Goal: Task Accomplishment & Management: Use online tool/utility

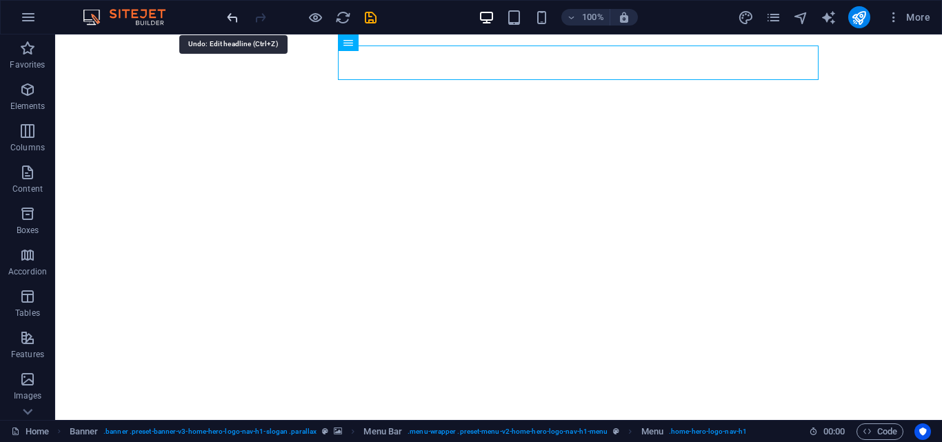
click at [230, 17] on icon "undo" at bounding box center [233, 18] width 16 height 16
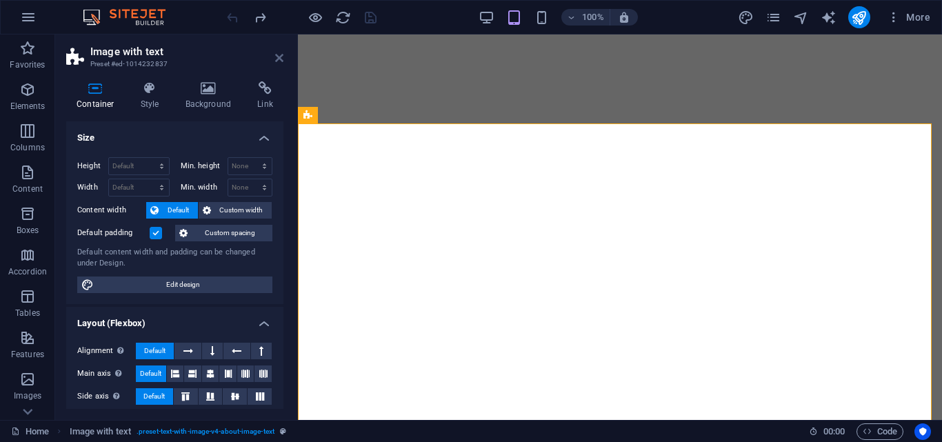
click at [280, 55] on icon at bounding box center [279, 57] width 8 height 11
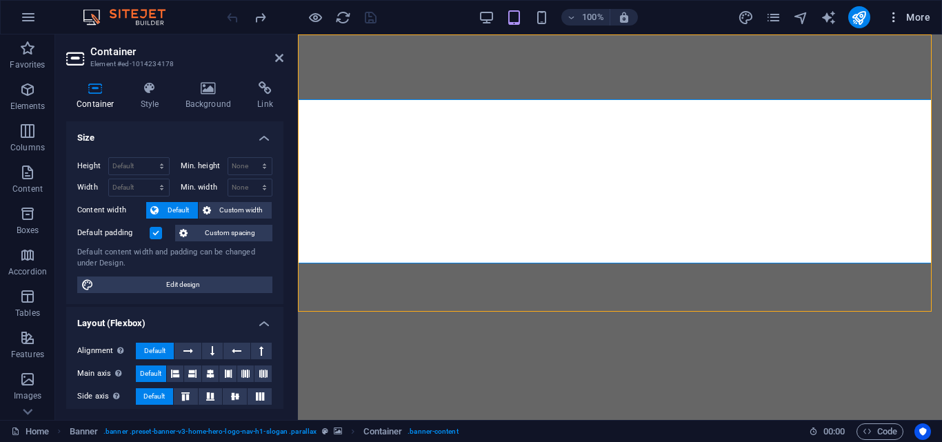
select select "vh"
select select "header"
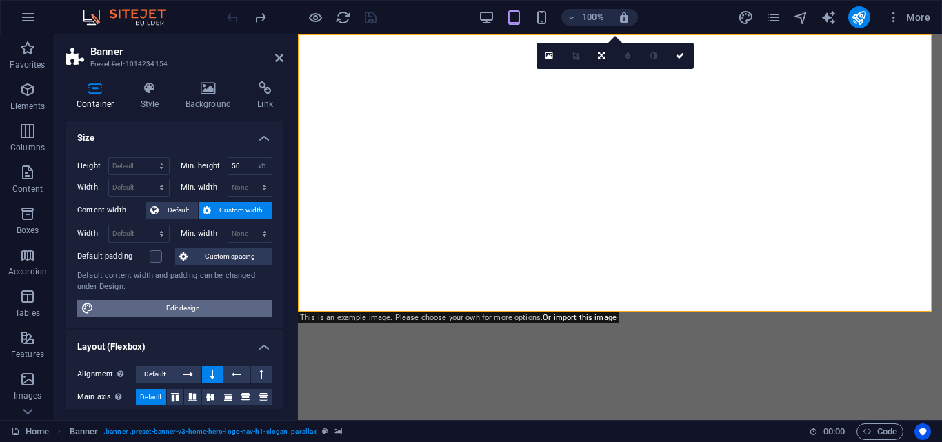
click at [236, 304] on span "Edit design" at bounding box center [183, 308] width 170 height 17
select select "px"
select select "200"
select select "px"
select select "rem"
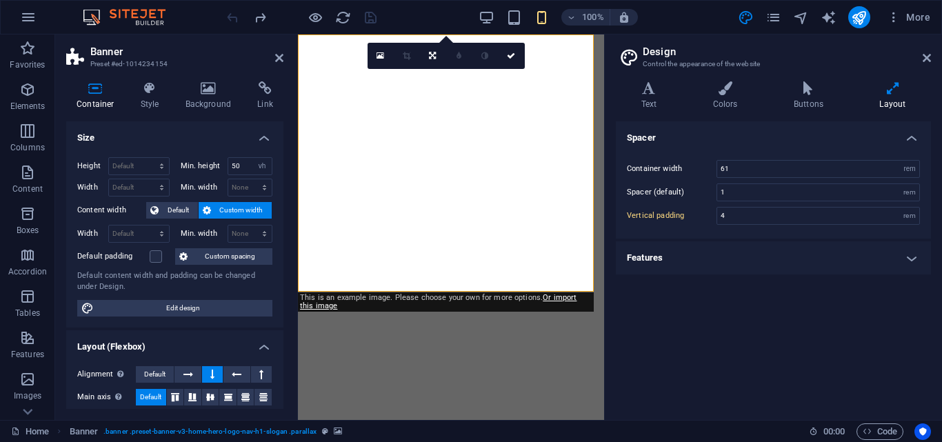
click at [891, 88] on icon at bounding box center [893, 88] width 77 height 14
click at [929, 55] on icon at bounding box center [927, 57] width 8 height 11
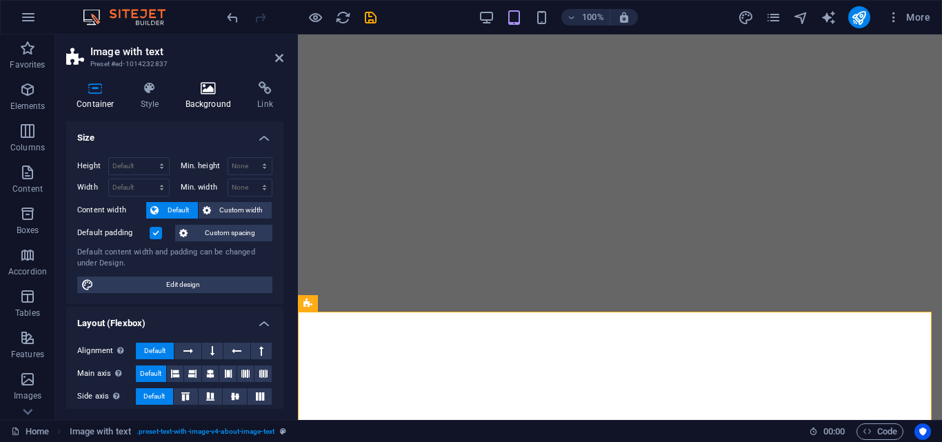
click at [214, 84] on icon at bounding box center [208, 88] width 67 height 14
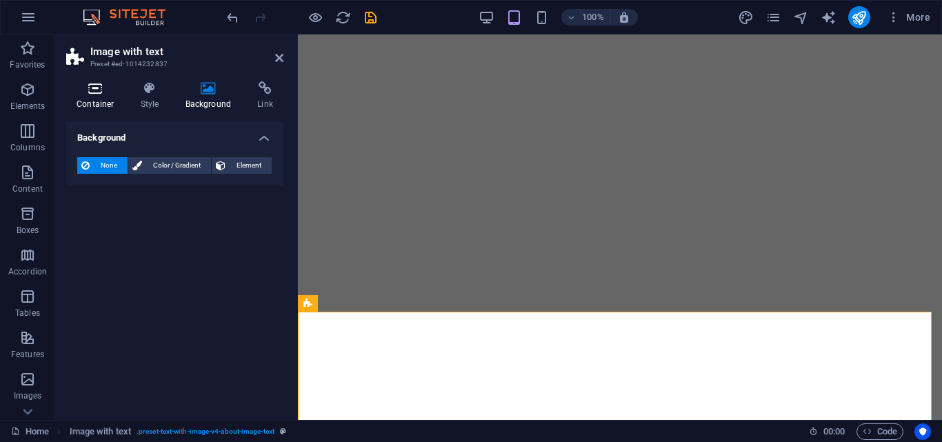
click at [90, 95] on icon at bounding box center [95, 88] width 59 height 14
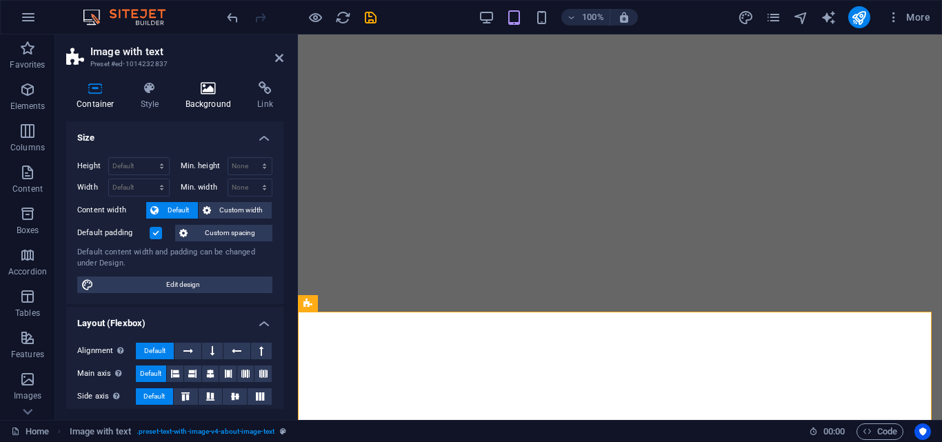
click at [206, 95] on icon at bounding box center [208, 88] width 67 height 14
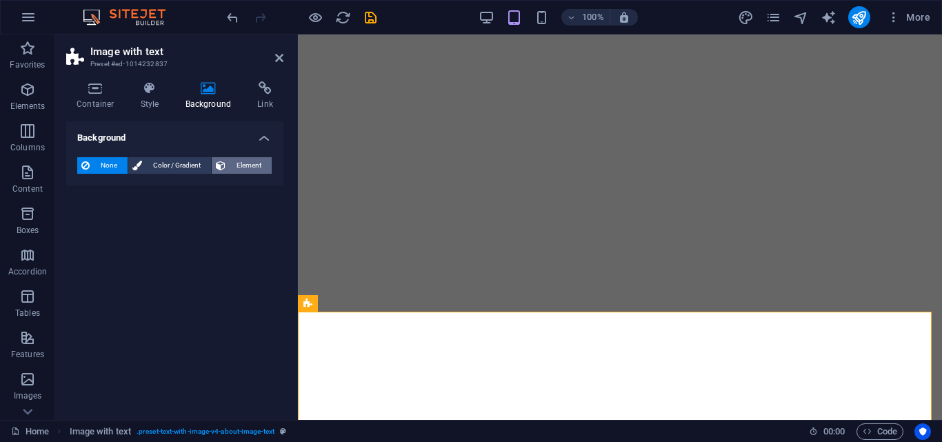
click at [239, 164] on span "Element" at bounding box center [249, 165] width 38 height 17
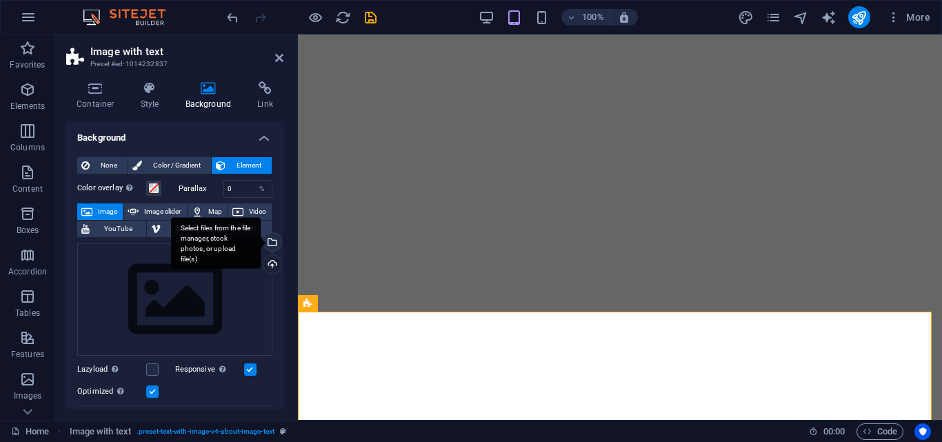
click at [269, 243] on div "Select files from the file manager, stock photos, or upload file(s)" at bounding box center [271, 243] width 21 height 21
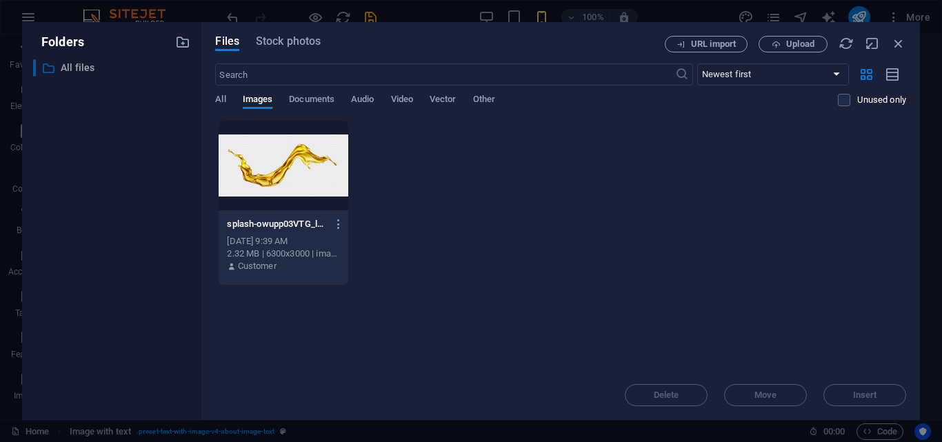
click at [73, 68] on p "All files" at bounding box center [113, 68] width 105 height 16
click at [216, 101] on span "All" at bounding box center [220, 100] width 10 height 19
click at [295, 99] on span "Documents" at bounding box center [312, 100] width 46 height 19
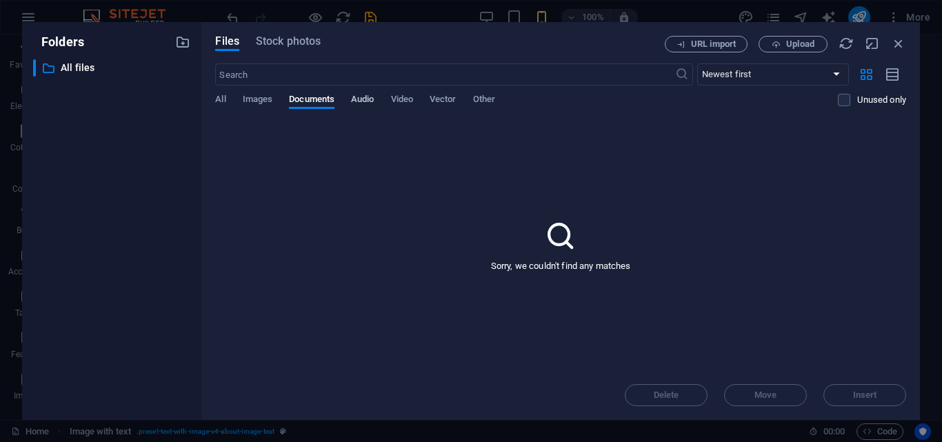
click at [357, 97] on span "Audio" at bounding box center [362, 100] width 23 height 19
click at [443, 101] on span "Vector" at bounding box center [443, 100] width 27 height 19
click at [484, 101] on span "Other" at bounding box center [484, 100] width 22 height 19
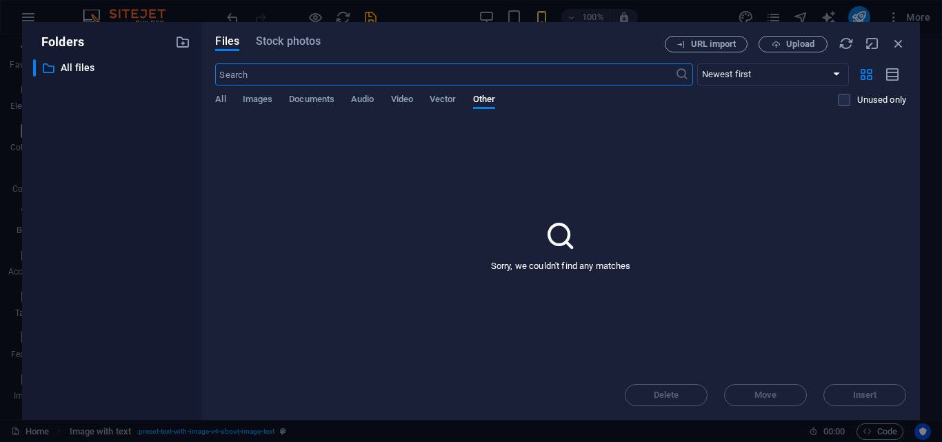
click at [483, 77] on input "text" at bounding box center [445, 74] width 460 height 22
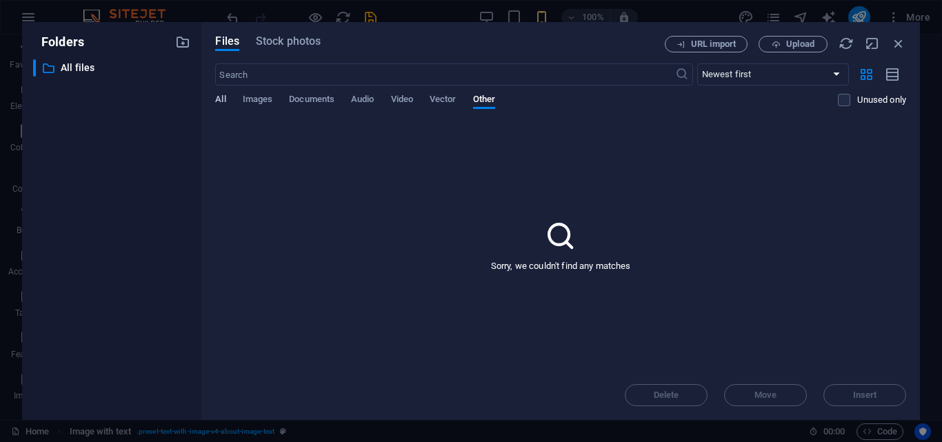
click at [219, 97] on span "All" at bounding box center [220, 100] width 10 height 19
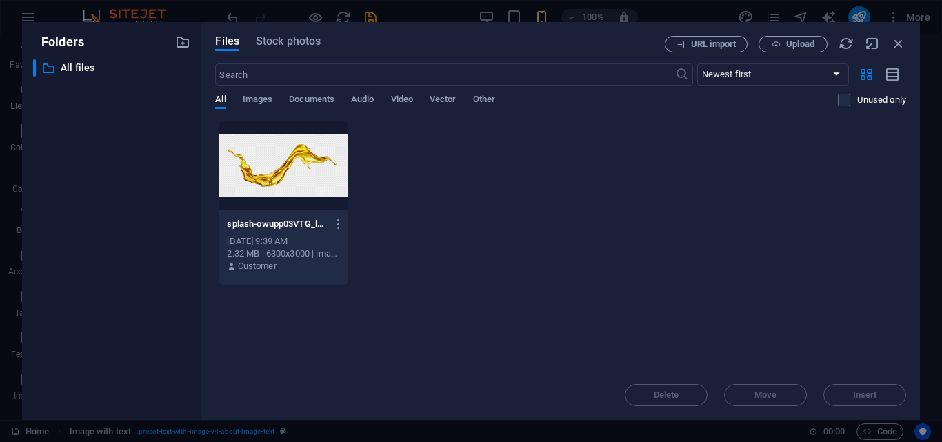
click at [268, 167] on div at bounding box center [283, 166] width 129 height 90
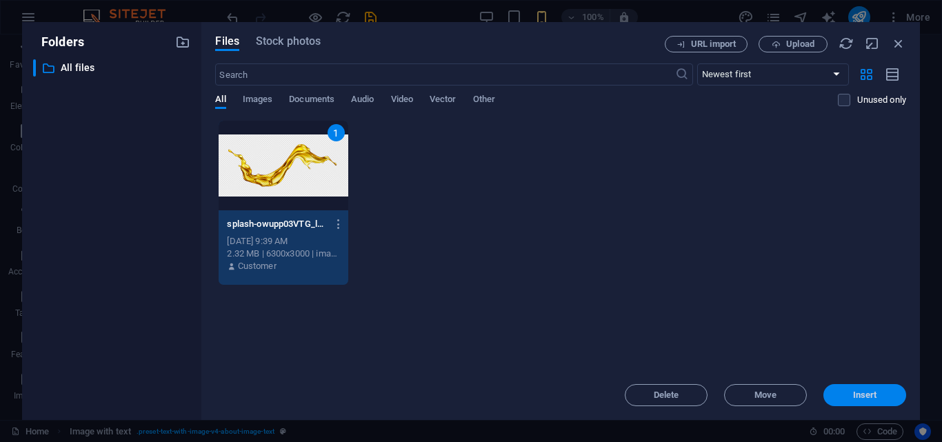
click at [845, 392] on span "Insert" at bounding box center [865, 395] width 72 height 8
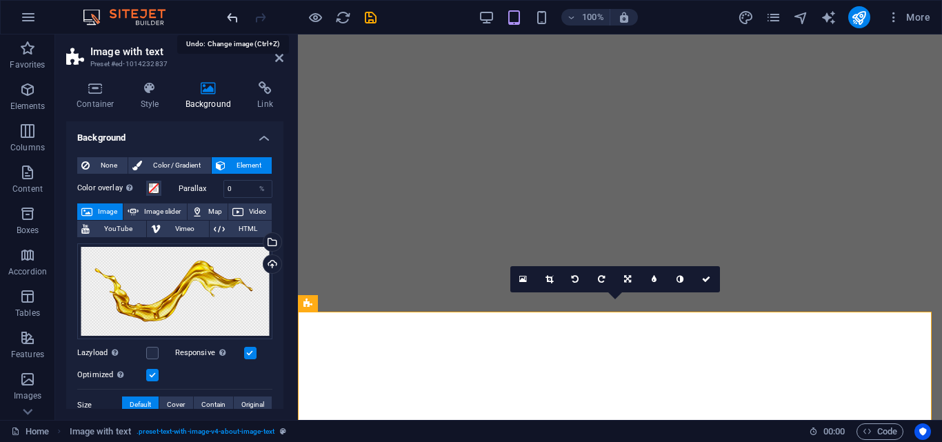
click at [230, 19] on icon "undo" at bounding box center [233, 18] width 16 height 16
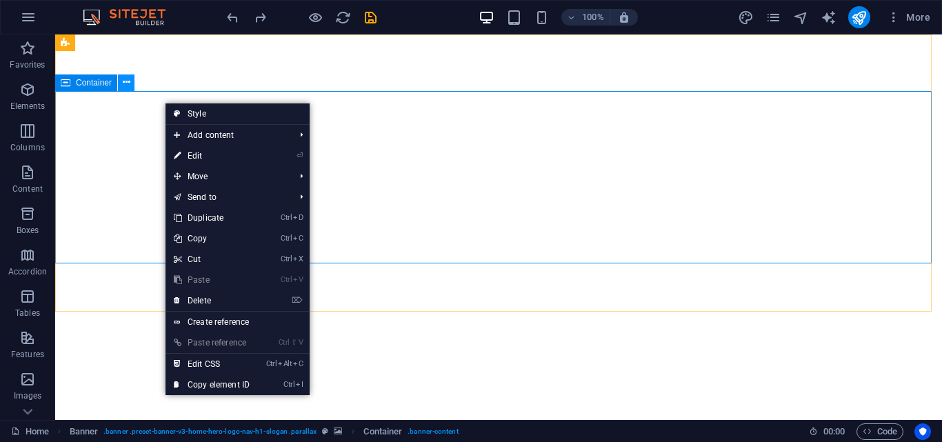
click at [134, 84] on button at bounding box center [126, 83] width 17 height 17
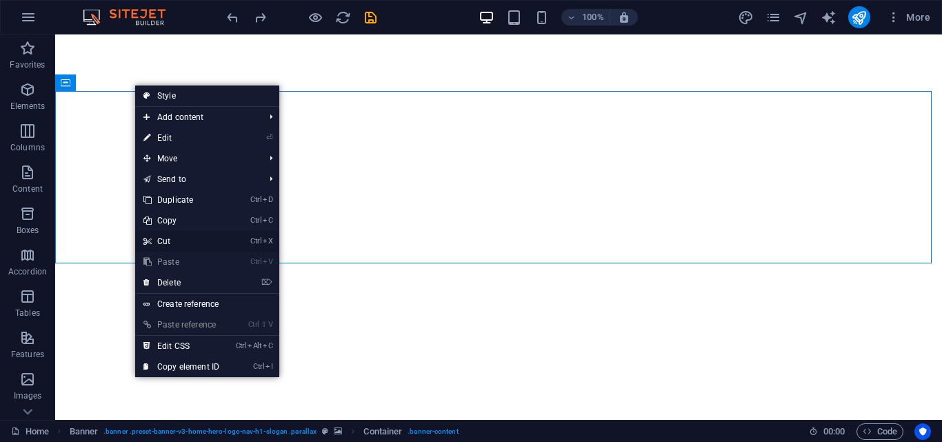
click at [175, 240] on link "Ctrl X Cut" at bounding box center [181, 241] width 92 height 21
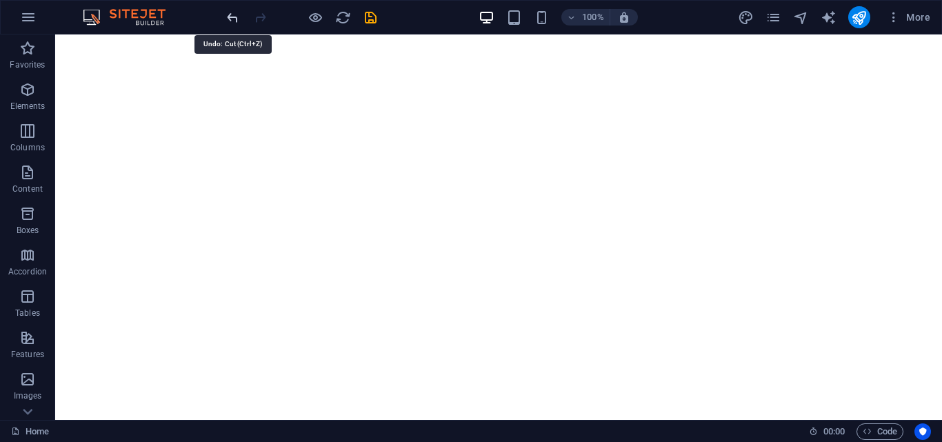
click at [232, 22] on icon "undo" at bounding box center [233, 18] width 16 height 16
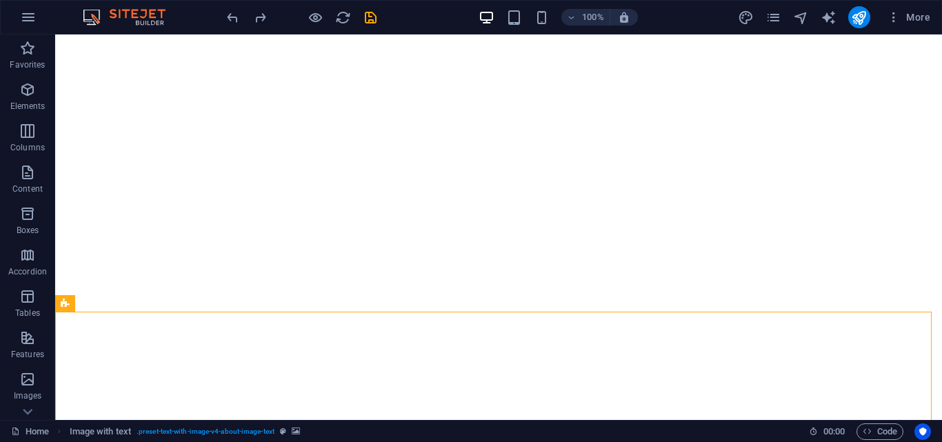
click at [246, 13] on div at bounding box center [301, 17] width 155 height 22
click at [238, 13] on icon "undo" at bounding box center [233, 18] width 16 height 16
click at [22, 172] on icon "button" at bounding box center [27, 172] width 17 height 17
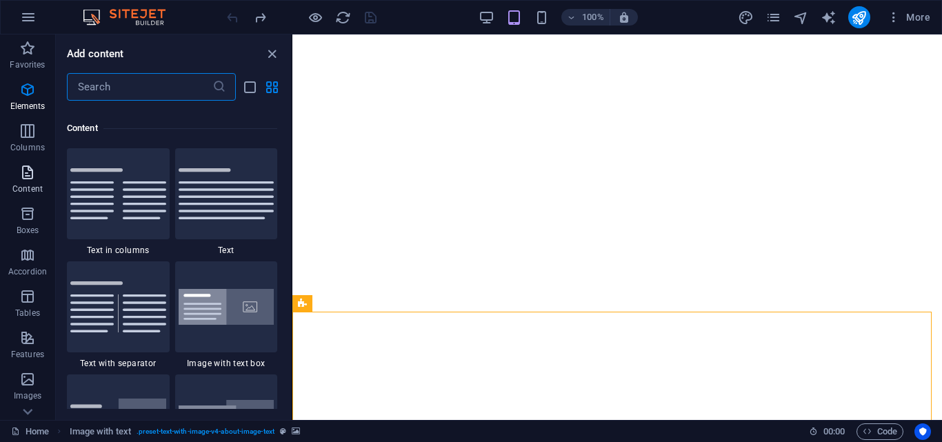
scroll to position [2414, 0]
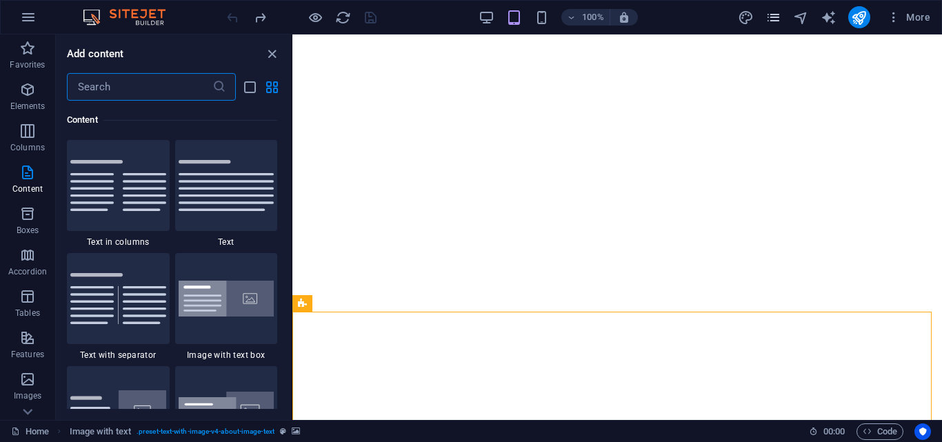
click at [778, 12] on icon "pages" at bounding box center [774, 18] width 16 height 16
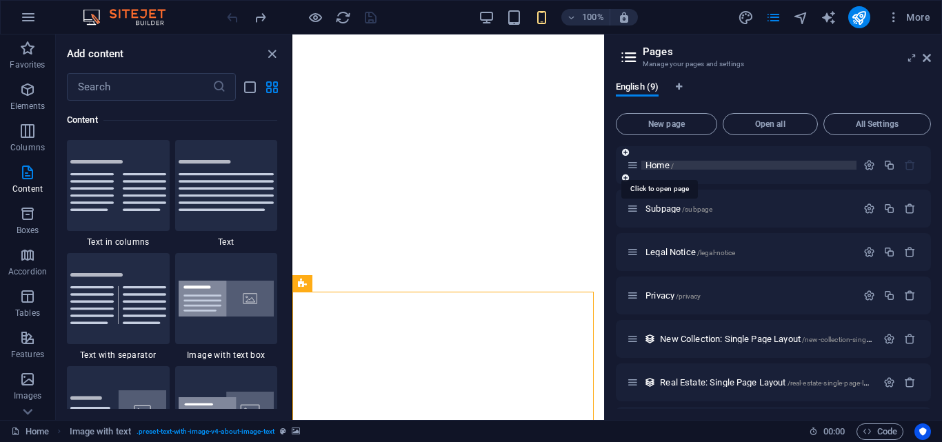
click at [674, 166] on span "/" at bounding box center [672, 166] width 3 height 8
click at [673, 166] on span "/" at bounding box center [672, 166] width 3 height 8
click at [667, 168] on span "Home /" at bounding box center [660, 165] width 28 height 10
click at [634, 166] on icon at bounding box center [633, 165] width 12 height 12
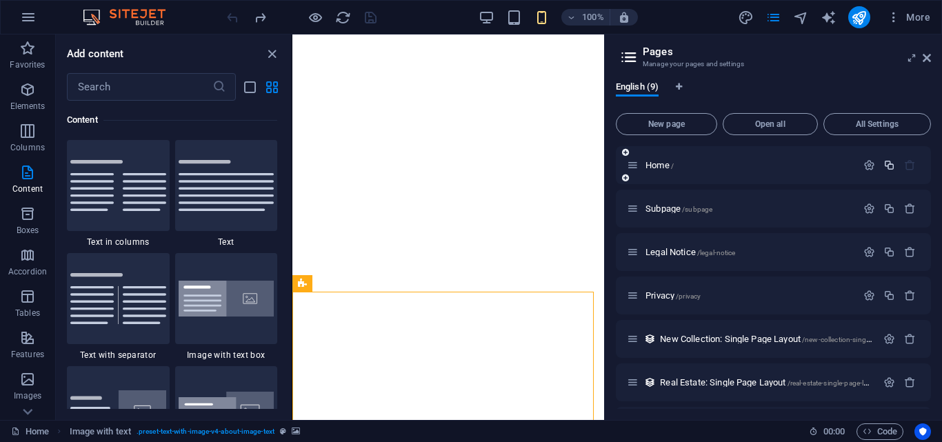
click at [885, 165] on icon "button" at bounding box center [890, 165] width 12 height 12
click at [793, 216] on div "Subpage /subpage" at bounding box center [742, 209] width 230 height 16
click at [905, 211] on icon "button" at bounding box center [911, 209] width 12 height 12
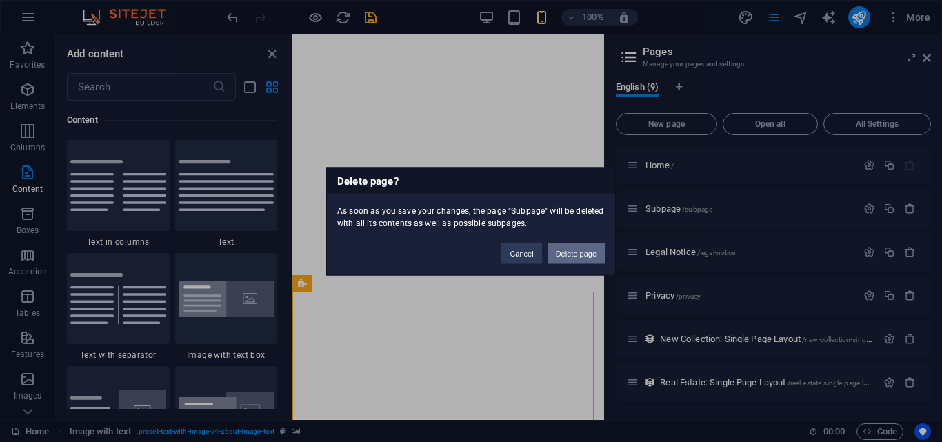
click at [573, 253] on button "Delete page" at bounding box center [576, 253] width 57 height 21
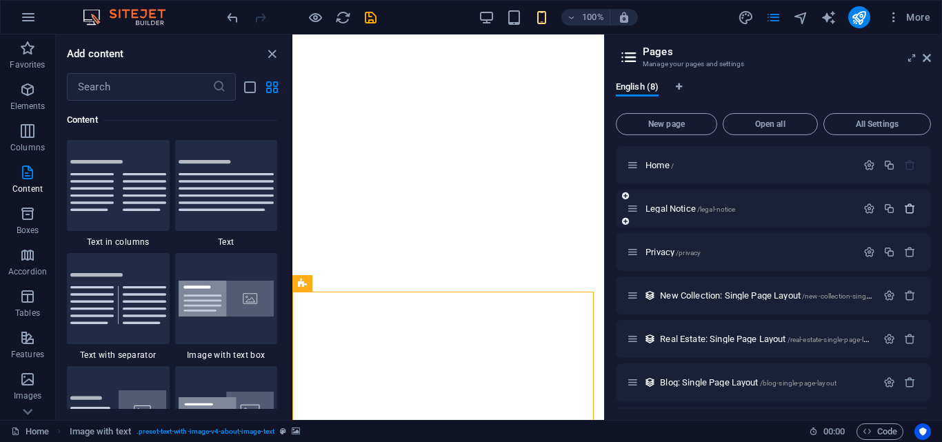
click at [906, 207] on icon "button" at bounding box center [911, 209] width 12 height 12
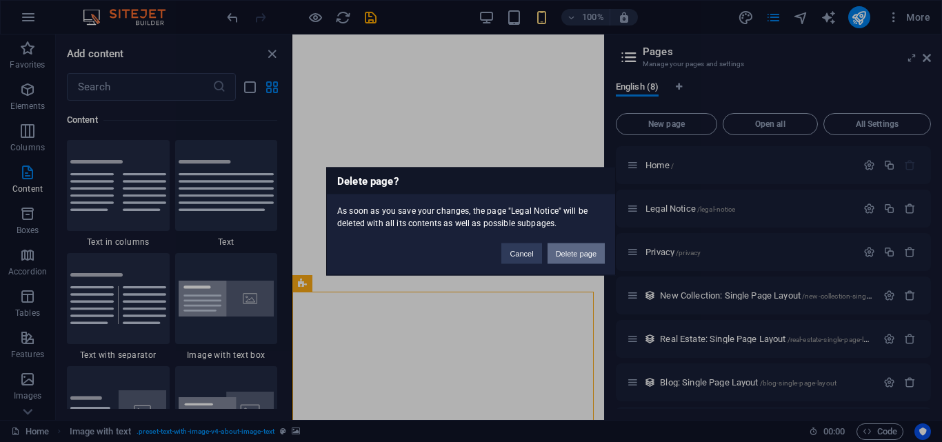
click at [576, 248] on button "Delete page" at bounding box center [576, 253] width 57 height 21
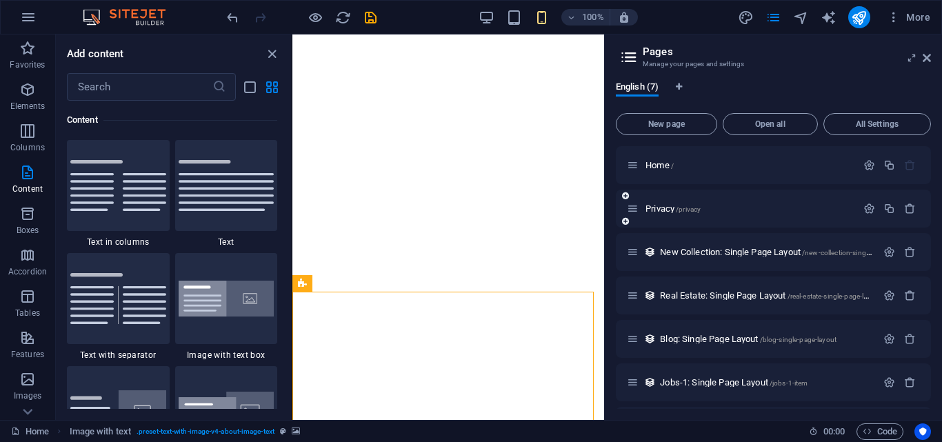
click at [636, 212] on icon at bounding box center [633, 209] width 12 height 12
click at [907, 209] on icon "button" at bounding box center [911, 209] width 12 height 12
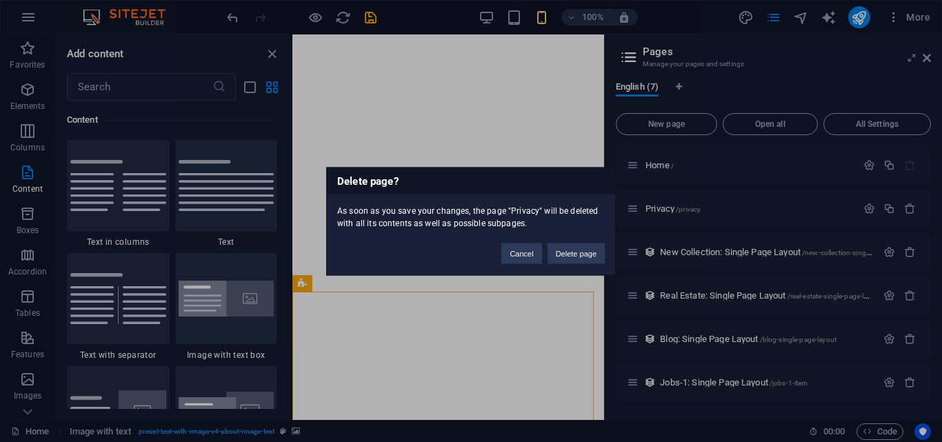
click at [671, 126] on div "Delete page? As soon as you save your changes, the page "Privacy" will be delet…" at bounding box center [471, 221] width 942 height 442
click at [582, 252] on button "Delete page" at bounding box center [576, 253] width 57 height 21
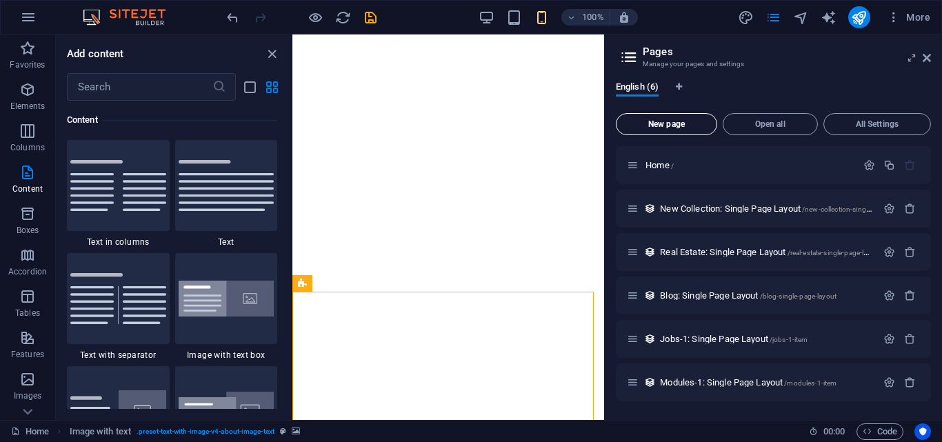
click at [680, 126] on span "New page" at bounding box center [666, 124] width 89 height 8
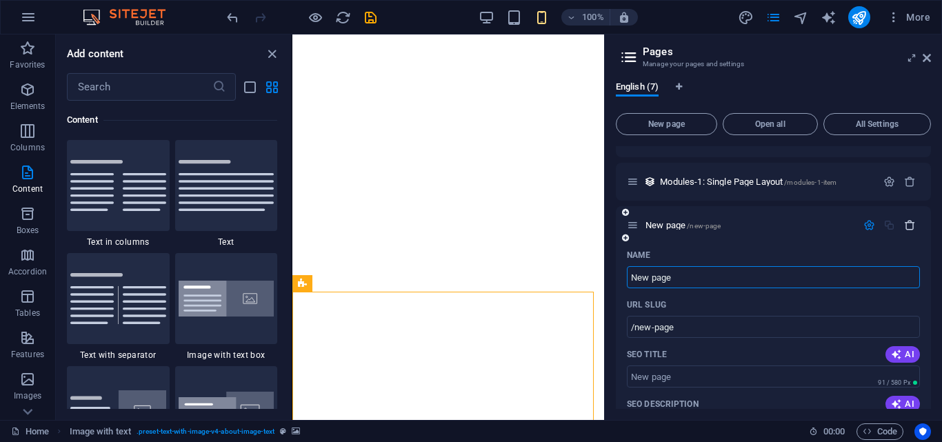
click at [905, 224] on icon "button" at bounding box center [911, 225] width 12 height 12
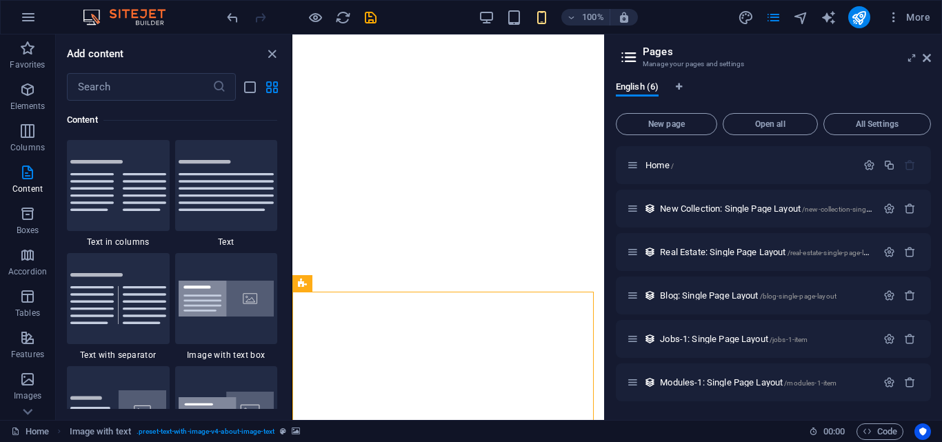
scroll to position [0, 0]
click at [908, 209] on icon "button" at bounding box center [911, 209] width 12 height 12
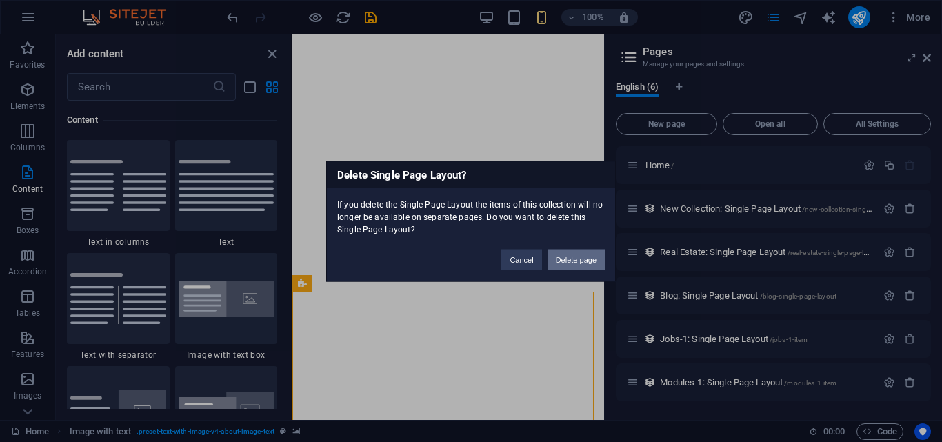
click at [568, 264] on button "Delete page" at bounding box center [576, 259] width 57 height 21
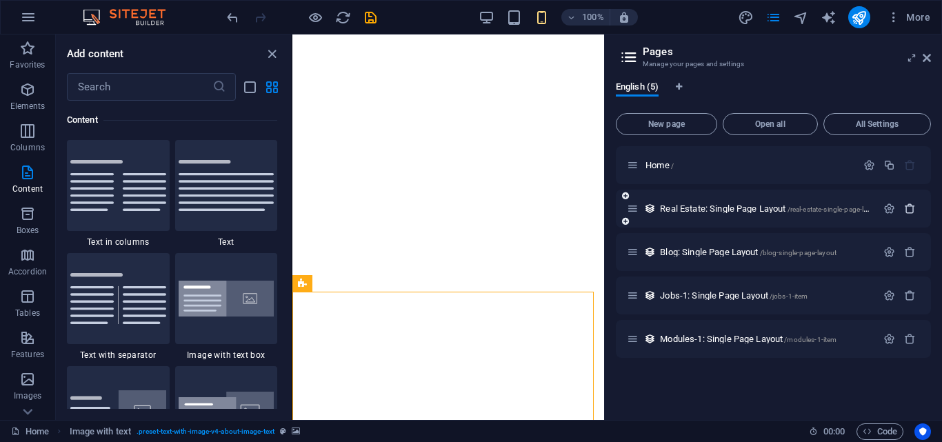
click at [906, 211] on icon "button" at bounding box center [911, 209] width 12 height 12
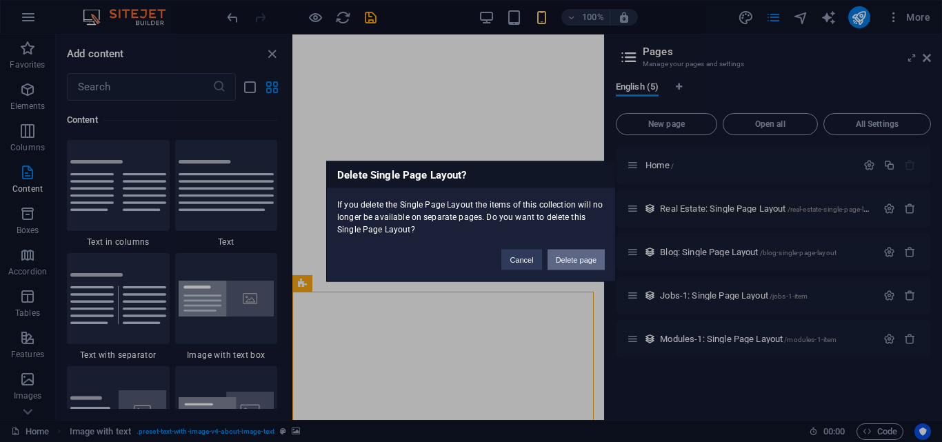
click at [577, 265] on button "Delete page" at bounding box center [576, 259] width 57 height 21
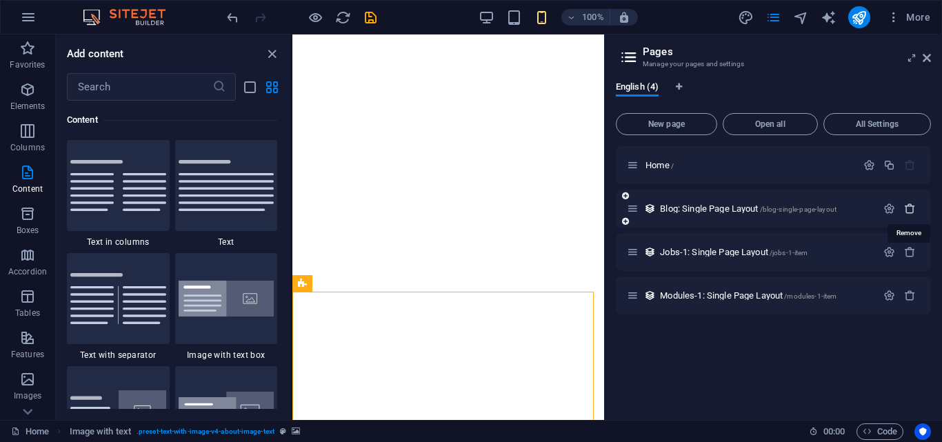
click at [907, 209] on icon "button" at bounding box center [911, 209] width 12 height 12
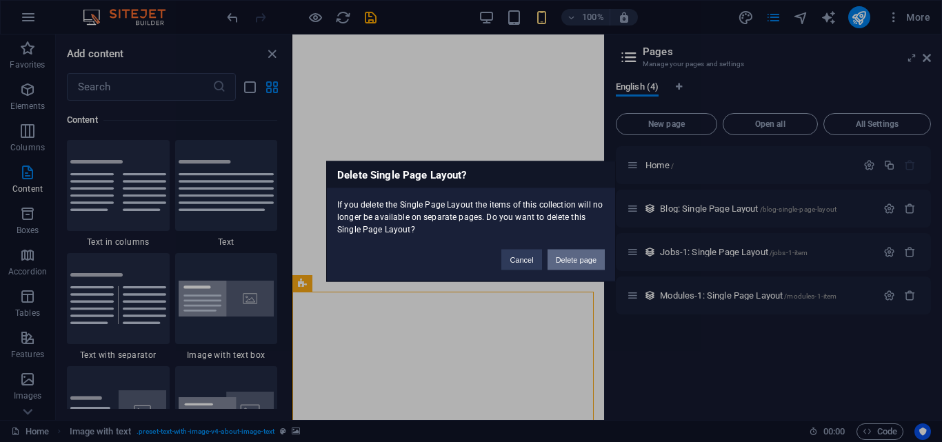
click at [577, 255] on button "Delete page" at bounding box center [576, 259] width 57 height 21
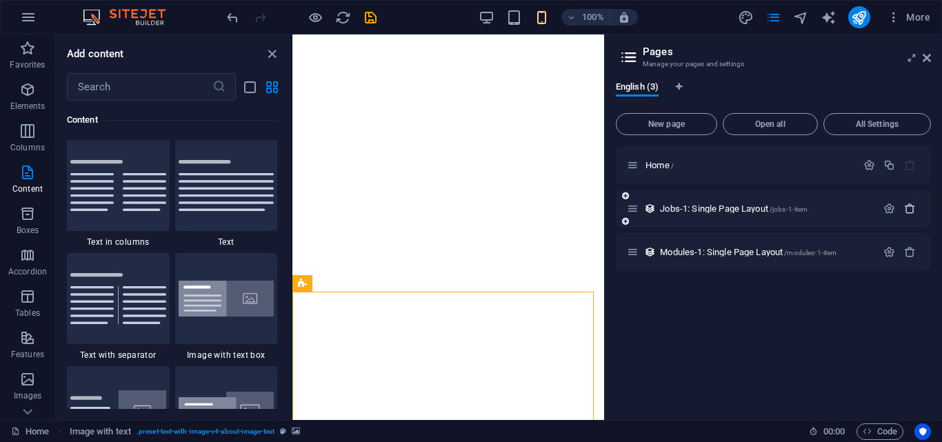
click at [906, 211] on icon "button" at bounding box center [911, 209] width 12 height 12
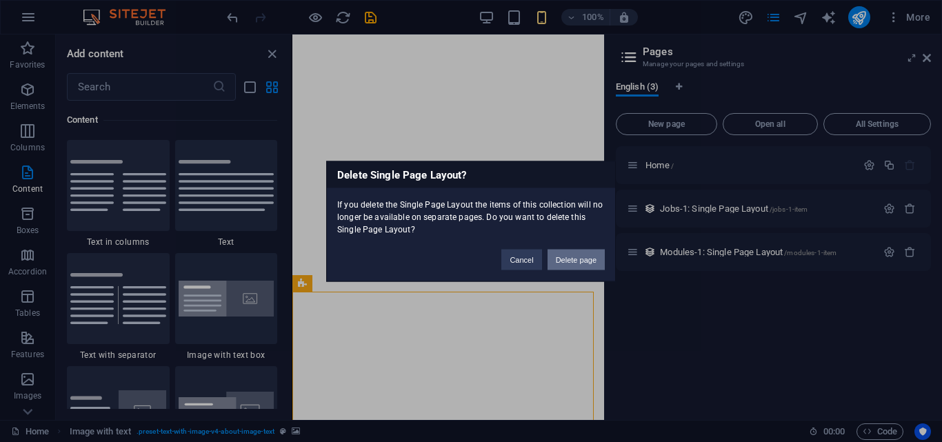
click at [596, 253] on button "Delete page" at bounding box center [576, 259] width 57 height 21
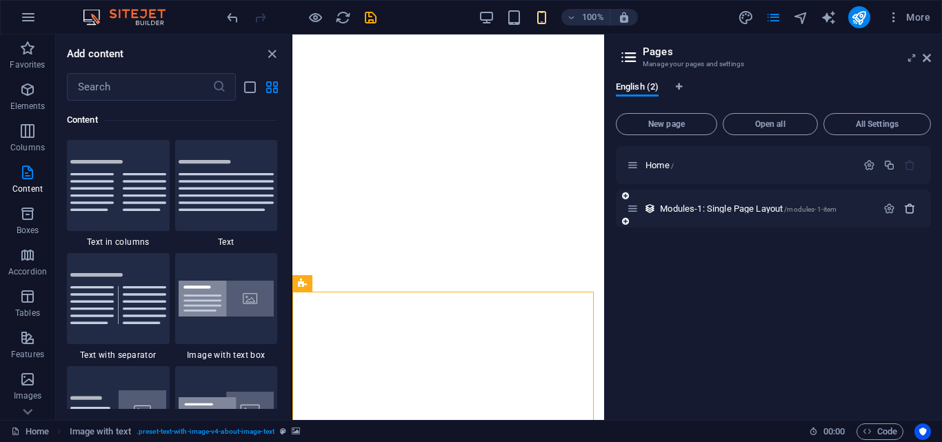
click at [910, 210] on icon "button" at bounding box center [911, 209] width 12 height 12
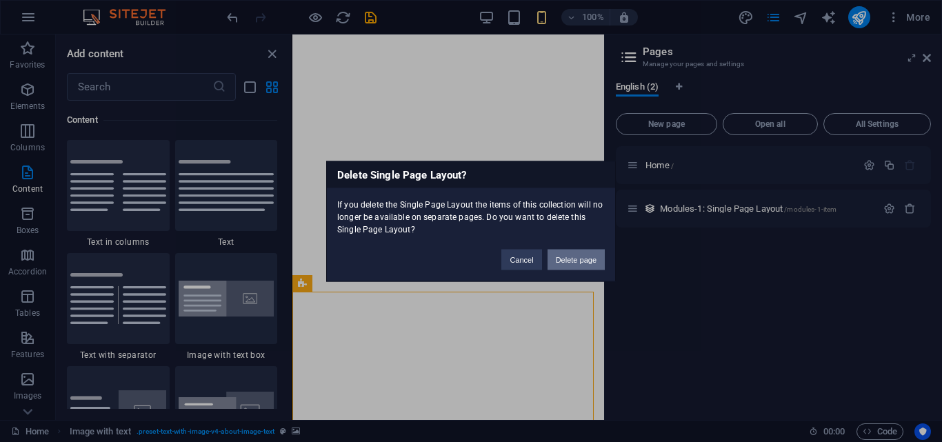
click at [590, 257] on button "Delete page" at bounding box center [576, 259] width 57 height 21
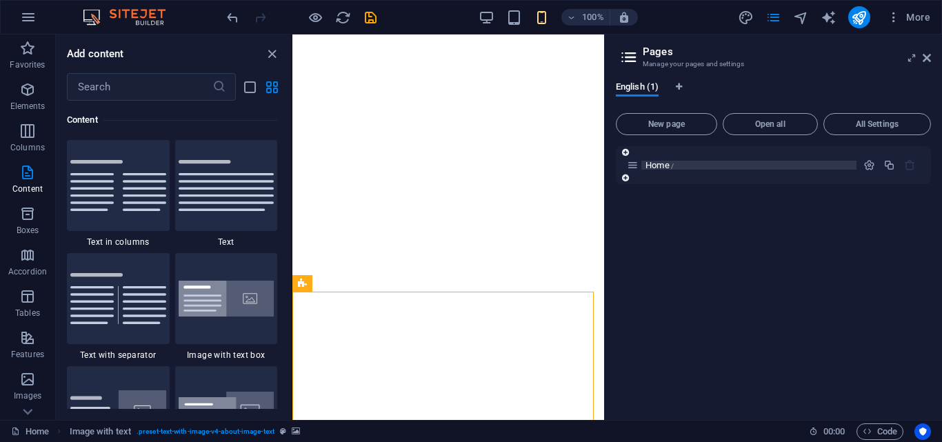
click at [685, 168] on p "Home /" at bounding box center [749, 165] width 207 height 9
click at [689, 179] on div "Home /" at bounding box center [773, 165] width 315 height 38
click at [926, 57] on icon at bounding box center [927, 57] width 8 height 11
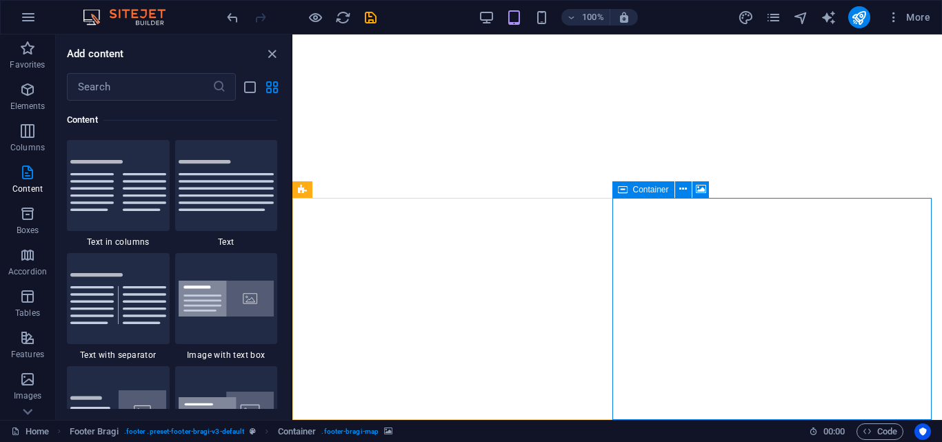
click at [645, 186] on span "Container" at bounding box center [651, 190] width 36 height 8
click at [704, 188] on icon at bounding box center [701, 189] width 10 height 14
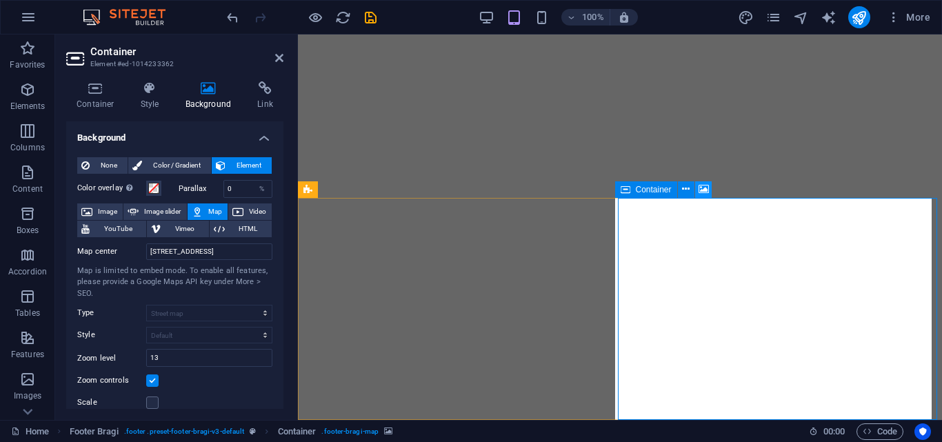
click at [704, 189] on icon at bounding box center [704, 189] width 10 height 14
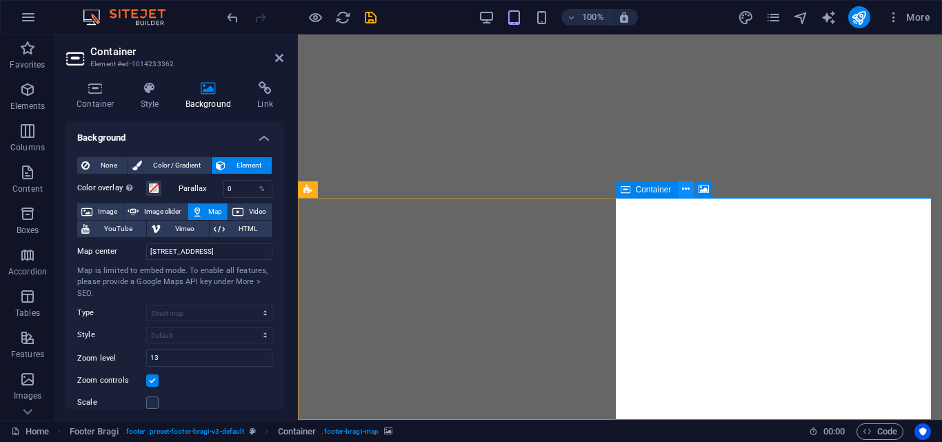
click at [686, 188] on icon at bounding box center [686, 189] width 8 height 14
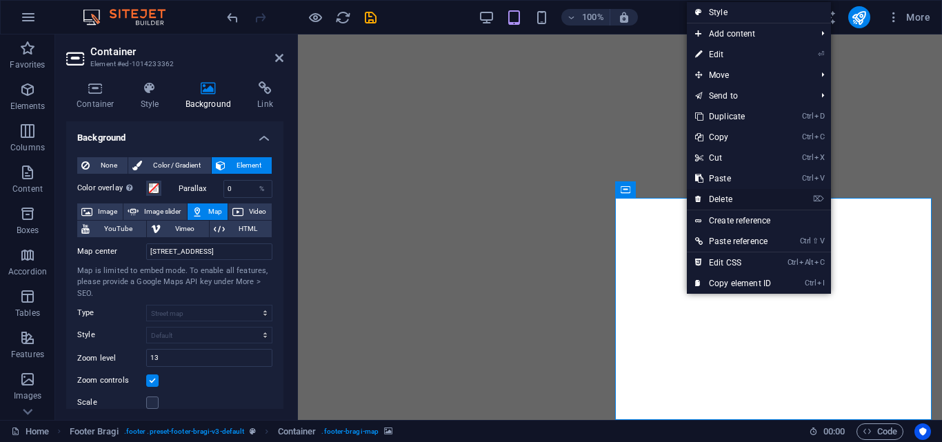
click at [711, 190] on link "⌦ Delete" at bounding box center [733, 199] width 92 height 21
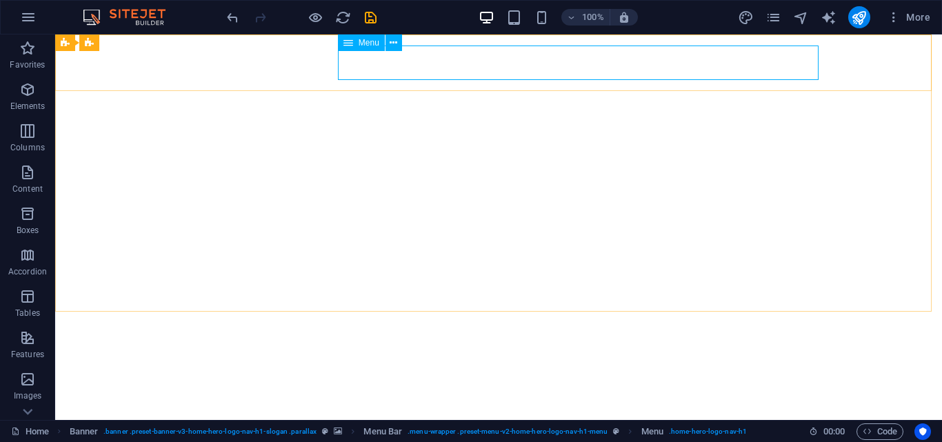
click at [348, 43] on icon at bounding box center [349, 42] width 10 height 17
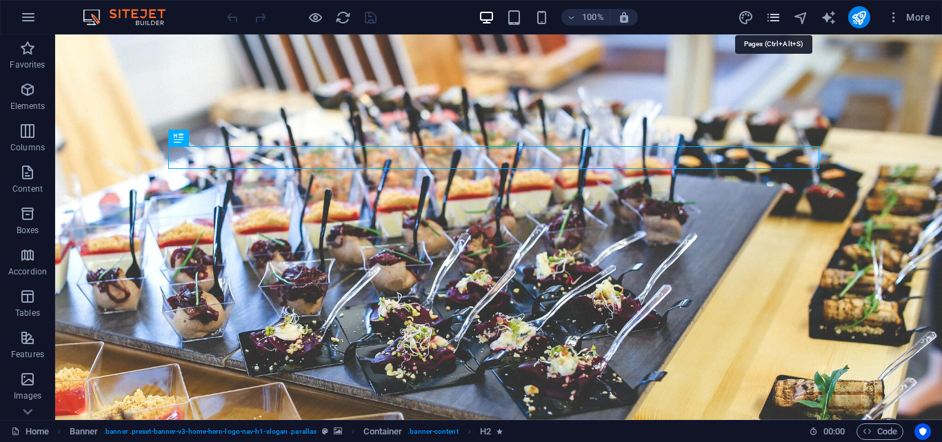
click at [773, 19] on icon "pages" at bounding box center [774, 18] width 16 height 16
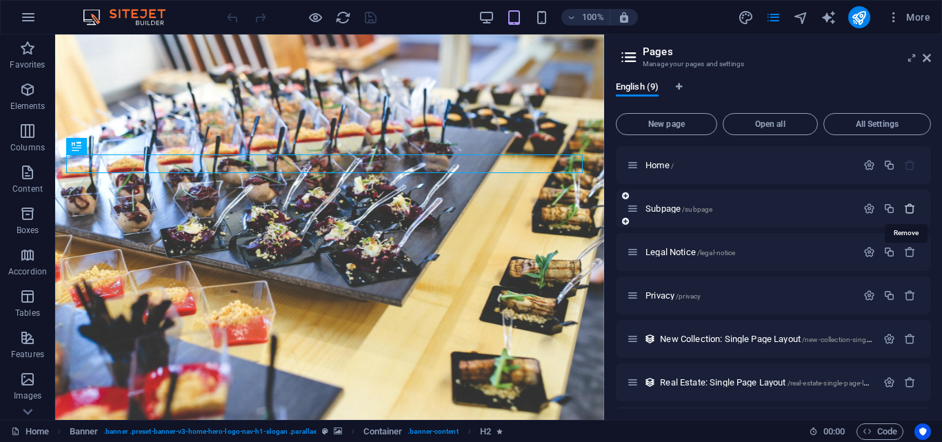
click at [905, 210] on icon "button" at bounding box center [911, 209] width 12 height 12
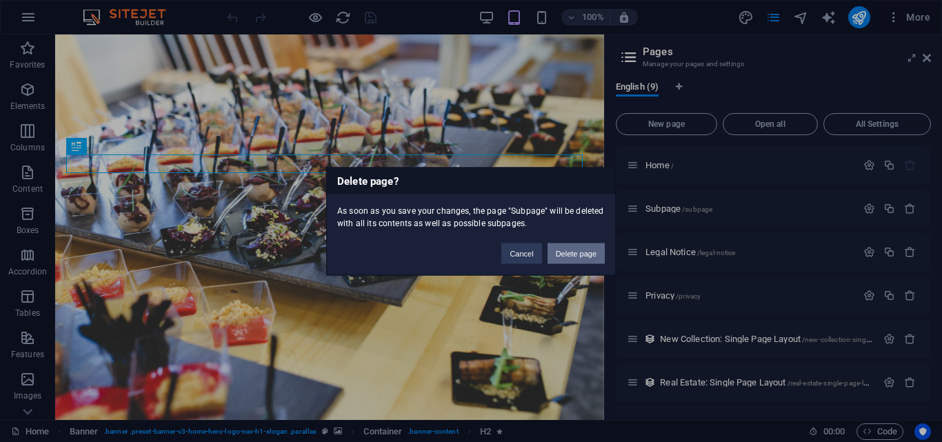
click at [586, 261] on button "Delete page" at bounding box center [576, 253] width 57 height 21
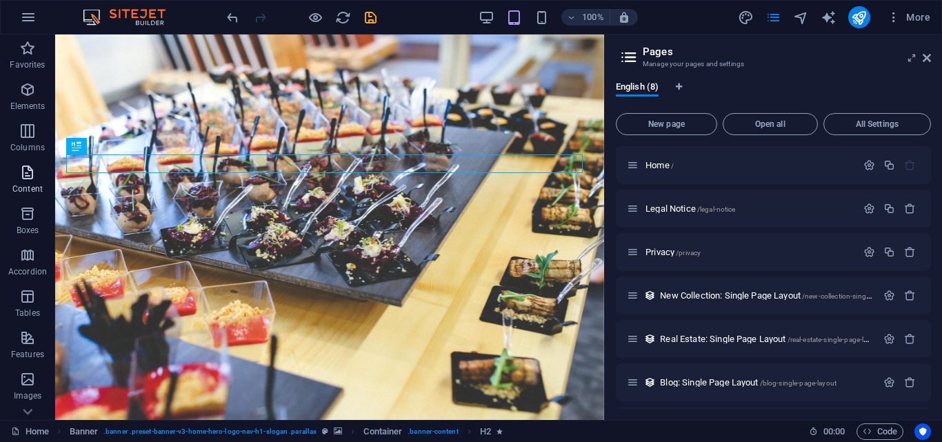
click at [28, 172] on icon "button" at bounding box center [27, 172] width 17 height 17
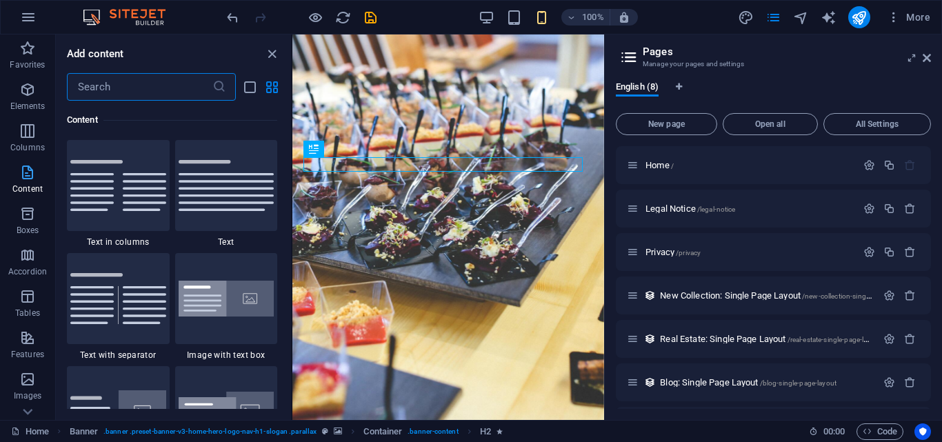
scroll to position [2414, 0]
click at [928, 61] on icon at bounding box center [927, 57] width 8 height 11
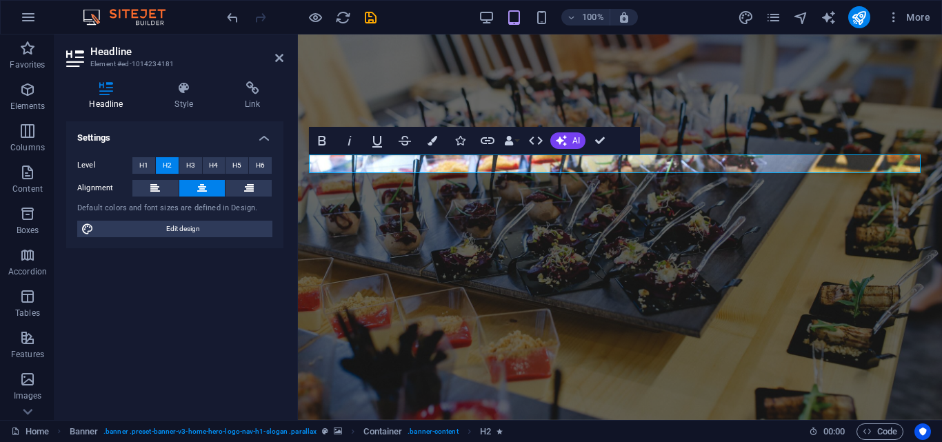
click at [580, 282] on figure at bounding box center [620, 227] width 644 height 386
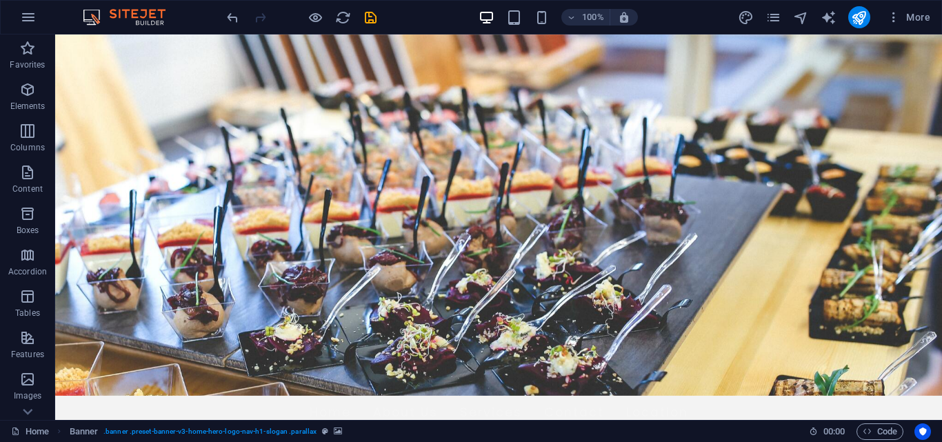
scroll to position [337, 0]
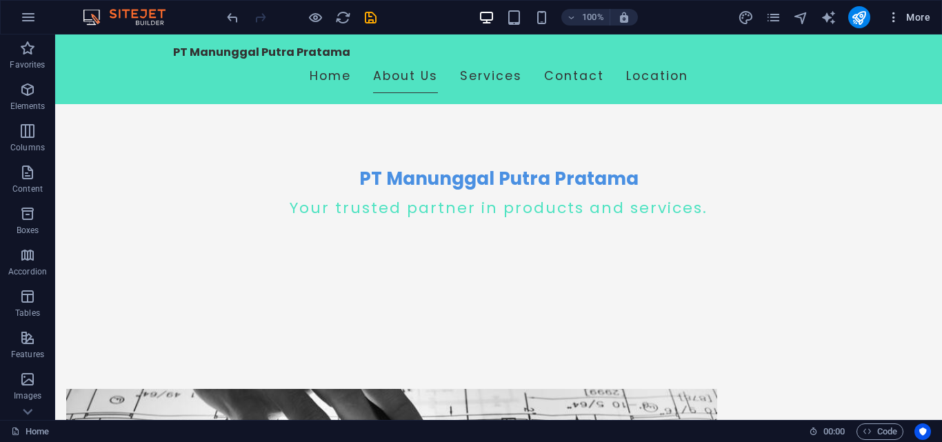
click at [896, 10] on icon "button" at bounding box center [894, 17] width 14 height 14
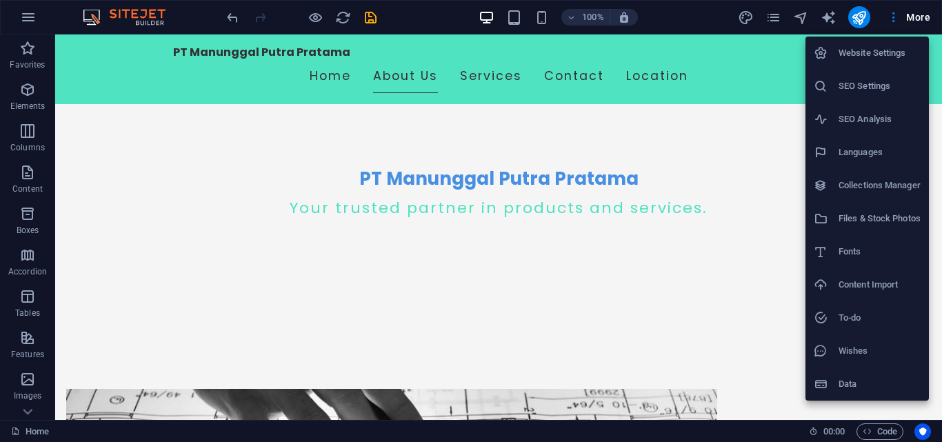
click at [939, 296] on div at bounding box center [471, 221] width 942 height 442
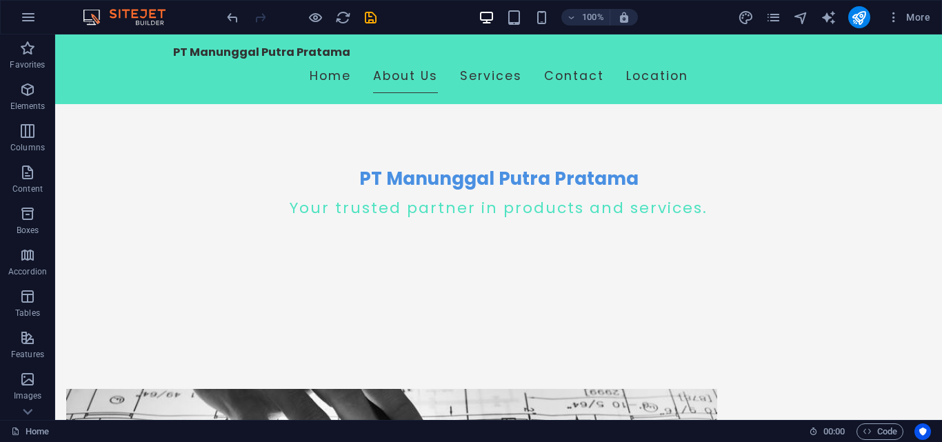
scroll to position [675, 0]
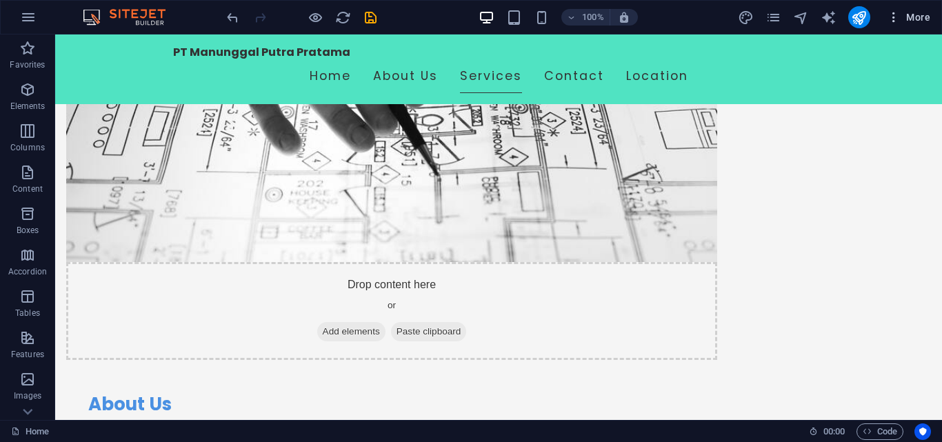
click at [908, 15] on span "More" at bounding box center [908, 17] width 43 height 14
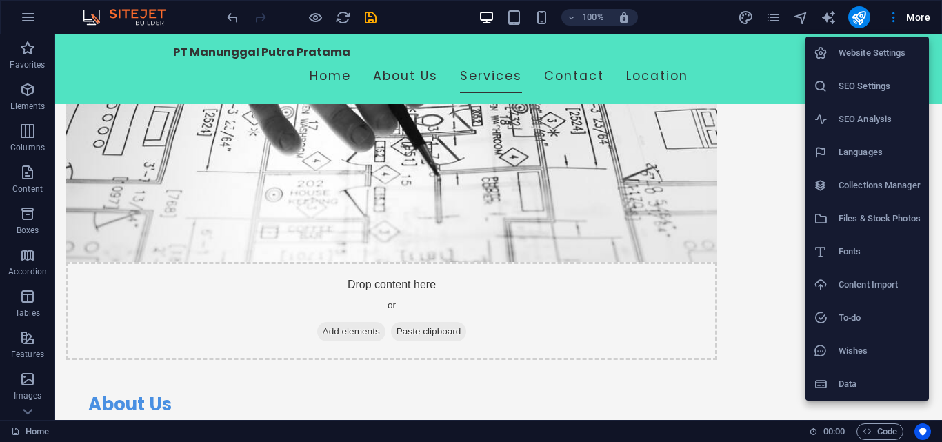
drag, startPoint x: 938, startPoint y: 258, endPoint x: 938, endPoint y: 282, distance: 24.1
click at [938, 282] on div at bounding box center [471, 221] width 942 height 442
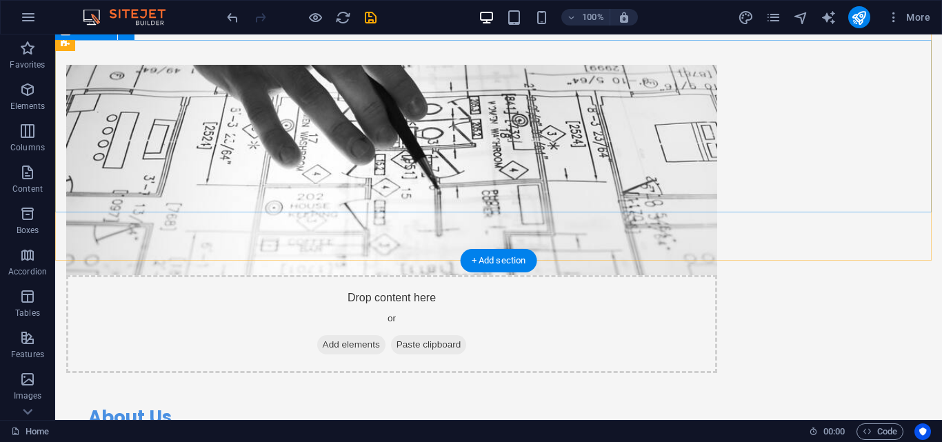
scroll to position [51, 0]
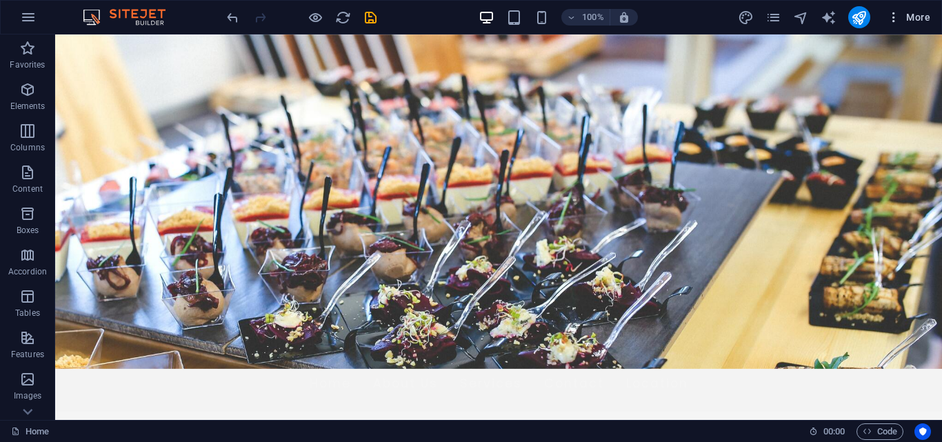
click at [907, 13] on span "More" at bounding box center [908, 17] width 43 height 14
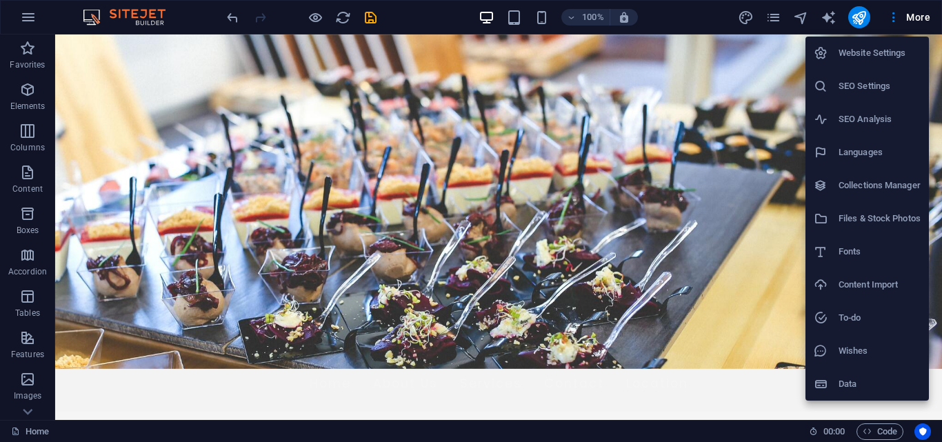
drag, startPoint x: 937, startPoint y: 88, endPoint x: 938, endPoint y: 130, distance: 42.1
click at [938, 130] on div at bounding box center [471, 221] width 942 height 442
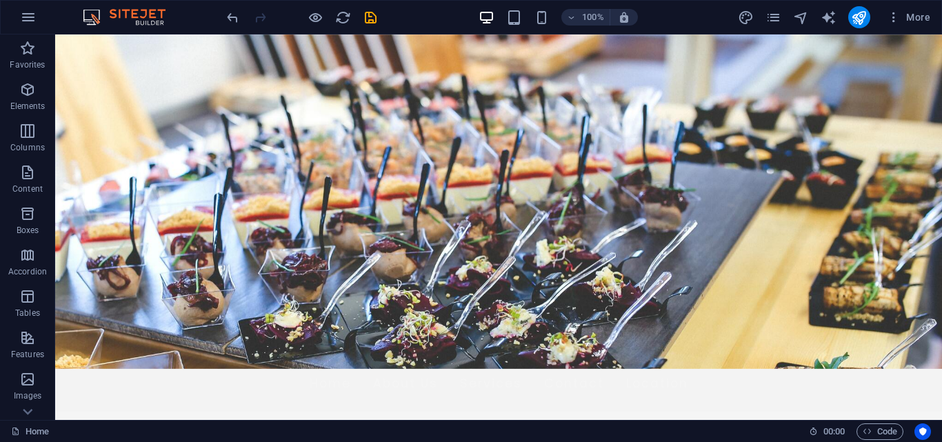
click at [937, 130] on div "Website Settings SEO Settings SEO Analysis Languages Collections Manager Files …" at bounding box center [471, 225] width 942 height 434
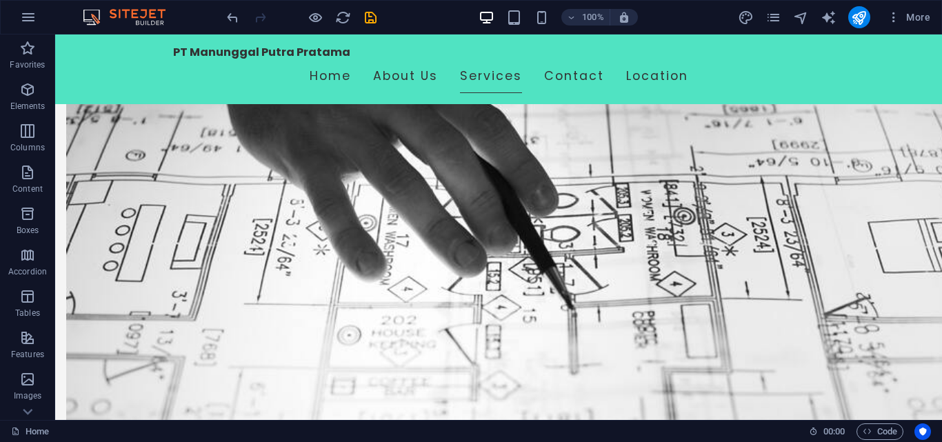
scroll to position [642, 0]
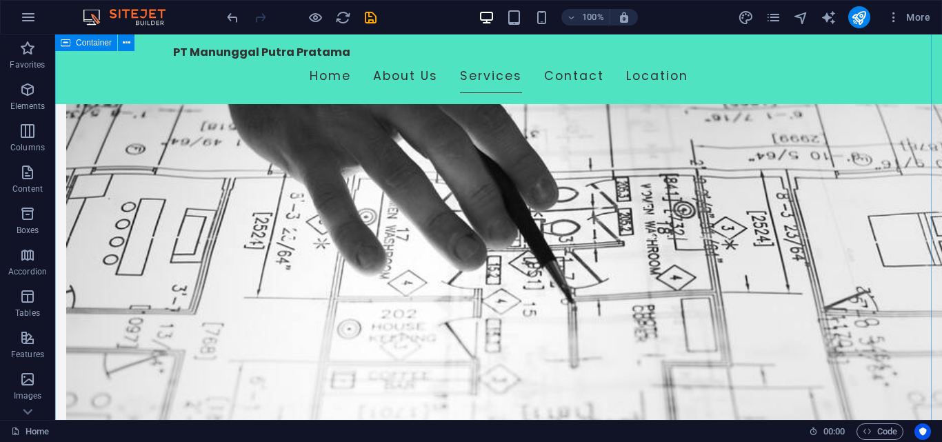
drag, startPoint x: 894, startPoint y: 257, endPoint x: 893, endPoint y: 267, distance: 9.7
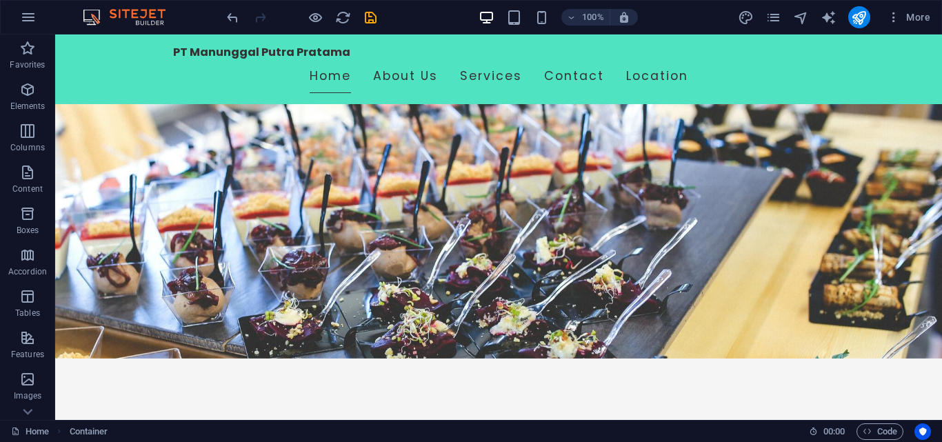
scroll to position [0, 0]
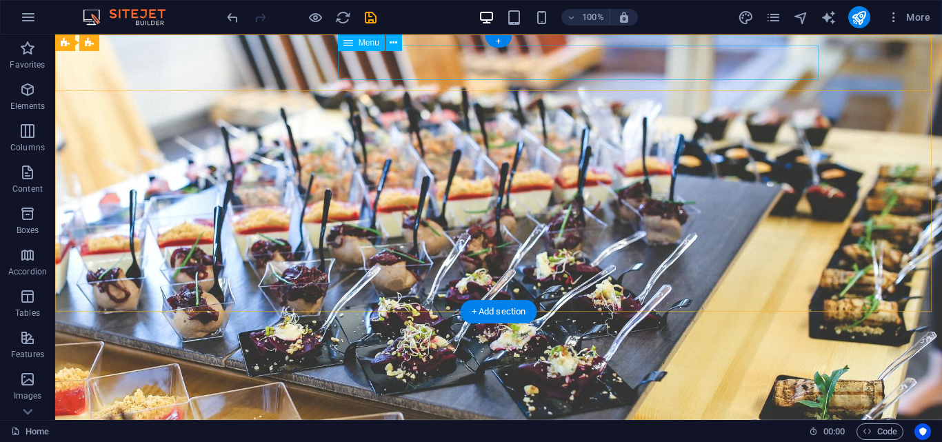
click at [418, 418] on nav "Home About Us Services Contact Location" at bounding box center [498, 435] width 651 height 34
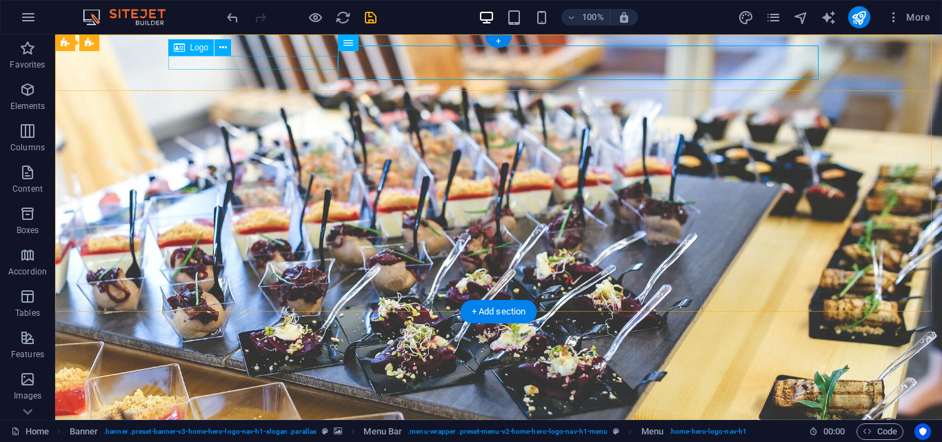
click at [297, 404] on div "PT Manunggal Putra Pratama" at bounding box center [498, 411] width 651 height 14
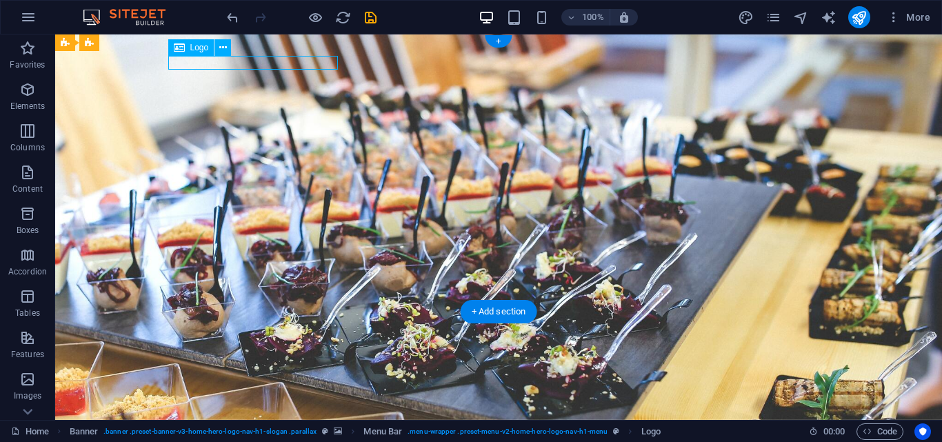
click at [297, 404] on div "PT Manunggal Putra Pratama" at bounding box center [498, 411] width 651 height 14
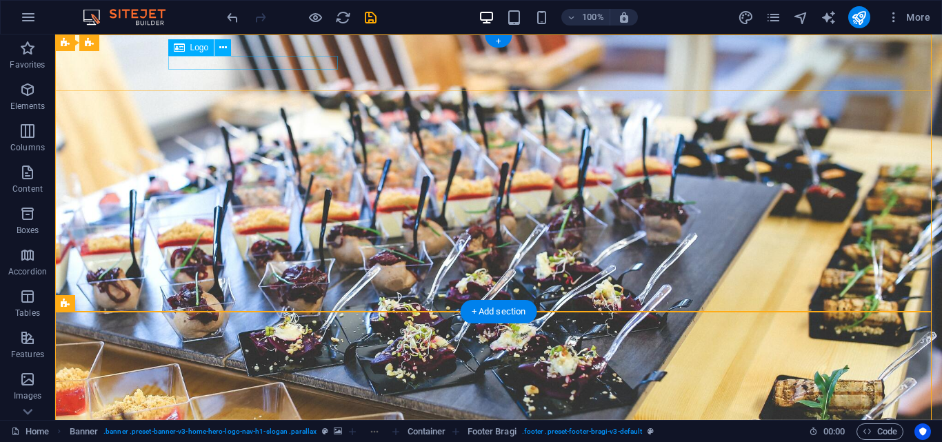
click at [322, 406] on div "PT Manunggal Putra Pratama" at bounding box center [498, 413] width 651 height 14
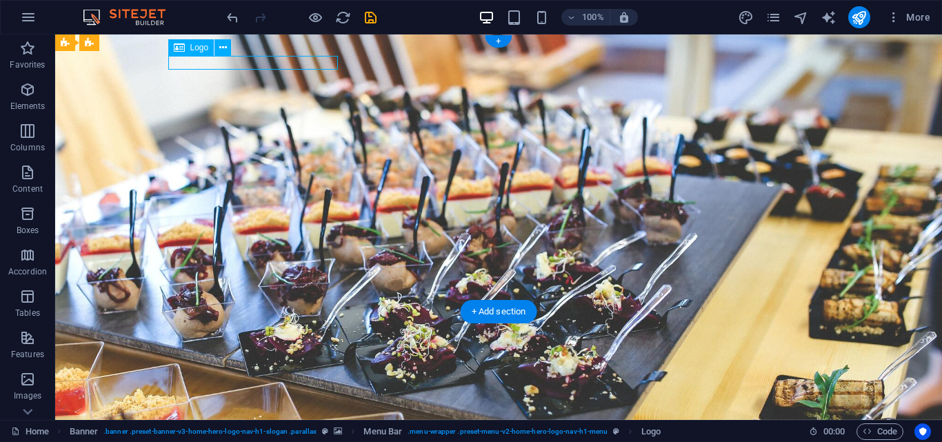
click at [322, 406] on div "PT Manunggal Putra Pratama" at bounding box center [498, 413] width 651 height 14
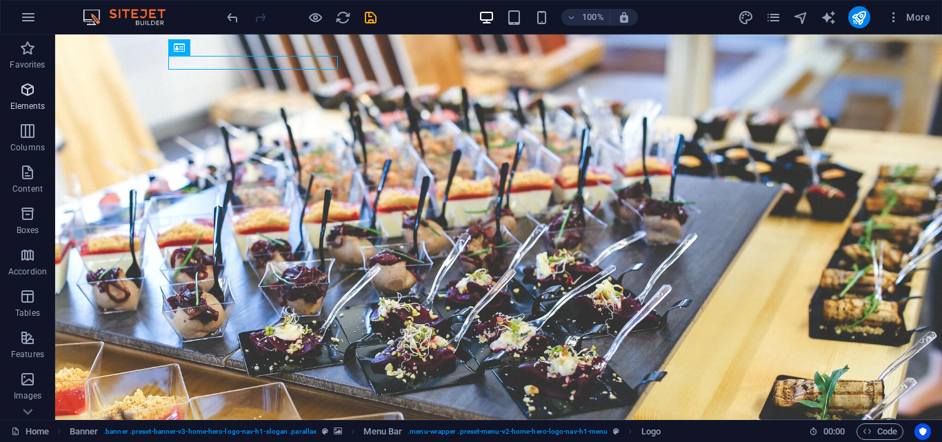
click at [39, 92] on span "Elements" at bounding box center [27, 97] width 55 height 33
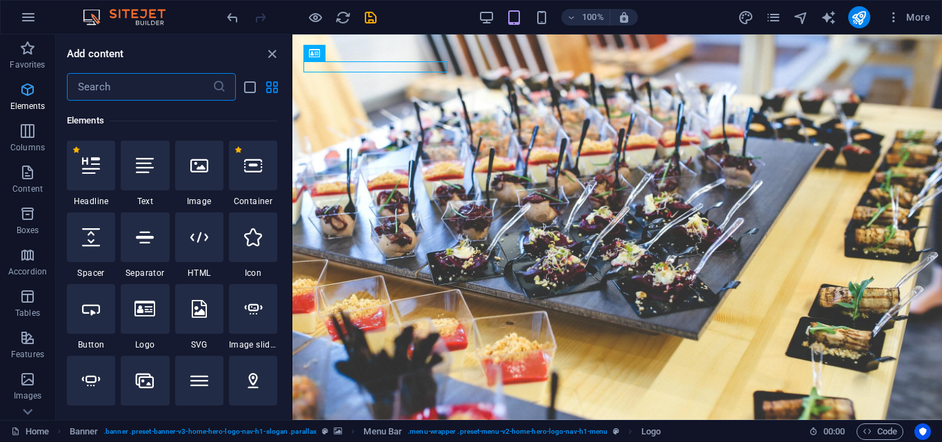
scroll to position [147, 0]
click at [250, 167] on icon at bounding box center [253, 165] width 18 height 18
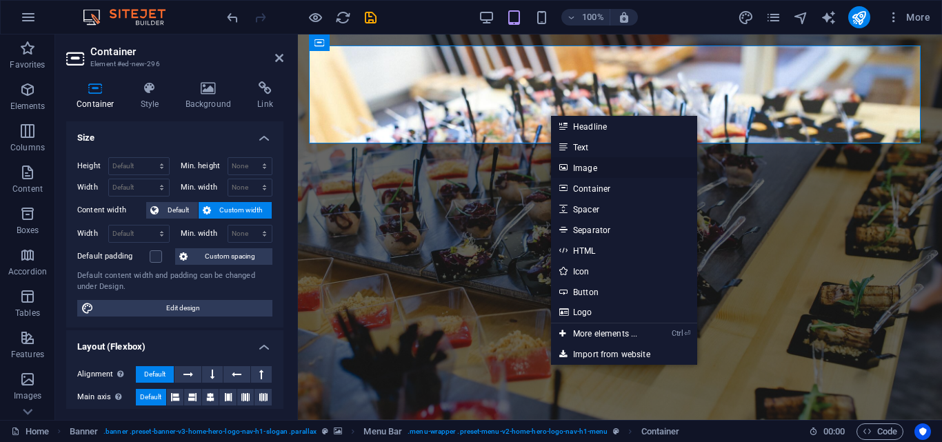
click at [565, 166] on icon at bounding box center [563, 167] width 7 height 21
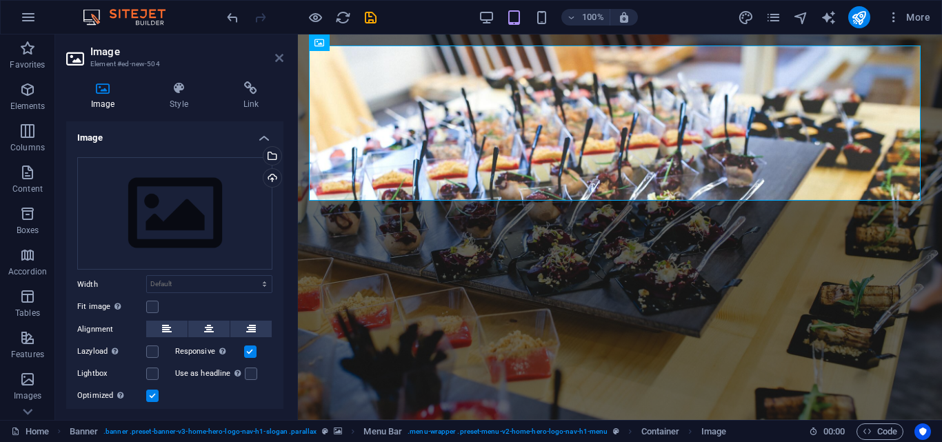
click at [275, 55] on icon at bounding box center [279, 57] width 8 height 11
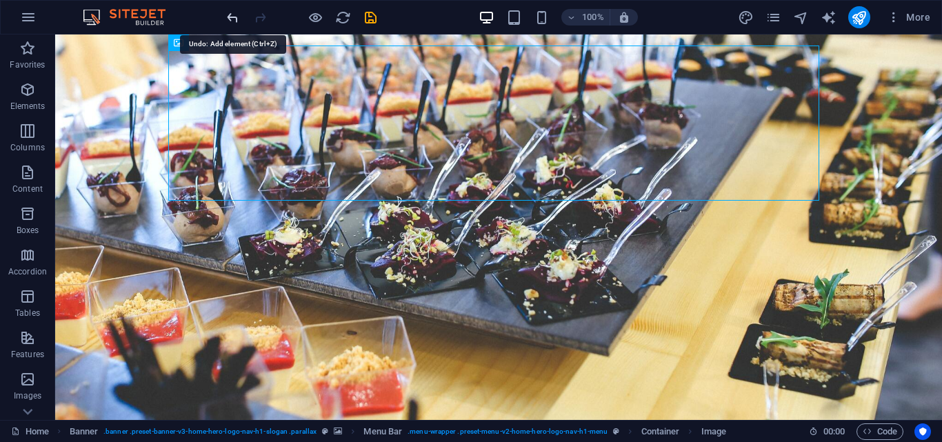
click at [230, 20] on icon "undo" at bounding box center [233, 18] width 16 height 16
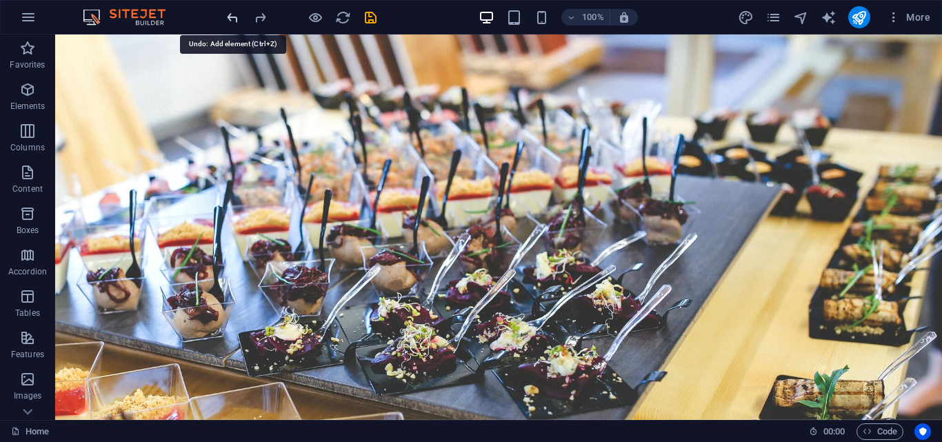
click at [230, 20] on icon "undo" at bounding box center [233, 18] width 16 height 16
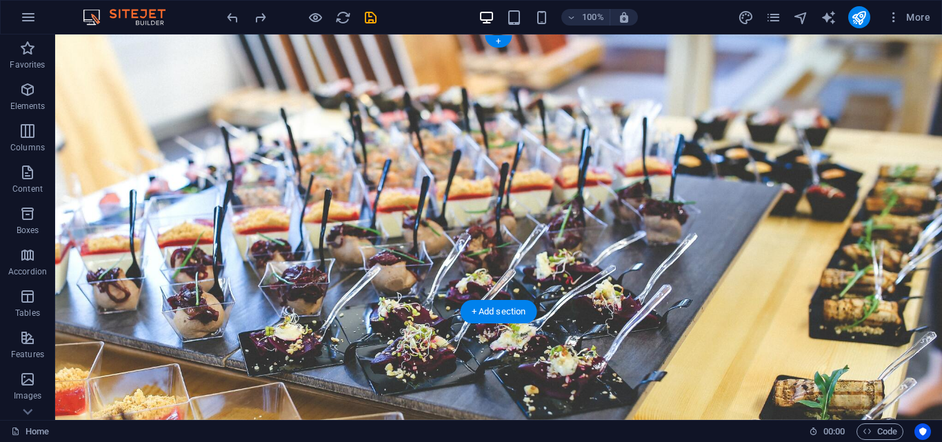
click at [282, 295] on figure at bounding box center [498, 227] width 887 height 386
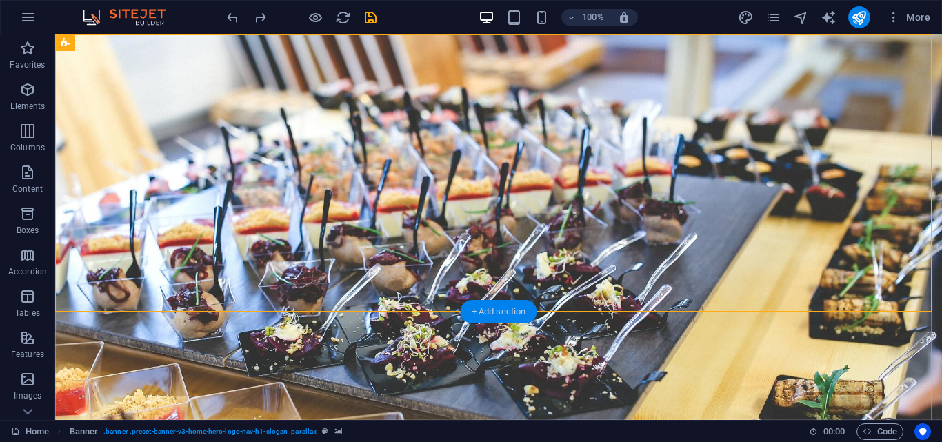
click at [496, 308] on div "+ Add section" at bounding box center [499, 311] width 77 height 23
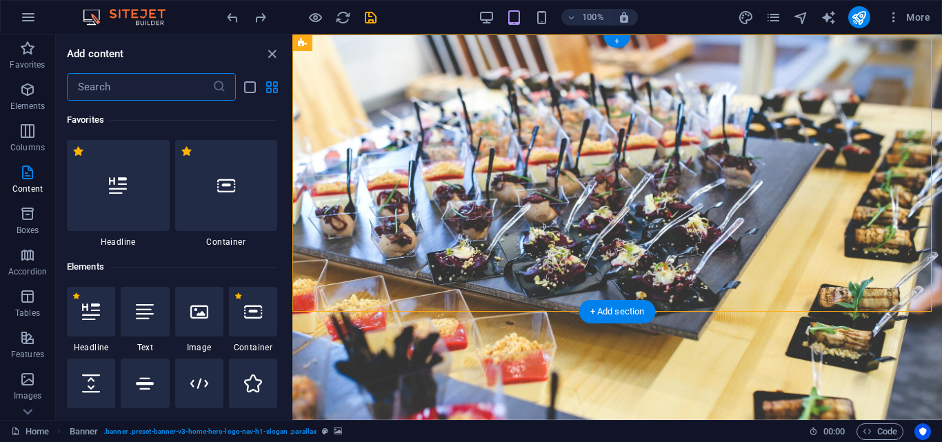
scroll to position [2414, 0]
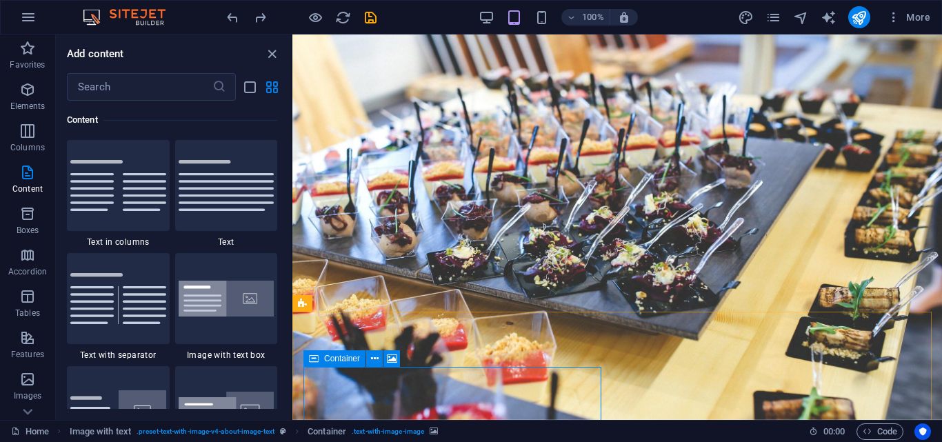
click at [324, 359] on span "Container" at bounding box center [342, 359] width 36 height 8
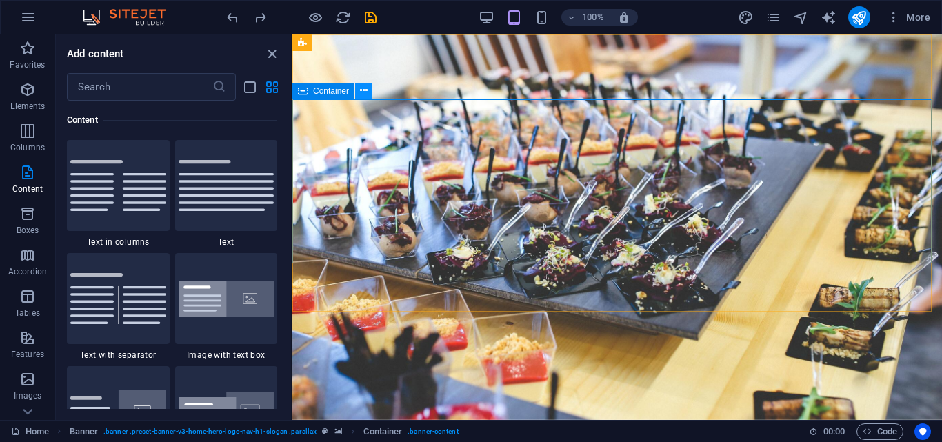
click at [364, 88] on icon at bounding box center [364, 90] width 8 height 14
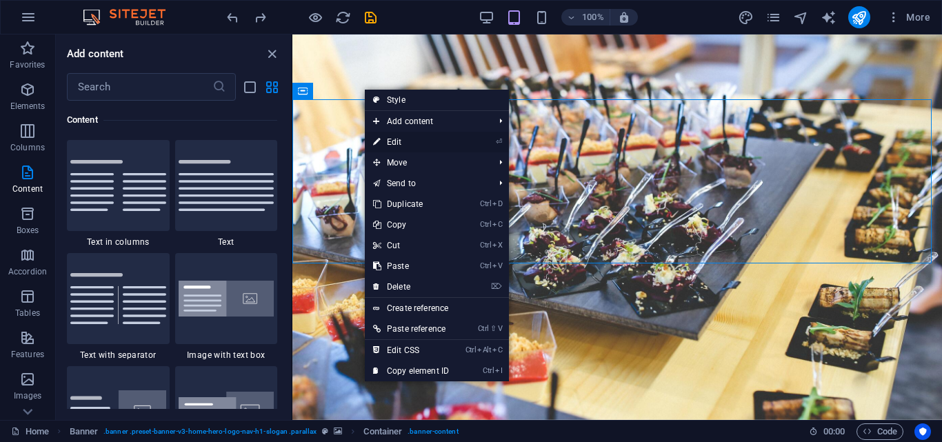
click at [375, 141] on icon at bounding box center [376, 142] width 7 height 21
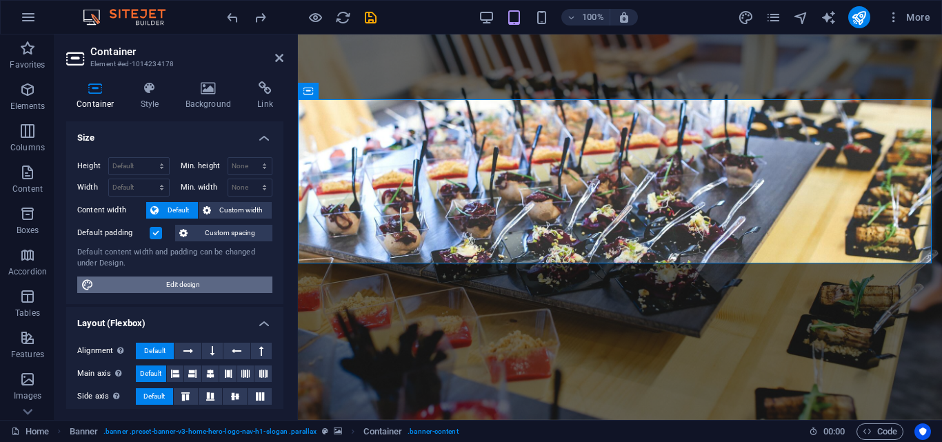
click at [219, 286] on span "Edit design" at bounding box center [183, 285] width 170 height 17
select select "rem"
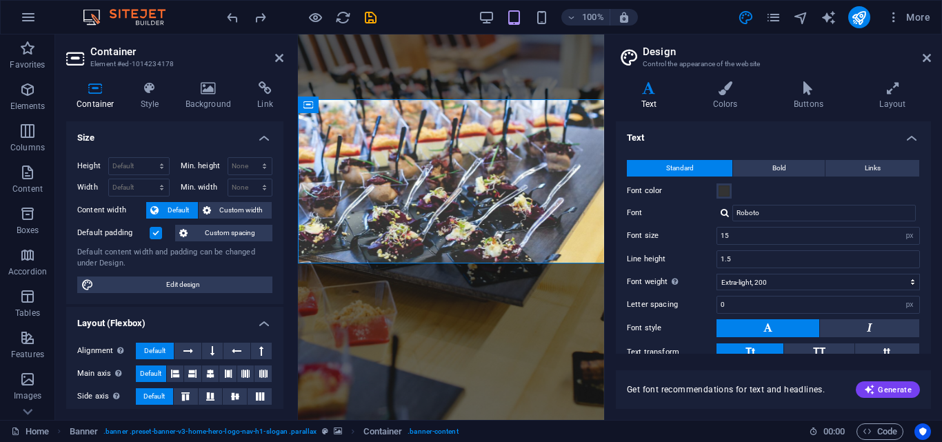
click at [284, 368] on div "Container Style Background Link Size Height Default px rem % vh vw Min. height …" at bounding box center [174, 245] width 239 height 350
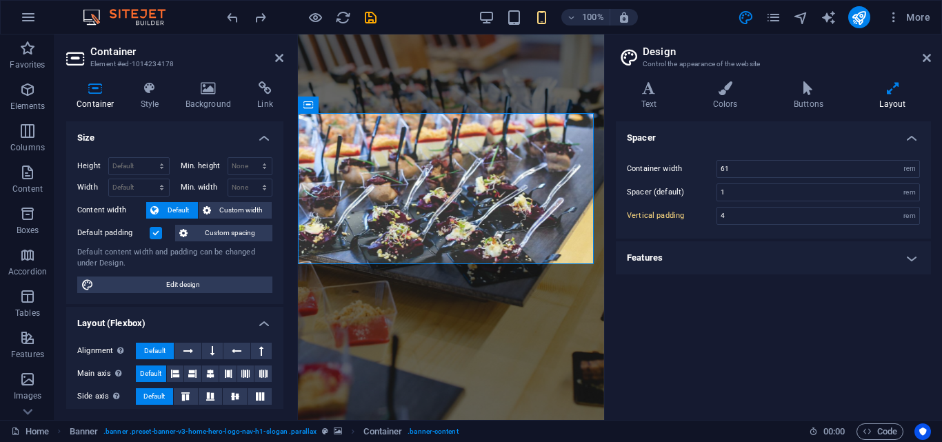
click at [391, 388] on div "PT Manunggal Putra Pratama Home About Us Services Contact Location" at bounding box center [451, 440] width 306 height 105
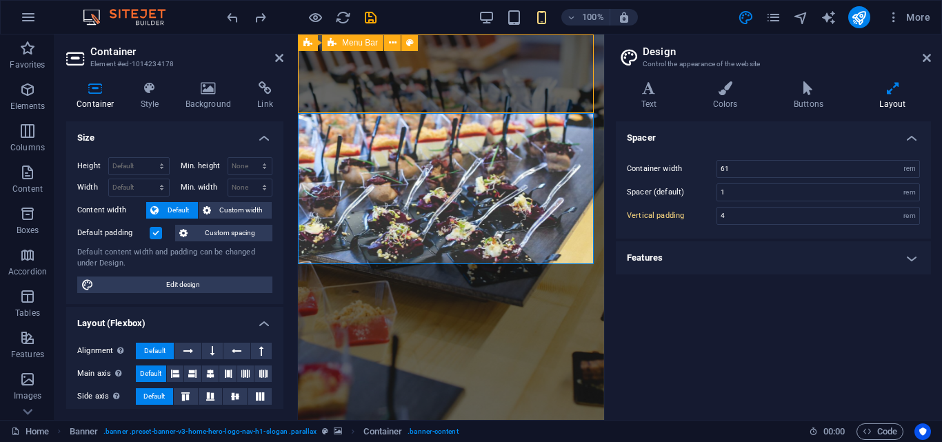
scroll to position [247, 0]
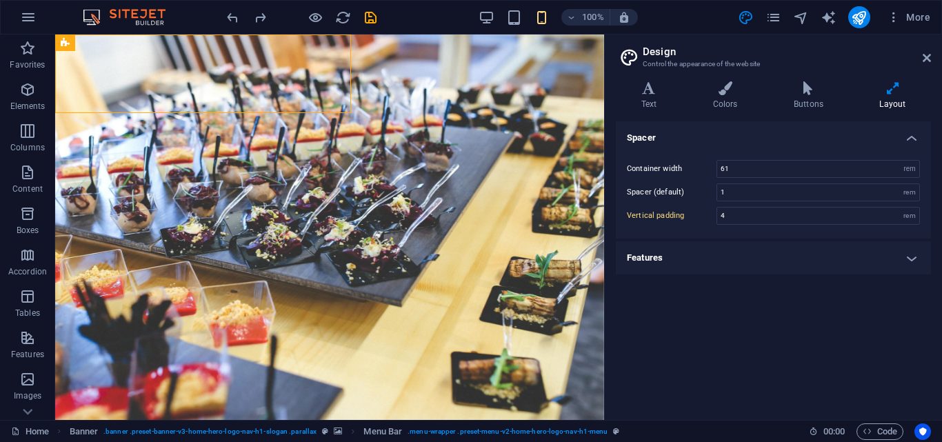
type input "5"
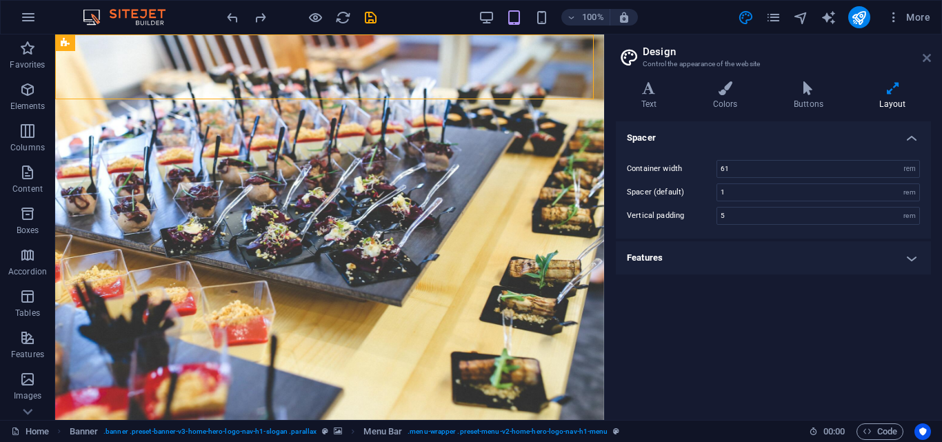
click at [929, 53] on icon at bounding box center [927, 57] width 8 height 11
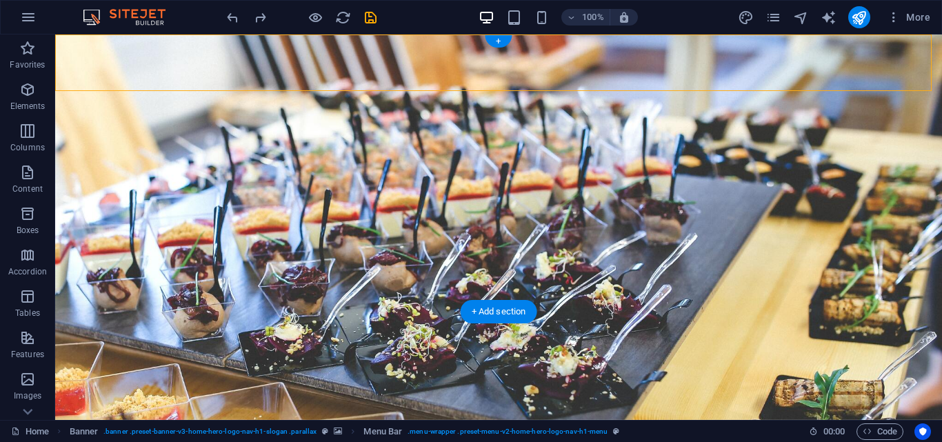
click at [891, 286] on figure at bounding box center [498, 227] width 887 height 386
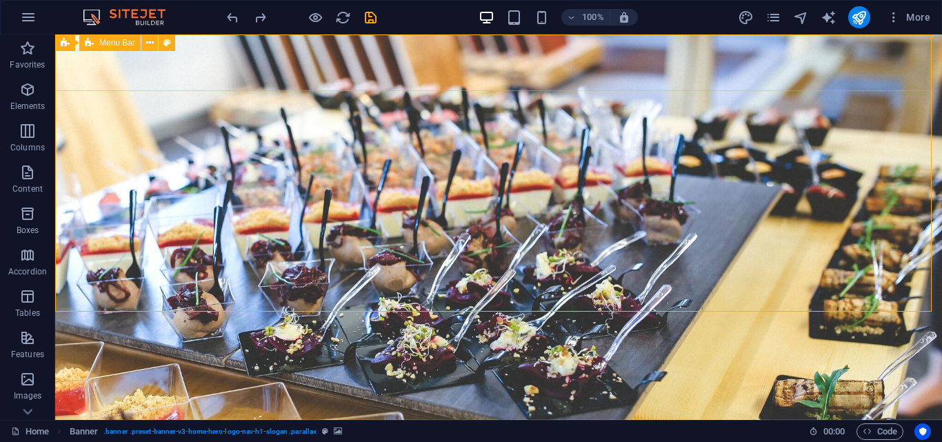
click at [129, 46] on span "Menu Bar" at bounding box center [117, 43] width 36 height 8
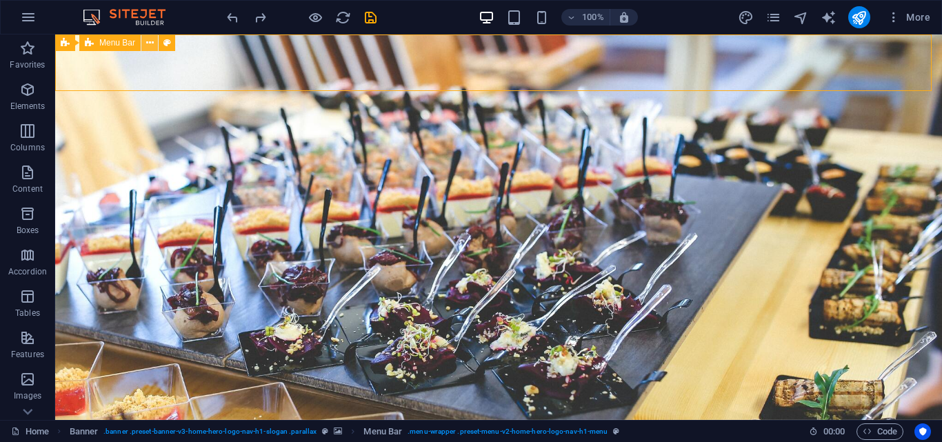
click at [148, 44] on icon at bounding box center [150, 43] width 8 height 14
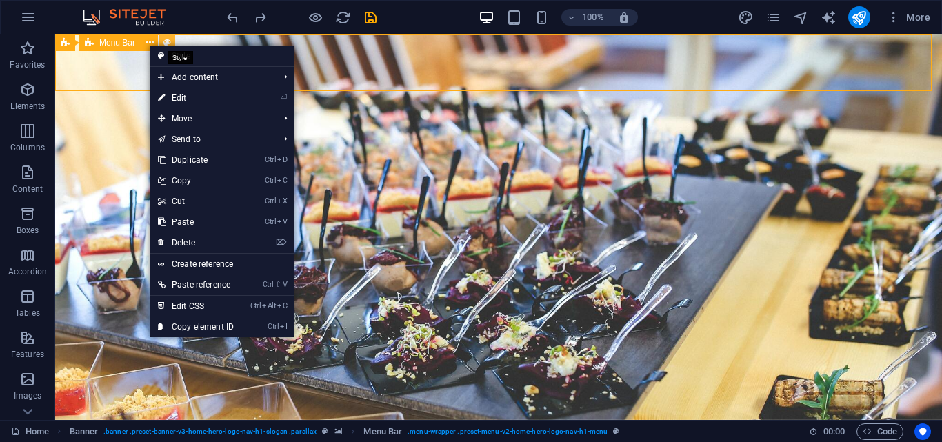
click at [164, 42] on icon at bounding box center [168, 43] width 8 height 14
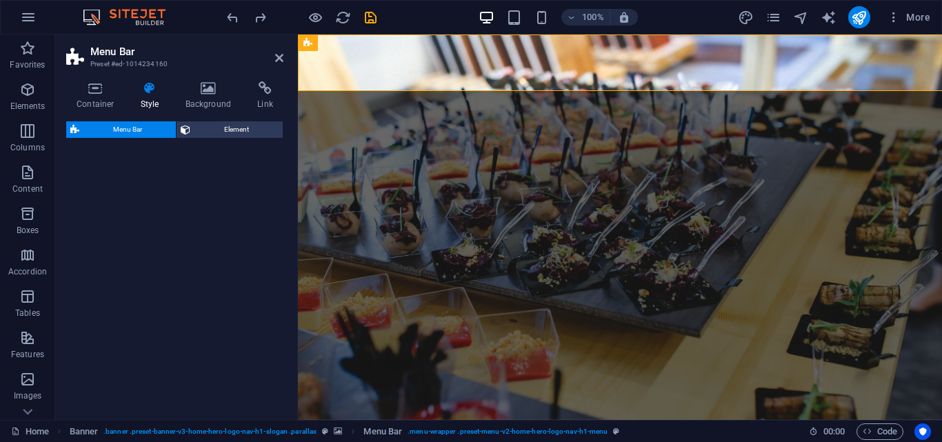
select select "rem"
select select "preset-menu-v2-home-hero-logo-nav-h1-menu"
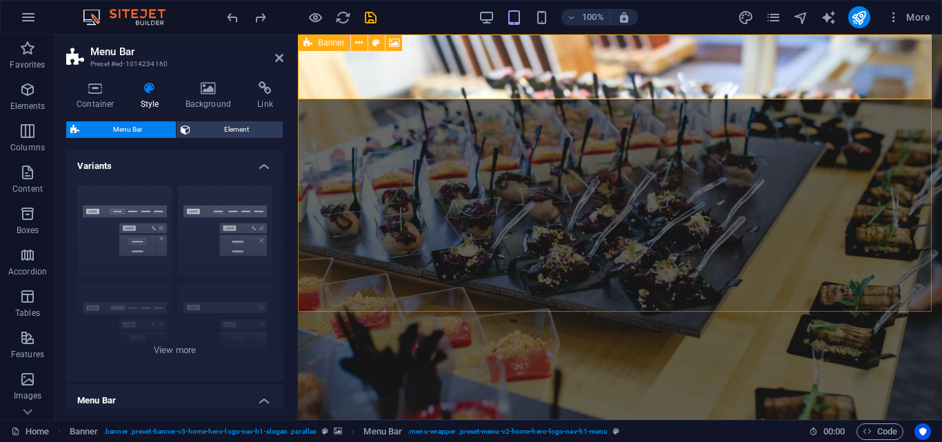
click at [308, 41] on icon at bounding box center [308, 42] width 9 height 17
drag, startPoint x: 308, startPoint y: 41, endPoint x: 363, endPoint y: 34, distance: 54.9
click at [310, 50] on icon at bounding box center [308, 42] width 9 height 17
select select "vh"
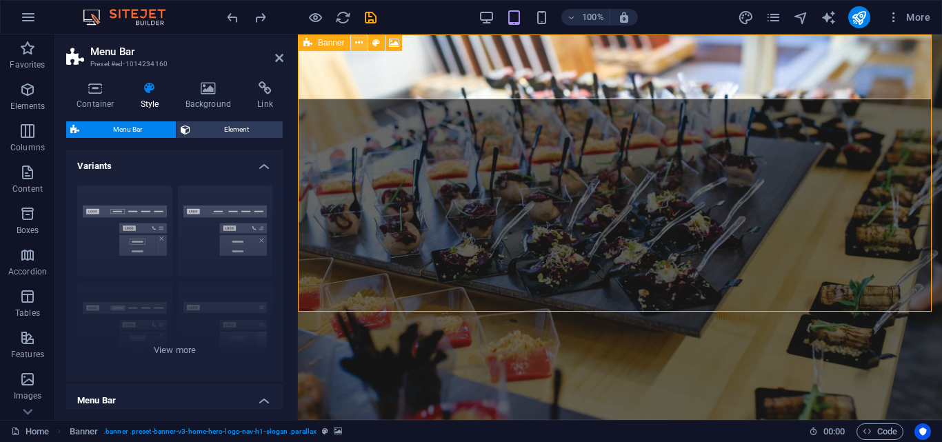
select select "header"
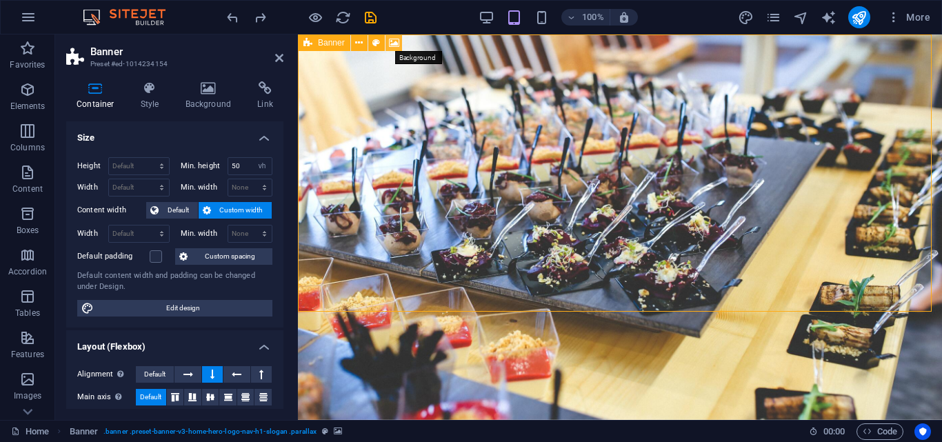
click at [393, 45] on icon at bounding box center [394, 43] width 10 height 14
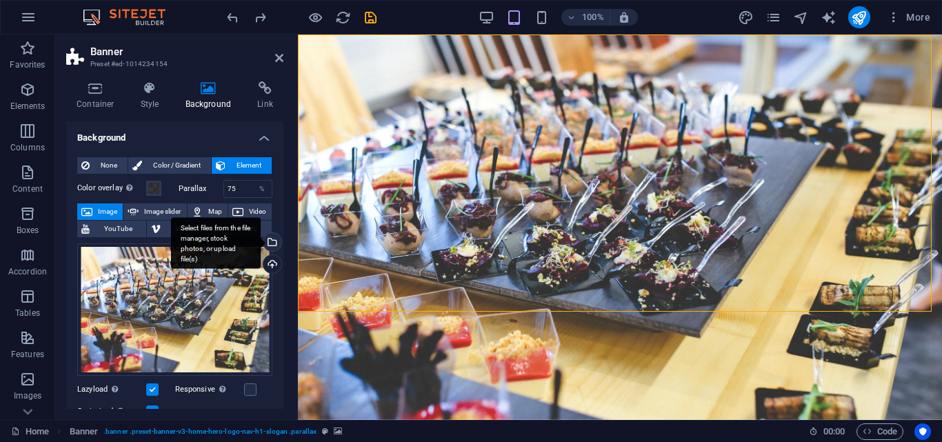
click at [261, 243] on div "Select files from the file manager, stock photos, or upload file(s)" at bounding box center [216, 243] width 90 height 52
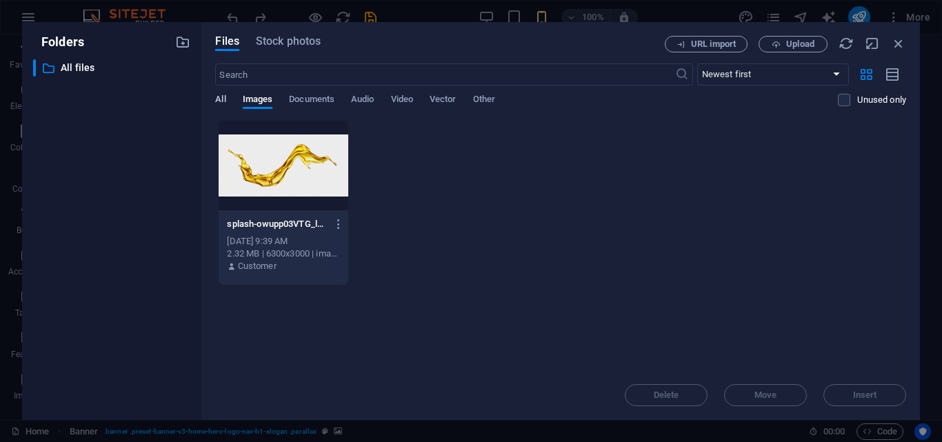
click at [223, 101] on span "All" at bounding box center [220, 100] width 10 height 19
click at [834, 72] on select "Newest first Oldest first Name (A-Z) Name (Z-A) Size (0-9) Size (9-0) Resolutio…" at bounding box center [774, 74] width 152 height 22
click at [862, 73] on icon "button" at bounding box center [867, 74] width 16 height 15
click at [848, 97] on label at bounding box center [844, 100] width 12 height 12
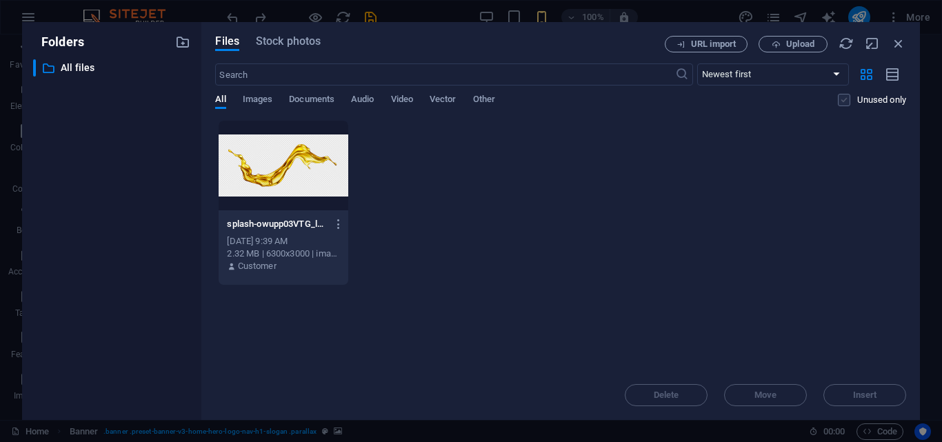
click at [0, 0] on input "checkbox" at bounding box center [0, 0] width 0 height 0
click at [889, 78] on icon "button" at bounding box center [893, 75] width 15 height 16
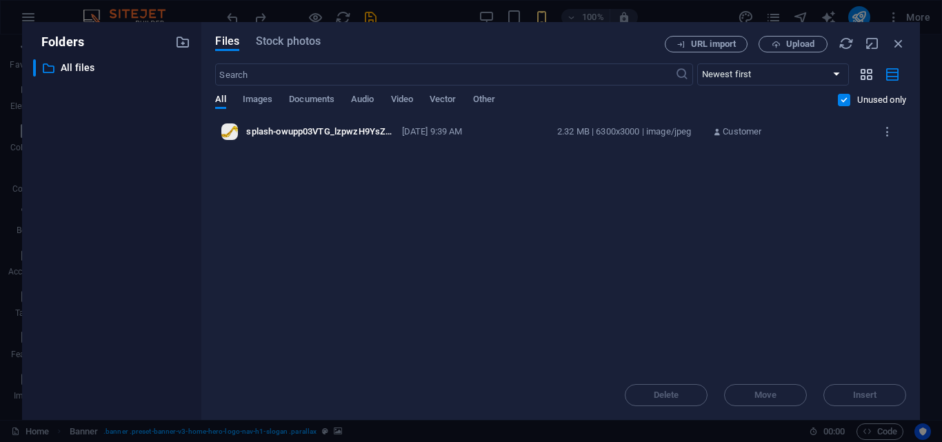
click at [861, 75] on icon "button" at bounding box center [867, 74] width 16 height 15
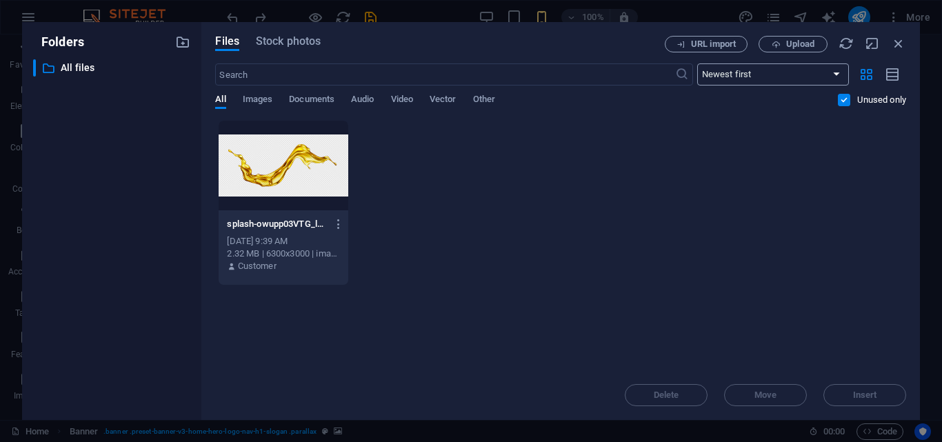
click at [840, 75] on select "Newest first Oldest first Name (A-Z) Name (Z-A) Size (0-9) Size (9-0) Resolutio…" at bounding box center [774, 74] width 152 height 22
click at [778, 41] on icon "button" at bounding box center [776, 44] width 9 height 9
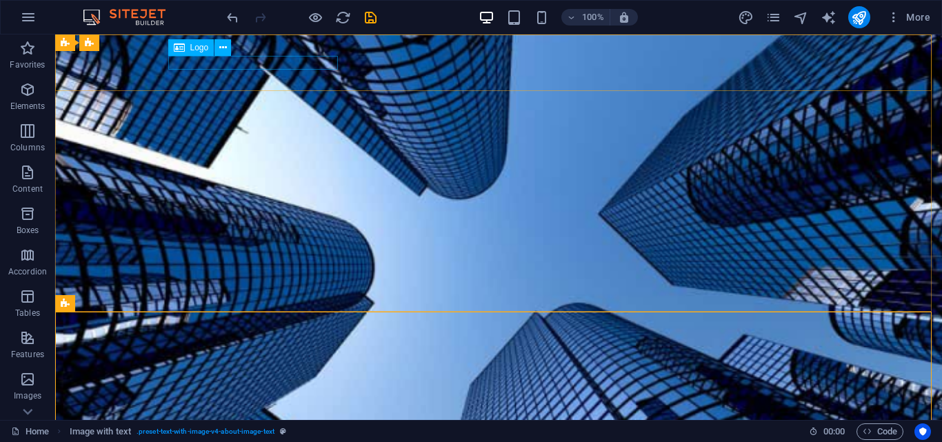
click at [202, 48] on span "Logo" at bounding box center [199, 47] width 19 height 8
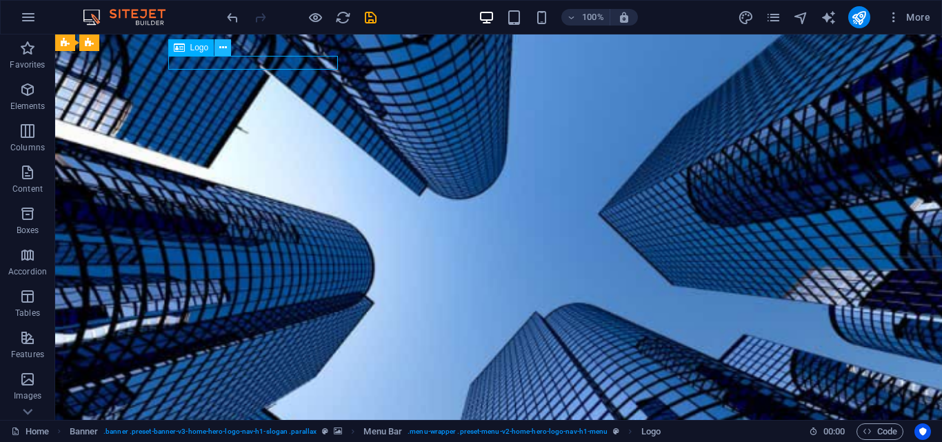
click at [224, 48] on icon at bounding box center [223, 48] width 8 height 14
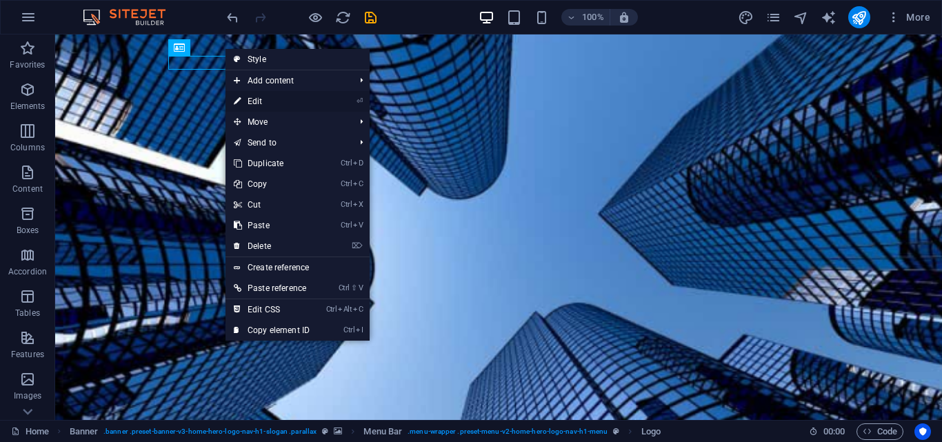
click at [245, 97] on link "⏎ Edit" at bounding box center [272, 101] width 92 height 21
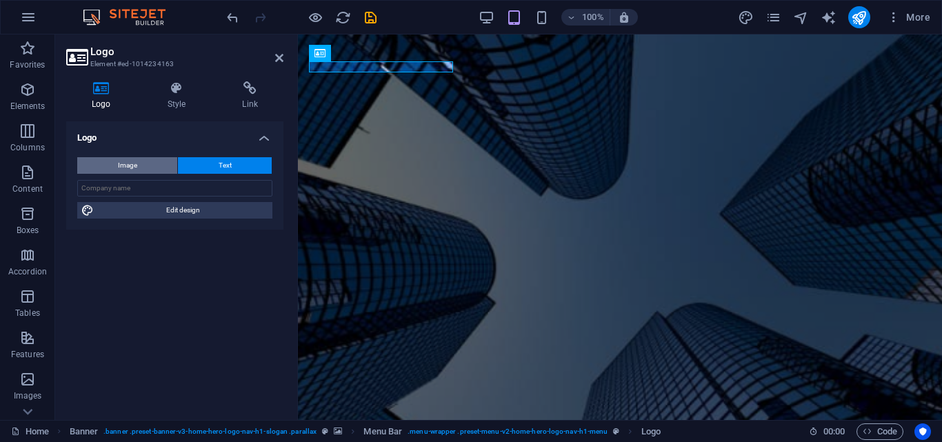
click at [133, 163] on span "Image" at bounding box center [127, 165] width 19 height 17
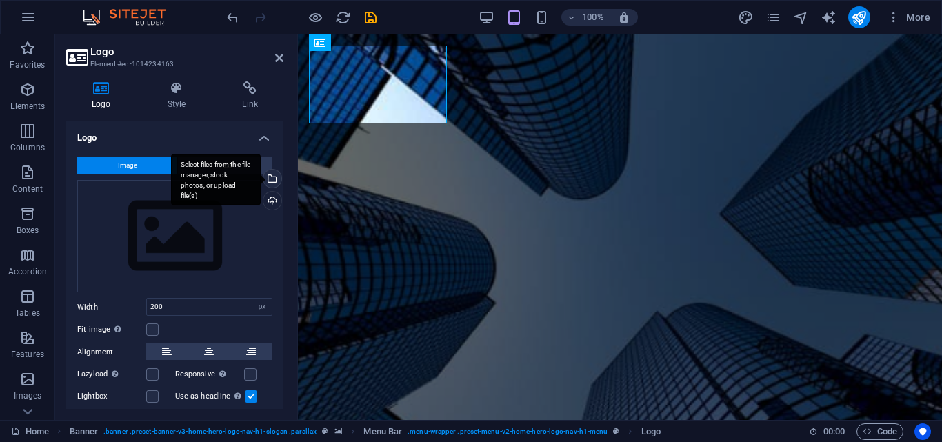
click at [269, 177] on div "Select files from the file manager, stock photos, or upload file(s)" at bounding box center [271, 180] width 21 height 21
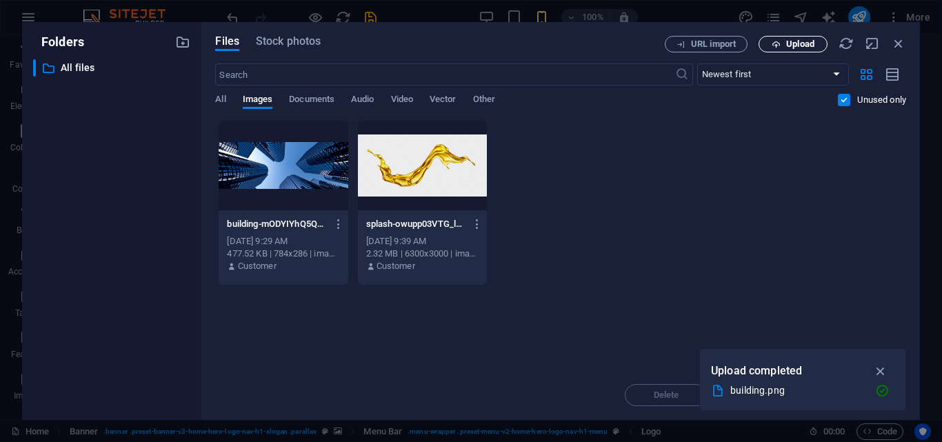
click at [767, 41] on span "Upload" at bounding box center [793, 44] width 57 height 9
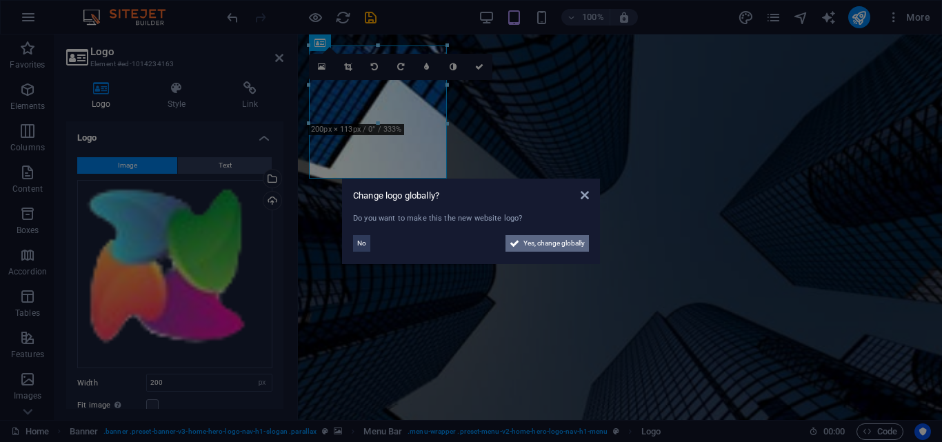
click at [527, 246] on span "Yes, change globally" at bounding box center [554, 243] width 61 height 17
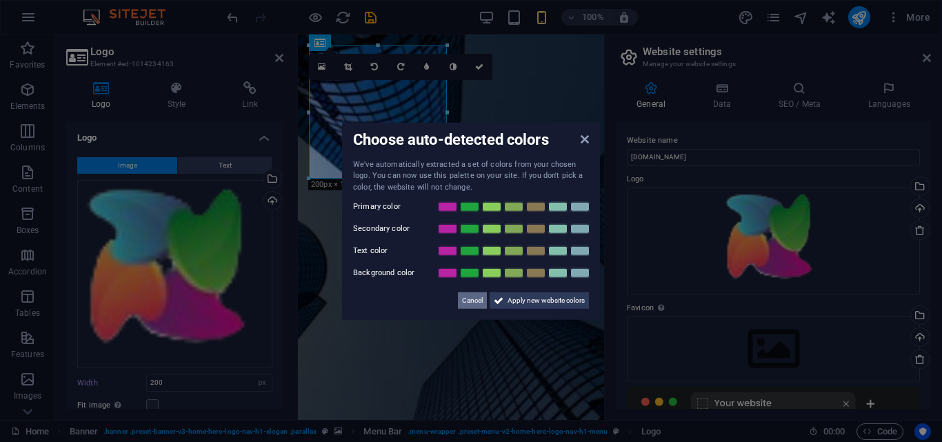
click at [472, 295] on span "Cancel" at bounding box center [472, 301] width 21 height 17
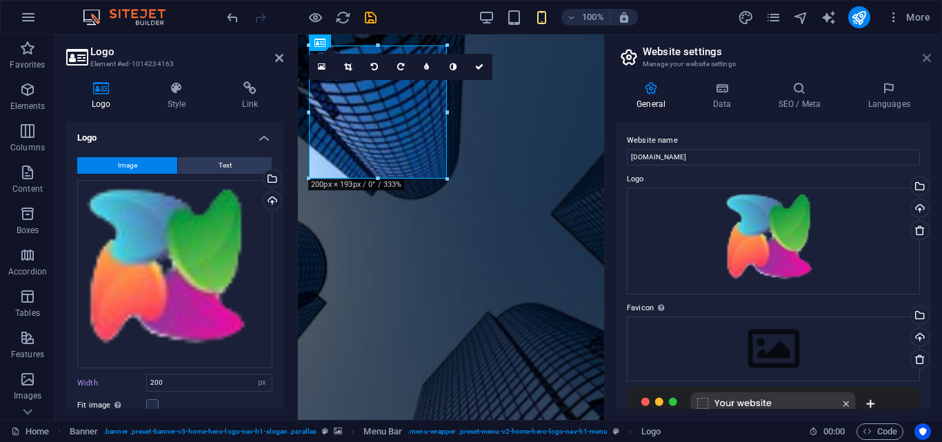
click at [929, 59] on icon at bounding box center [927, 57] width 8 height 11
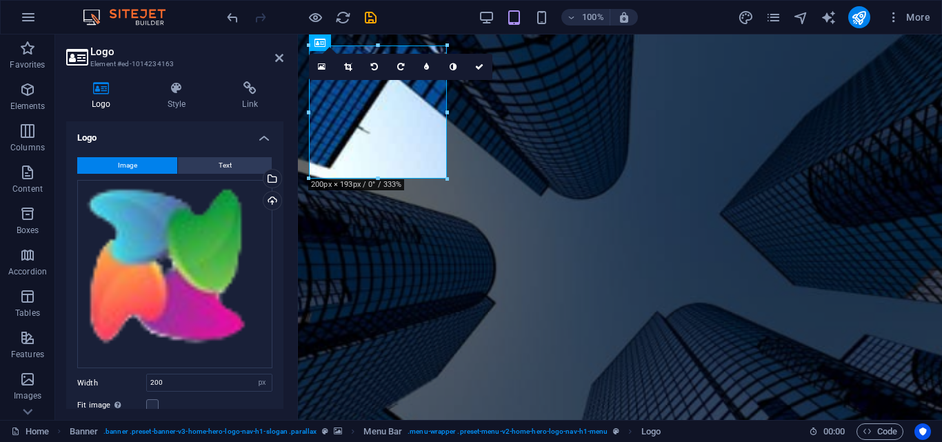
click at [445, 146] on div at bounding box center [447, 112] width 5 height 133
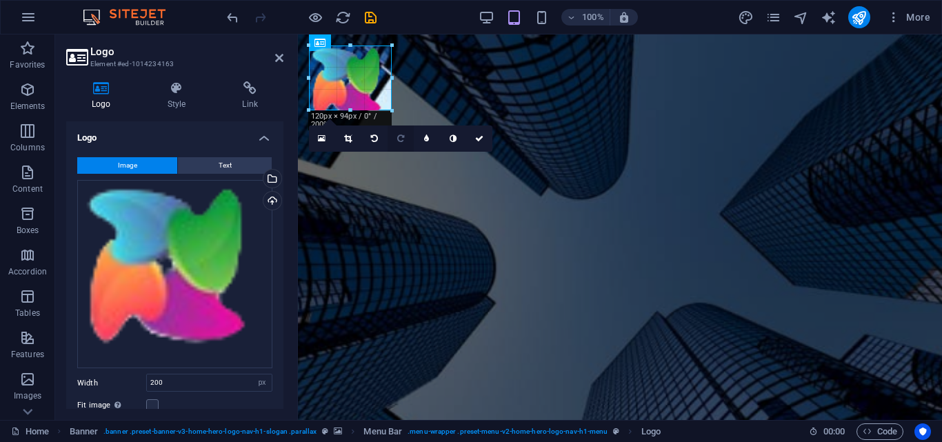
drag, startPoint x: 448, startPoint y: 177, endPoint x: 409, endPoint y: 136, distance: 56.6
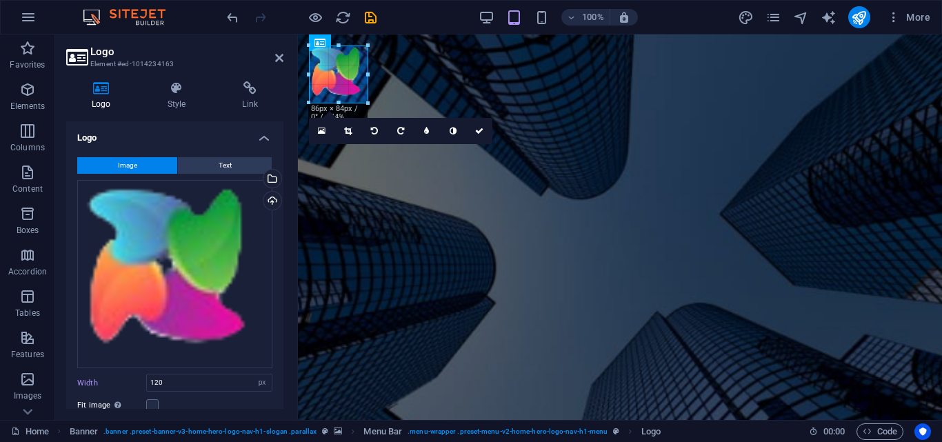
drag, startPoint x: 393, startPoint y: 126, endPoint x: 364, endPoint y: 101, distance: 38.1
click at [364, 101] on div at bounding box center [338, 103] width 59 height 5
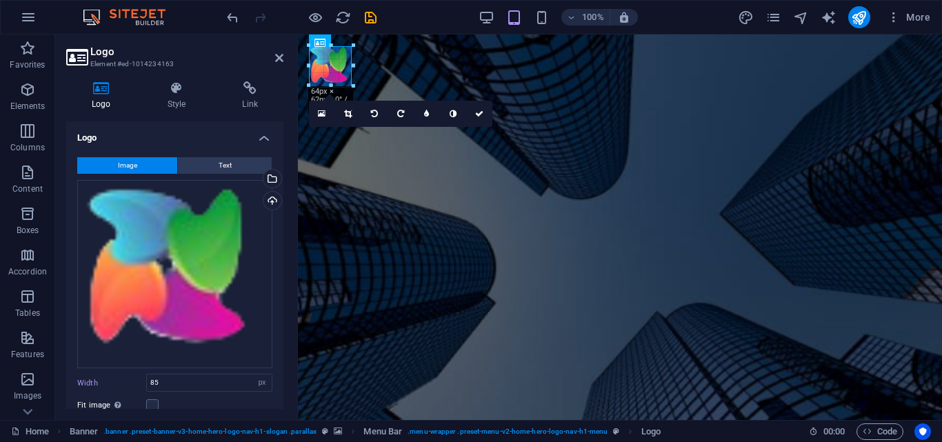
drag, startPoint x: 367, startPoint y: 101, endPoint x: 350, endPoint y: 84, distance: 23.9
type input "59"
click at [349, 84] on div at bounding box center [351, 87] width 8 height 8
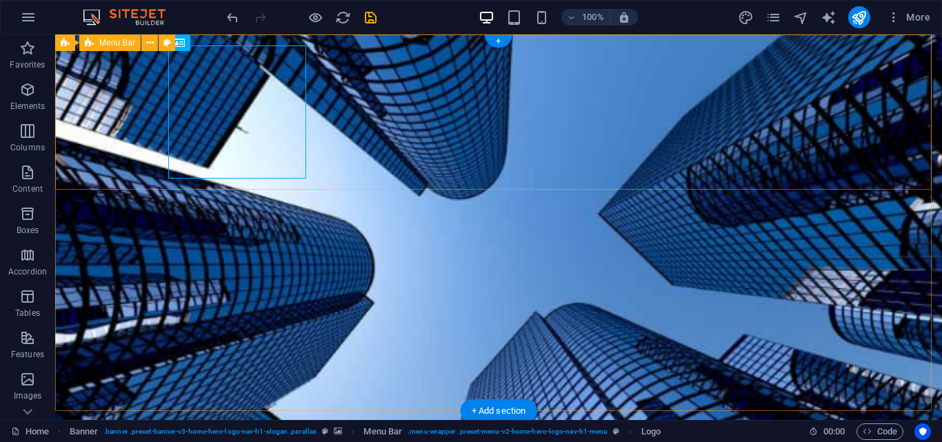
select select "rem"
select select "preset-menu-v2-home-hero-logo-nav-h1-menu"
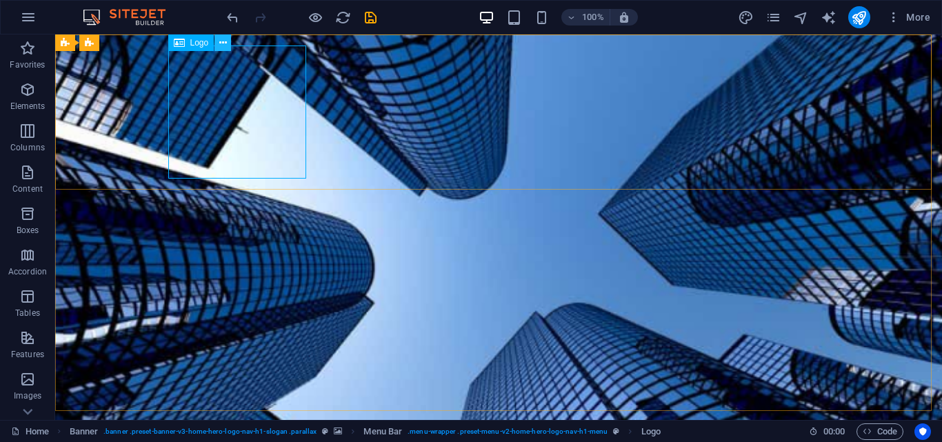
click at [221, 39] on icon at bounding box center [223, 43] width 8 height 14
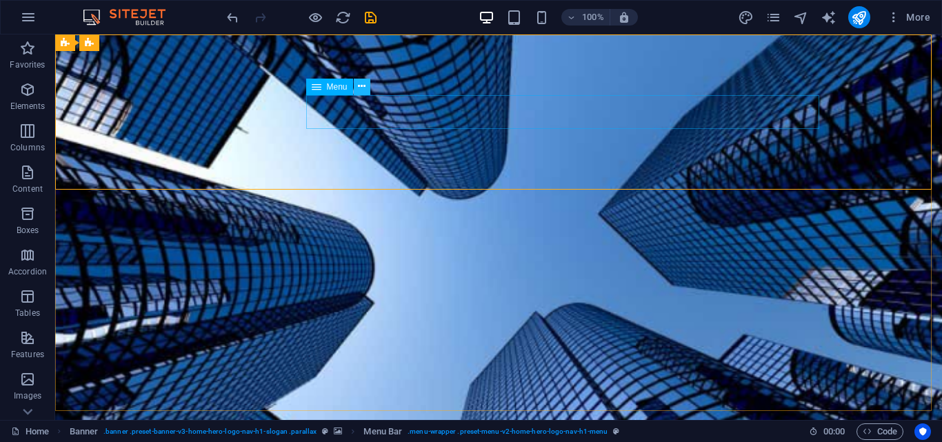
click at [359, 86] on icon at bounding box center [362, 86] width 8 height 14
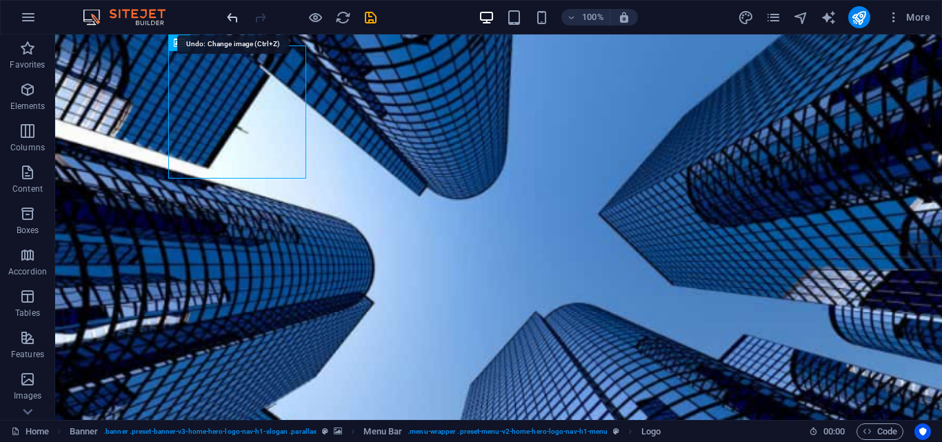
click at [239, 16] on icon "undo" at bounding box center [233, 18] width 16 height 16
click at [253, 16] on icon "redo" at bounding box center [261, 18] width 16 height 16
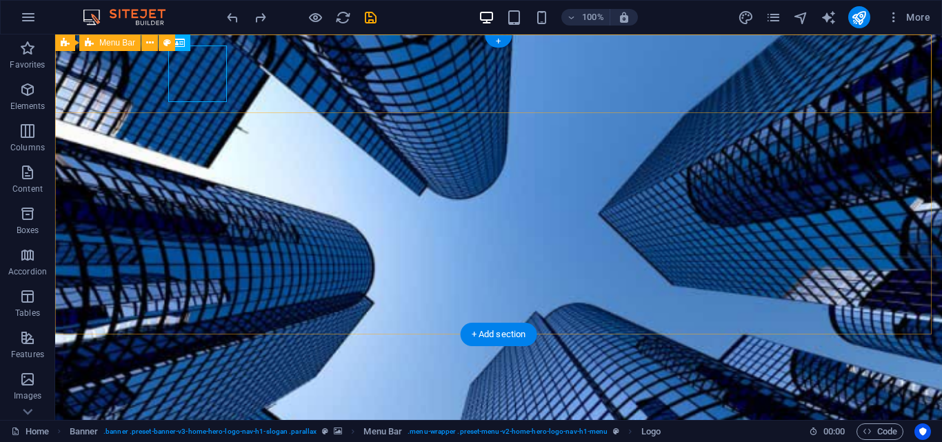
select select "rem"
select select "preset-menu-v2-home-hero-logo-nav-h1-menu"
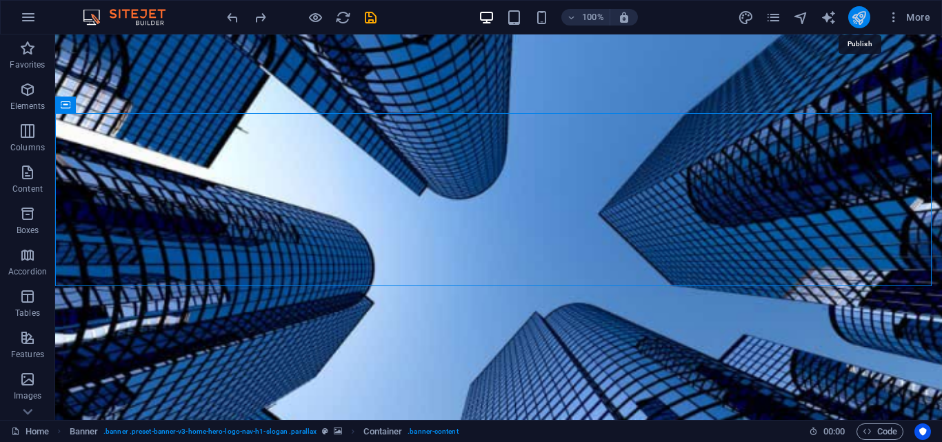
click at [865, 16] on icon "publish" at bounding box center [859, 18] width 16 height 16
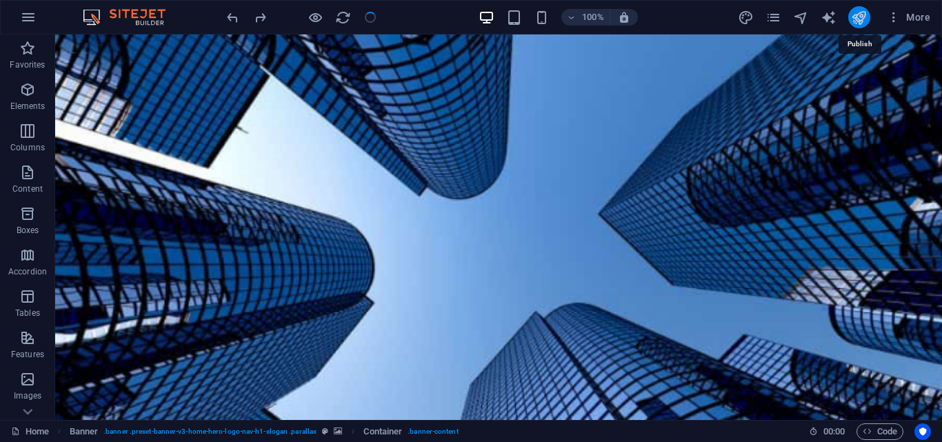
checkbox input "false"
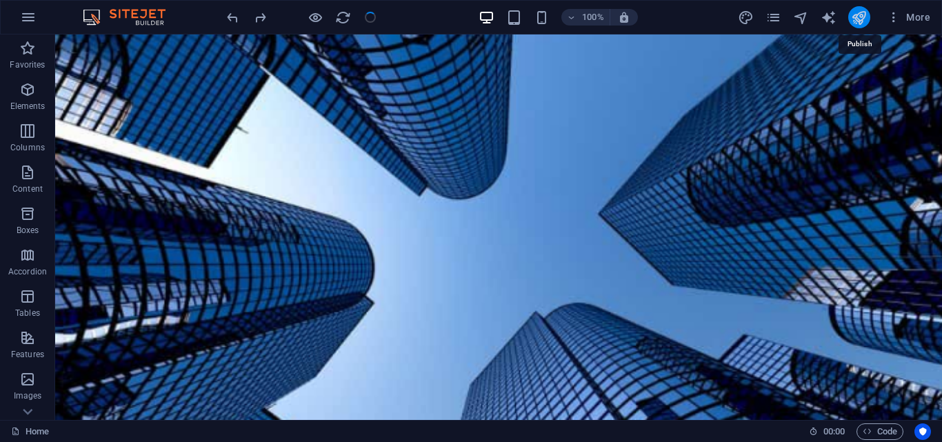
click at [865, 16] on icon "publish" at bounding box center [859, 18] width 16 height 16
click at [860, 12] on icon "publish" at bounding box center [859, 18] width 16 height 16
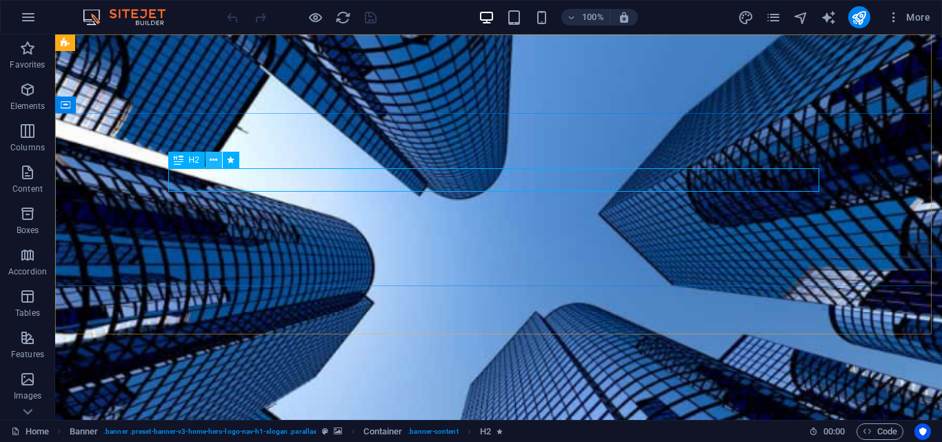
click at [214, 157] on icon at bounding box center [214, 160] width 8 height 14
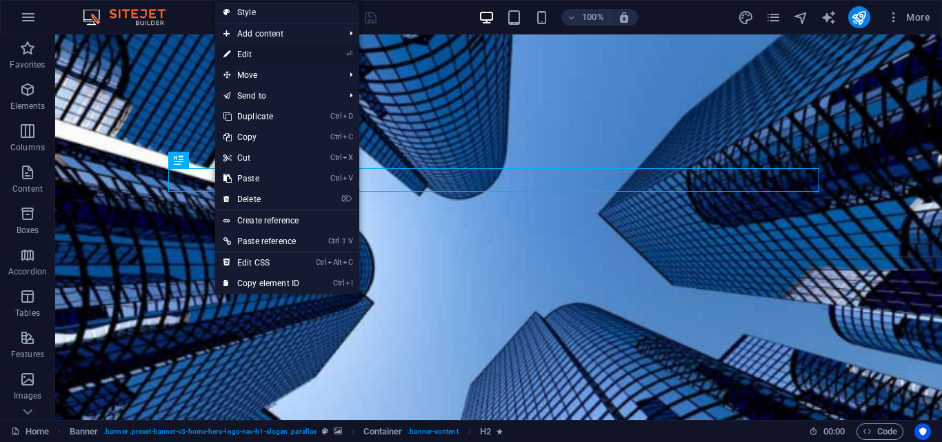
click at [237, 55] on link "⏎ Edit" at bounding box center [261, 54] width 92 height 21
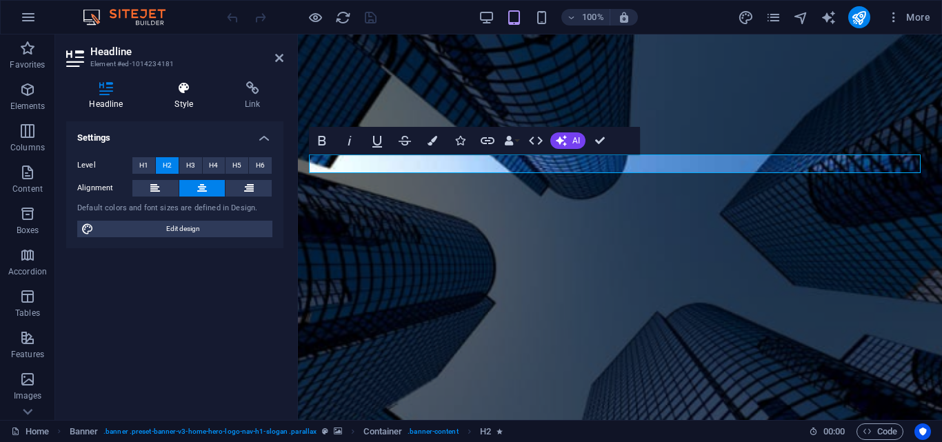
click at [186, 94] on icon at bounding box center [184, 88] width 65 height 14
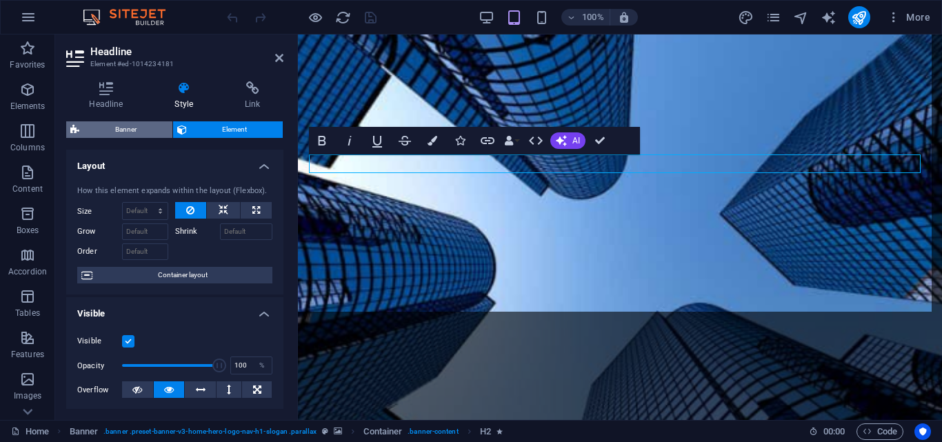
click at [141, 132] on span "Banner" at bounding box center [125, 129] width 85 height 17
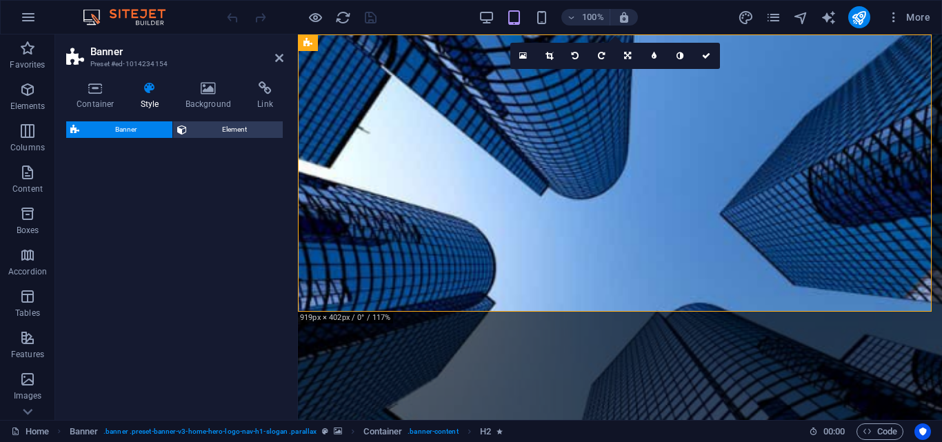
select select "preset-banner-v3-home-hero-logo-nav-h1-slogan"
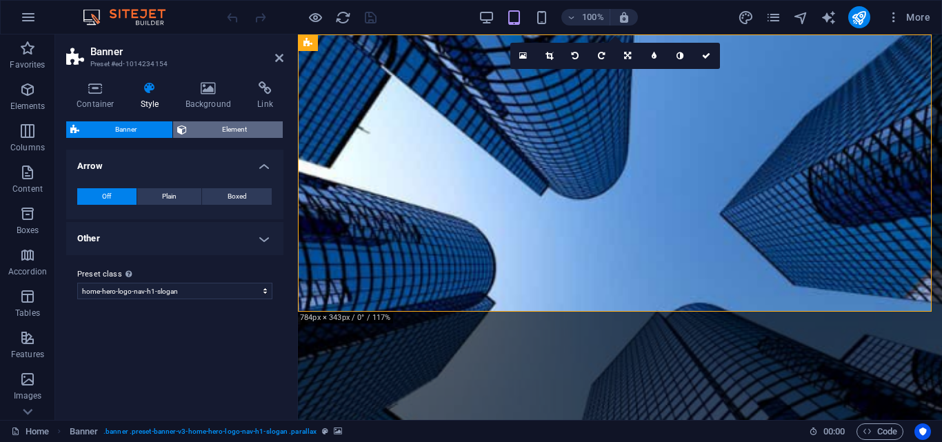
click at [184, 130] on icon at bounding box center [182, 129] width 10 height 17
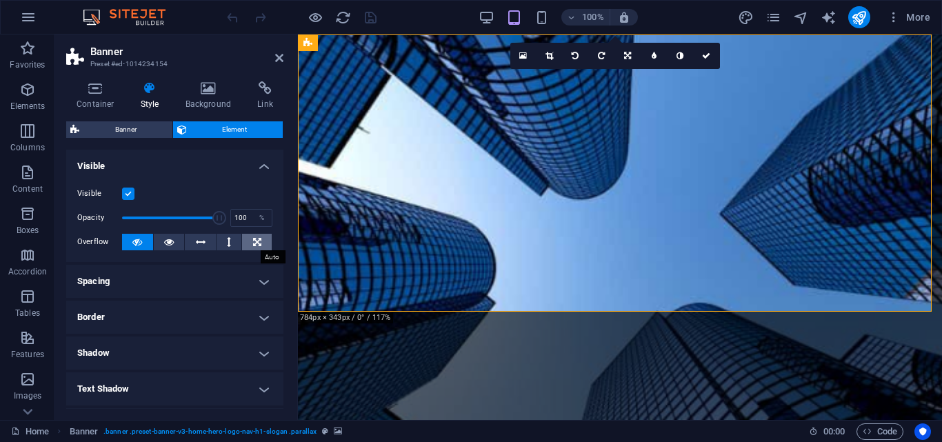
click at [249, 240] on button at bounding box center [257, 242] width 30 height 17
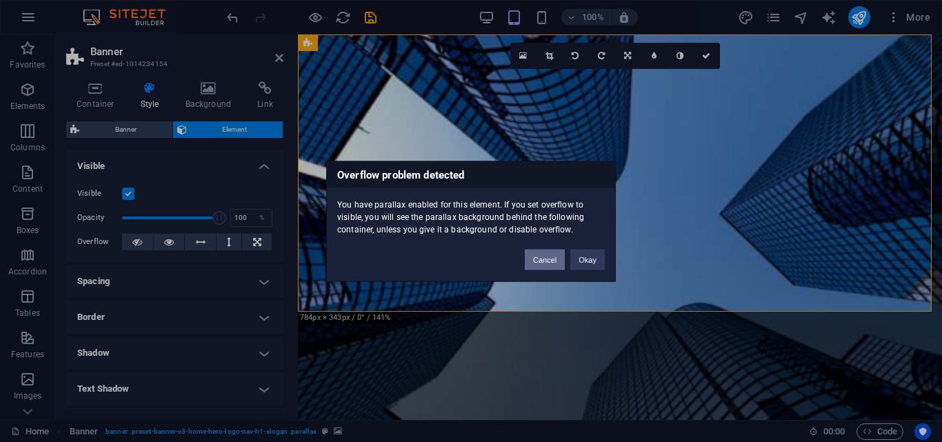
click at [537, 259] on button "Cancel" at bounding box center [545, 259] width 40 height 21
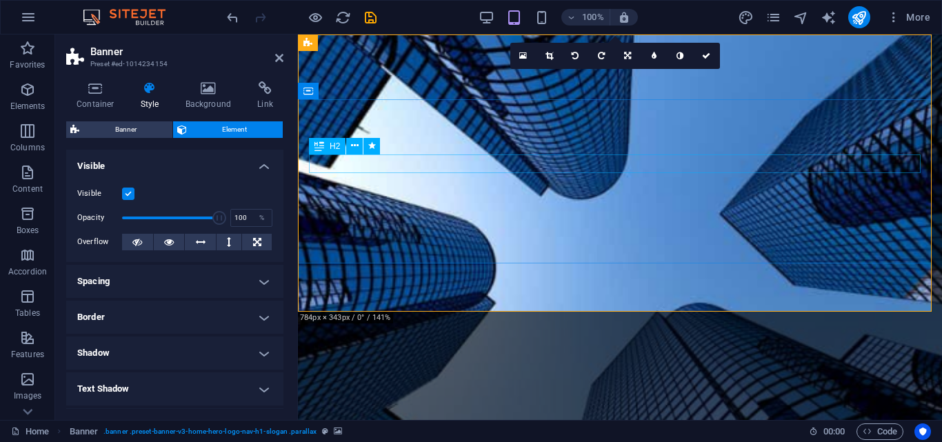
click at [356, 149] on icon at bounding box center [355, 146] width 8 height 14
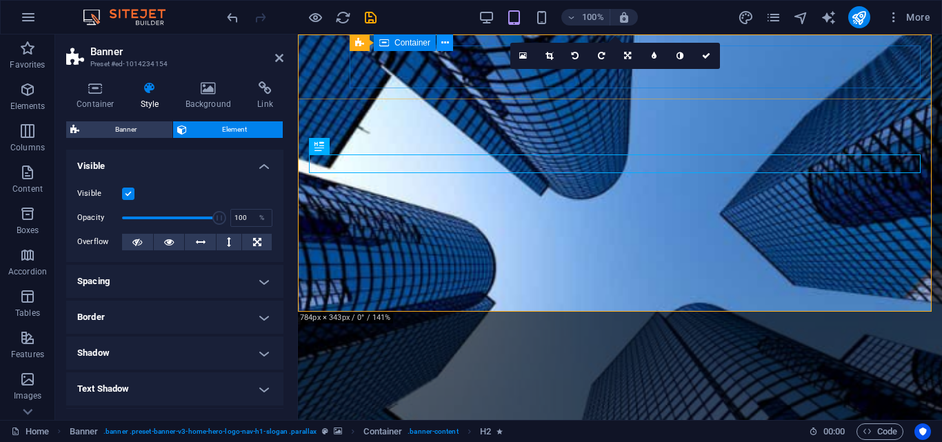
click at [442, 46] on icon at bounding box center [446, 43] width 8 height 14
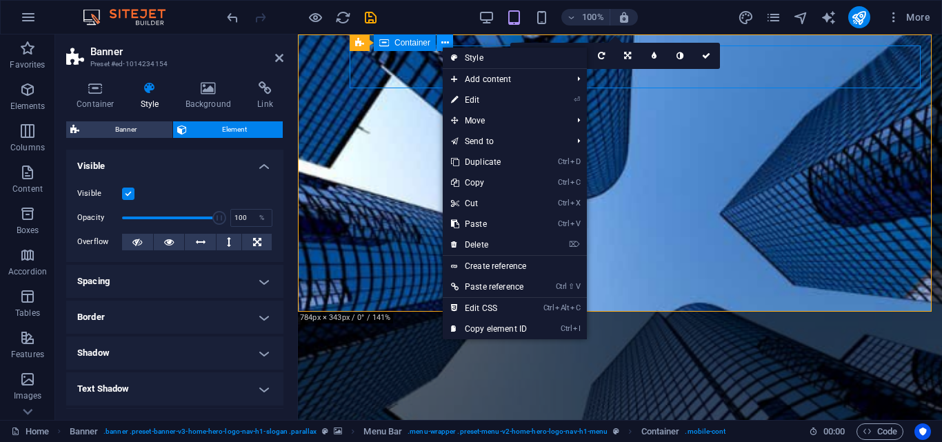
click at [442, 46] on icon at bounding box center [446, 43] width 8 height 14
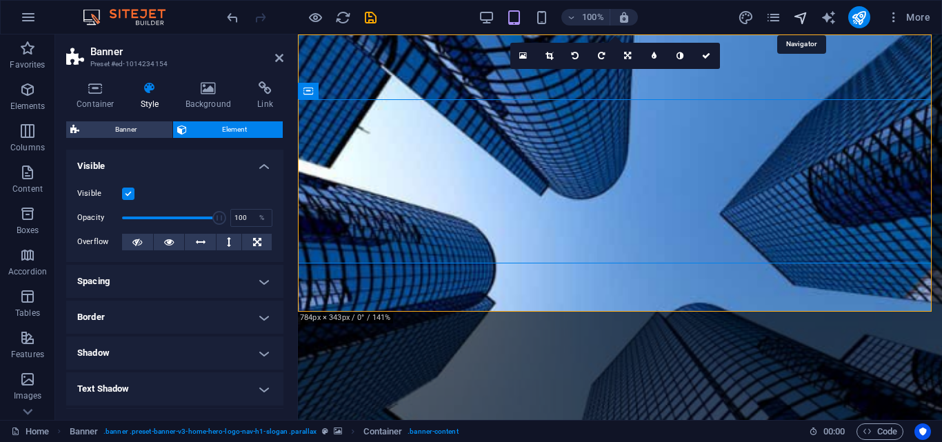
click at [800, 18] on icon "navigator" at bounding box center [801, 18] width 16 height 16
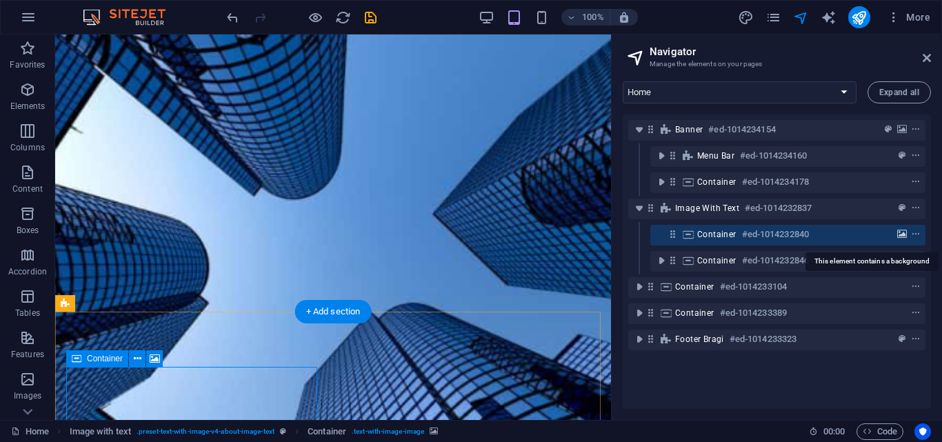
click at [900, 232] on icon "background" at bounding box center [903, 235] width 10 height 10
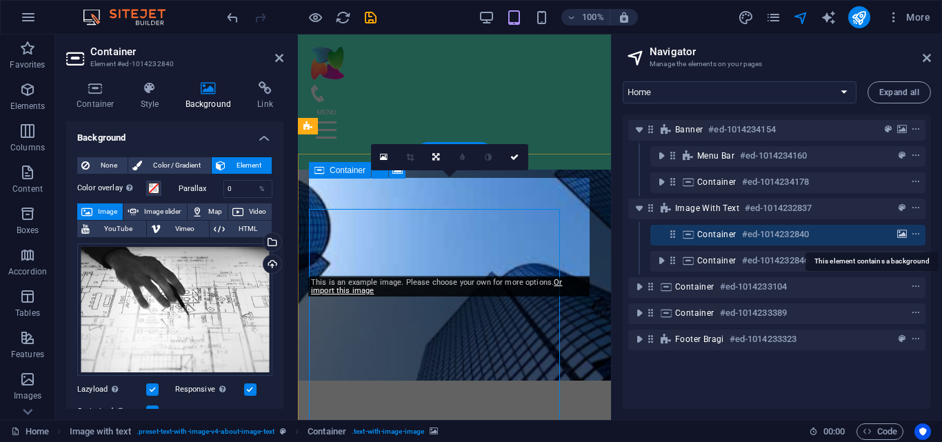
scroll to position [158, 0]
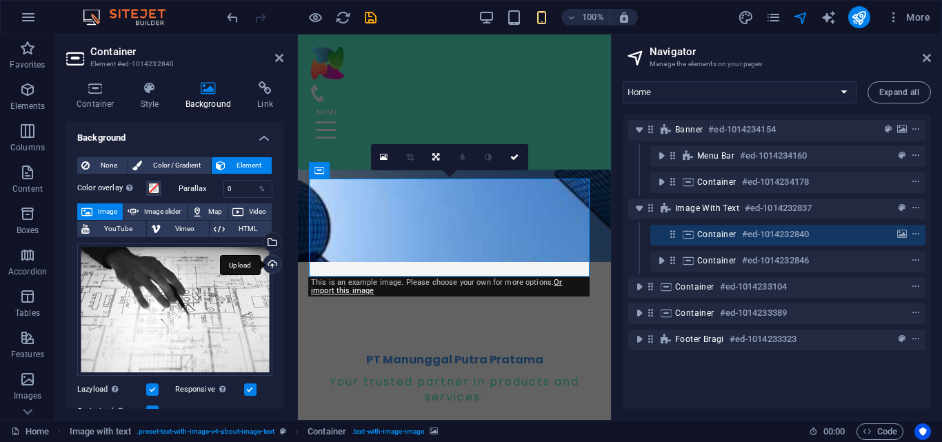
click at [268, 259] on div "Upload" at bounding box center [271, 265] width 21 height 21
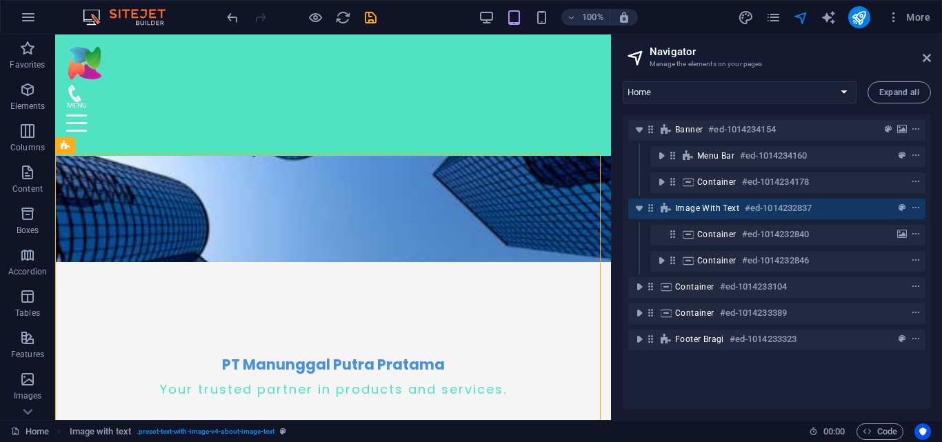
click at [927, 52] on h2 "Navigator" at bounding box center [791, 52] width 282 height 12
click at [927, 57] on icon at bounding box center [927, 57] width 8 height 11
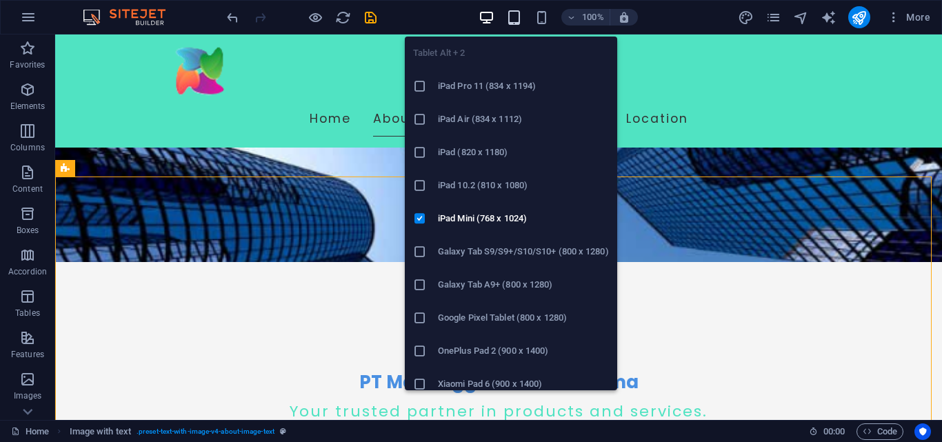
click at [509, 17] on icon "button" at bounding box center [514, 18] width 16 height 16
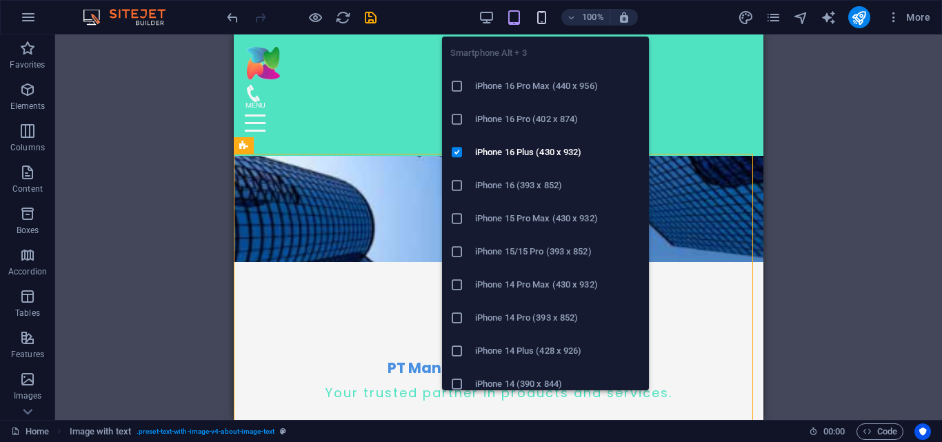
click at [540, 17] on icon "button" at bounding box center [542, 18] width 16 height 16
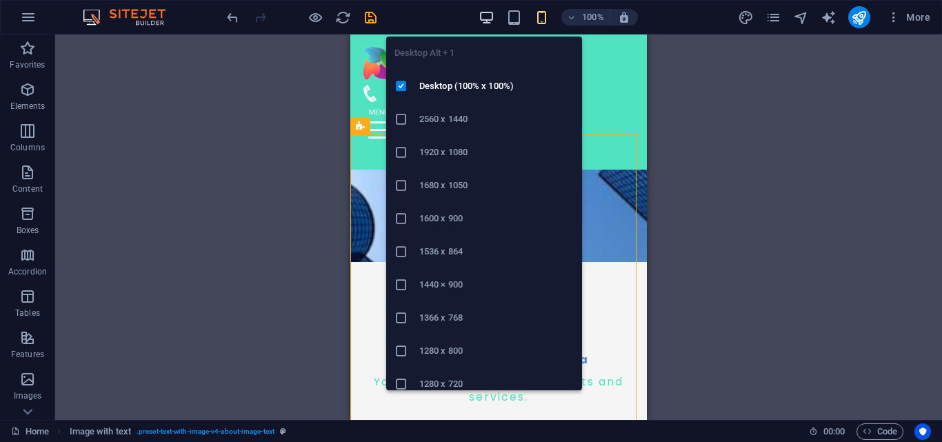
click at [488, 18] on icon "button" at bounding box center [487, 18] width 16 height 16
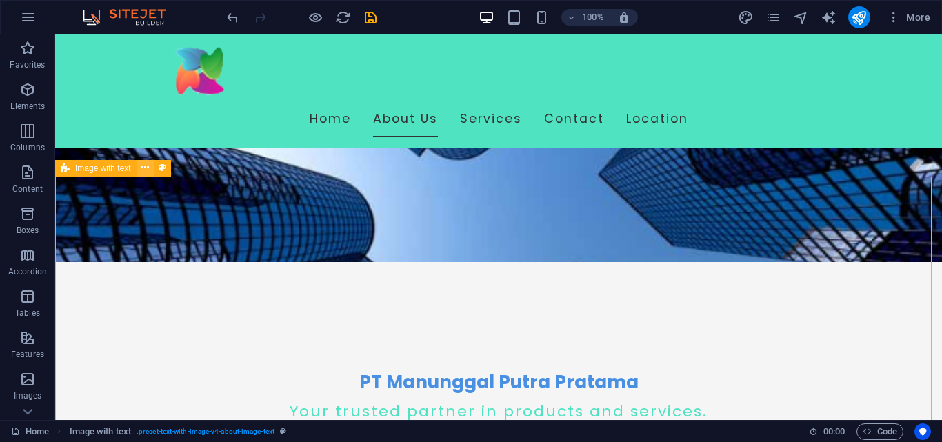
click at [143, 168] on icon at bounding box center [145, 168] width 8 height 14
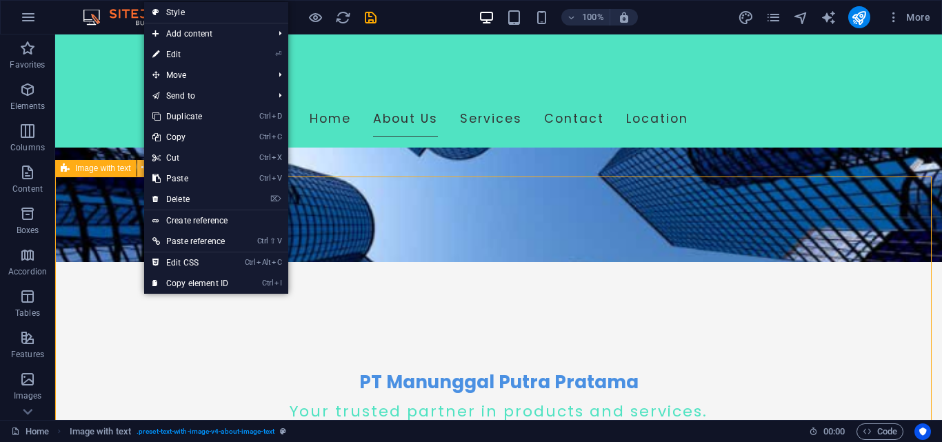
click at [144, 168] on icon at bounding box center [145, 168] width 8 height 14
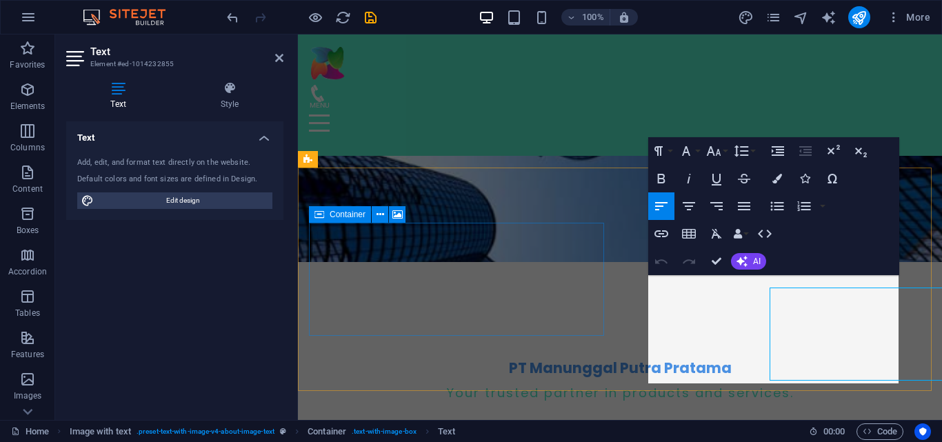
scroll to position [144, 0]
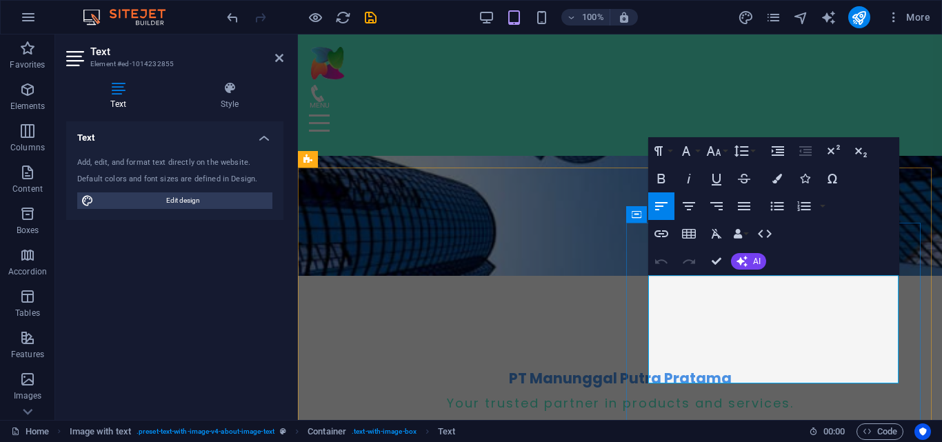
drag, startPoint x: 653, startPoint y: 281, endPoint x: 847, endPoint y: 366, distance: 212.3
drag, startPoint x: 847, startPoint y: 366, endPoint x: 888, endPoint y: 375, distance: 41.7
drag, startPoint x: 888, startPoint y: 375, endPoint x: 708, endPoint y: 293, distance: 197.6
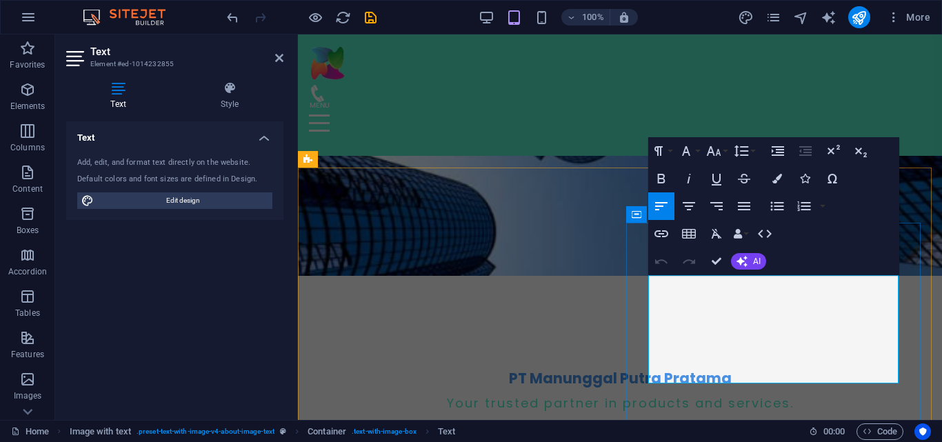
drag, startPoint x: 651, startPoint y: 282, endPoint x: 838, endPoint y: 383, distance: 212.4
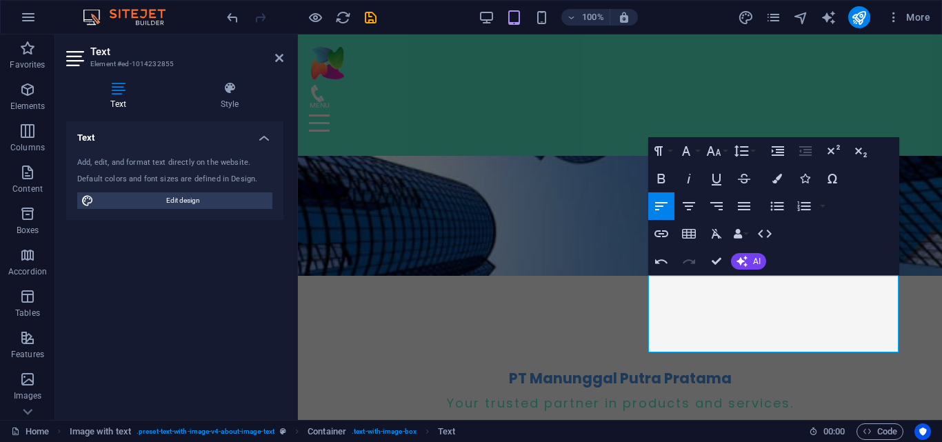
scroll to position [2525, 1]
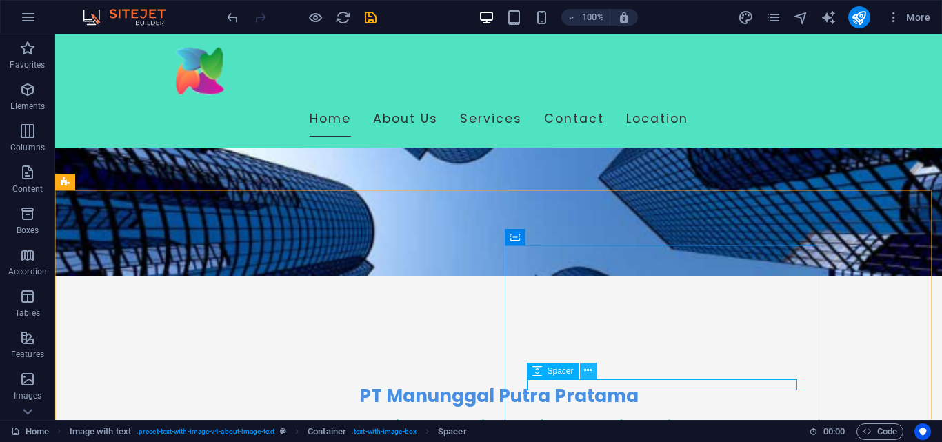
click at [588, 367] on icon at bounding box center [588, 371] width 8 height 14
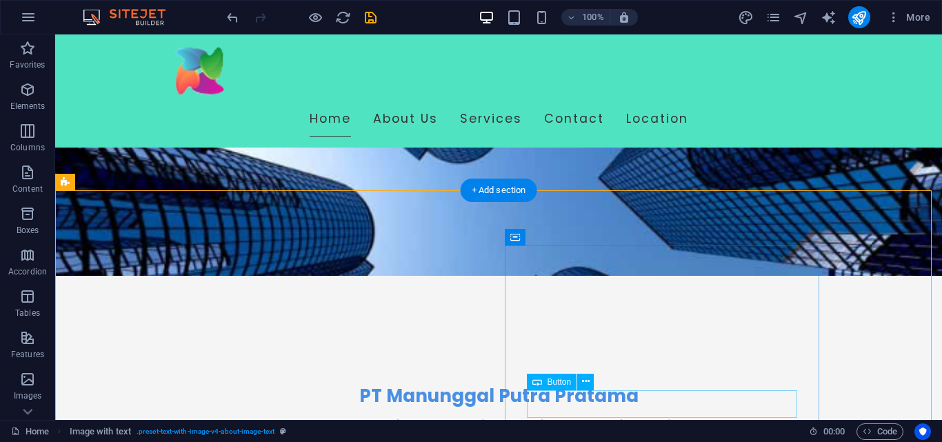
click at [586, 384] on icon at bounding box center [586, 382] width 8 height 14
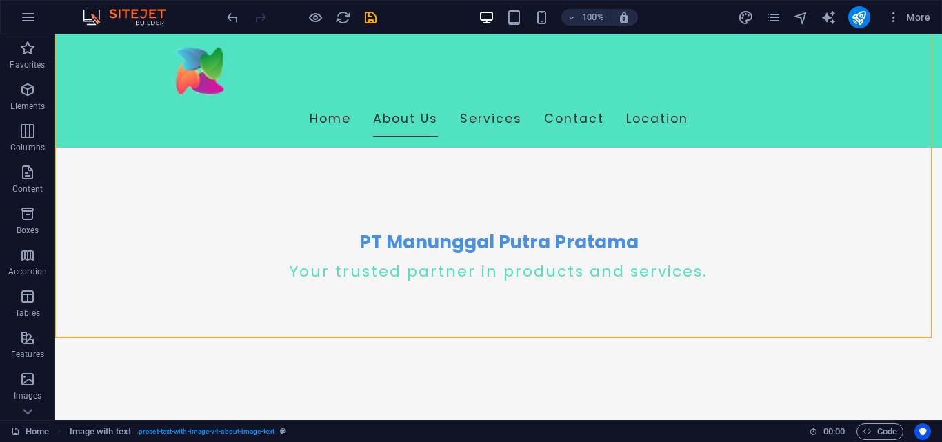
scroll to position [308, 0]
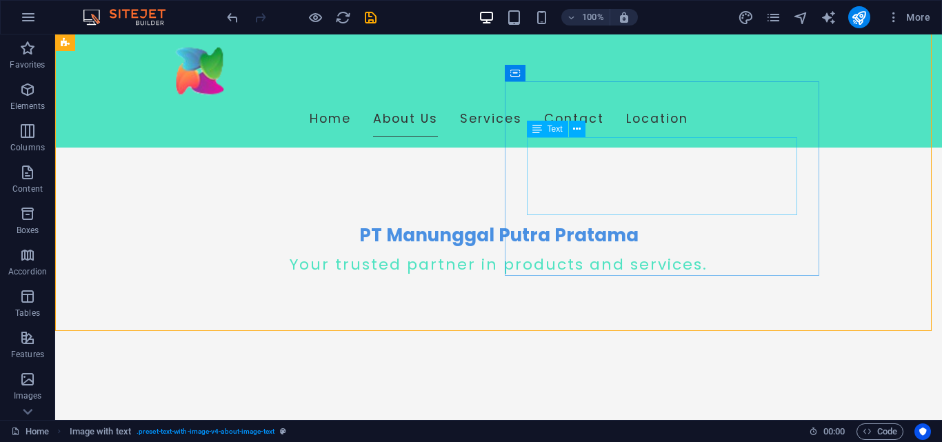
click at [549, 128] on span "Text" at bounding box center [555, 129] width 15 height 8
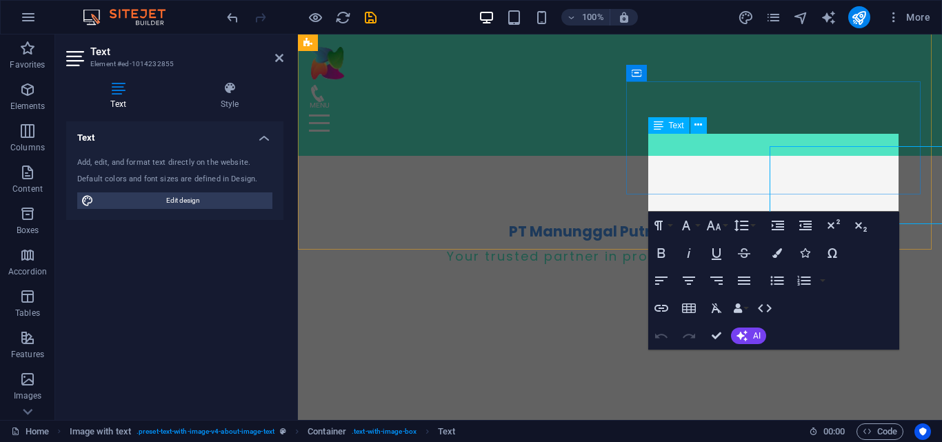
scroll to position [286, 0]
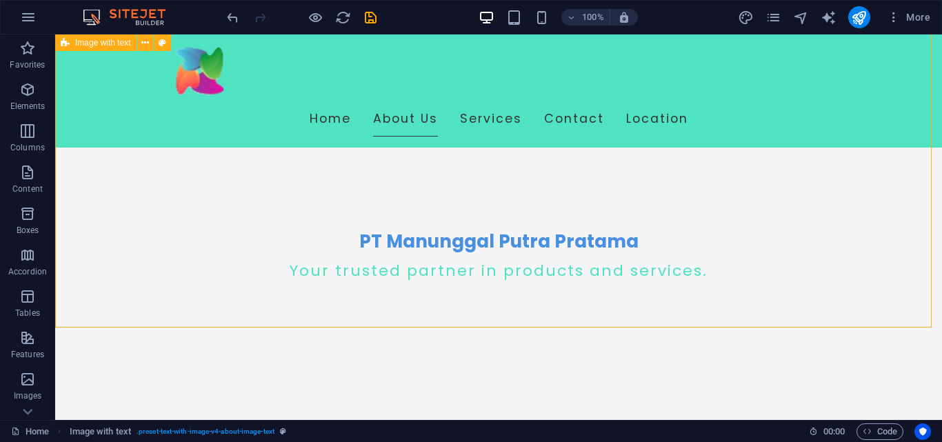
scroll to position [312, 0]
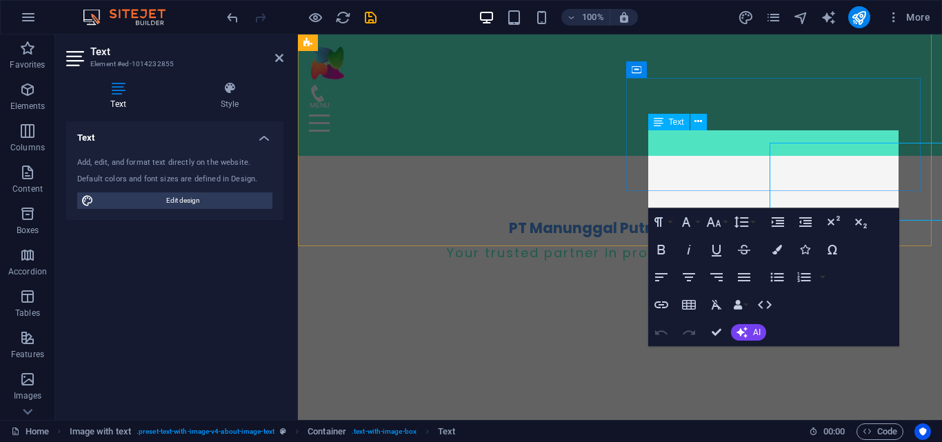
scroll to position [289, 0]
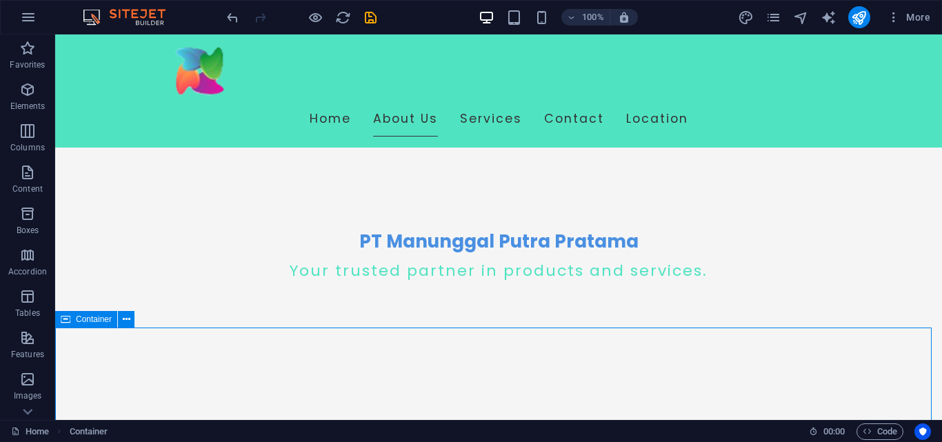
scroll to position [312, 0]
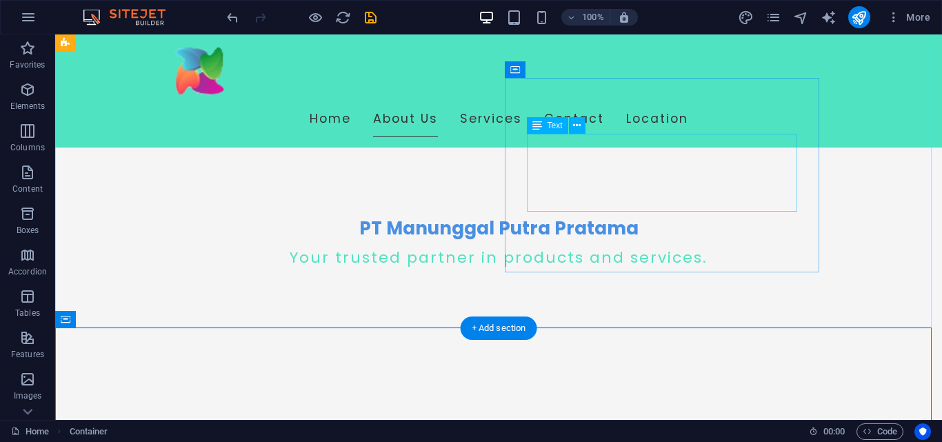
drag, startPoint x: 675, startPoint y: 195, endPoint x: 686, endPoint y: 189, distance: 11.7
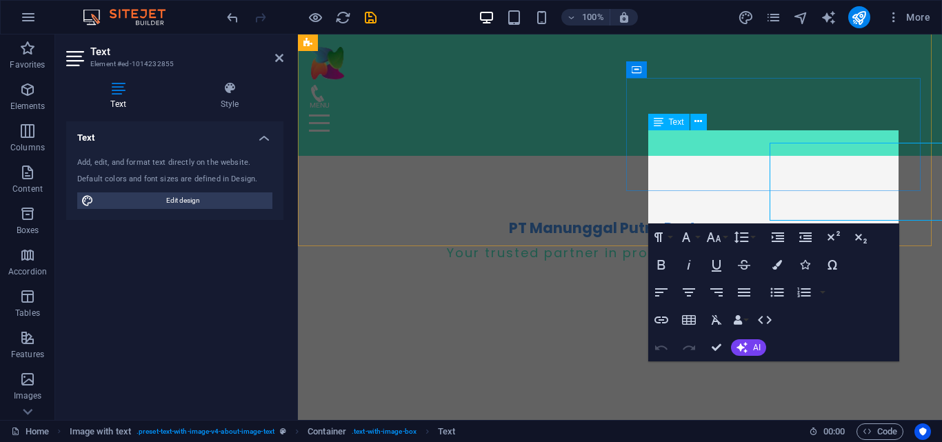
scroll to position [289, 0]
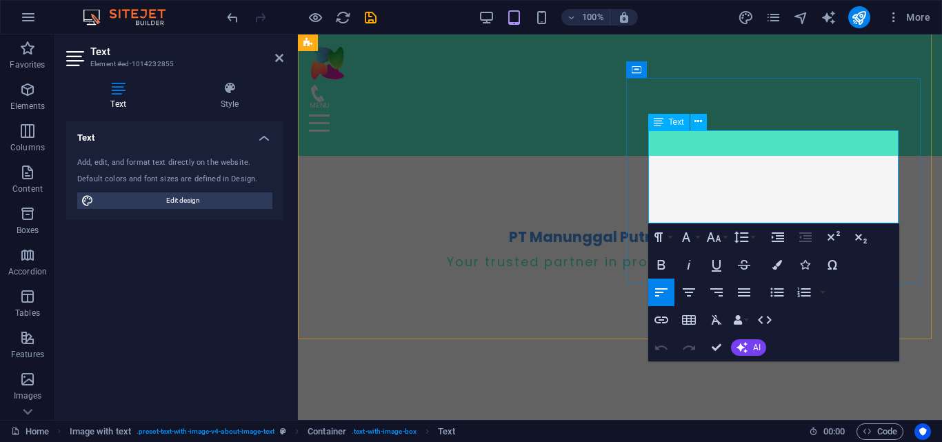
drag, startPoint x: 797, startPoint y: 152, endPoint x: 882, endPoint y: 150, distance: 84.9
click at [661, 257] on icon "button" at bounding box center [661, 265] width 17 height 17
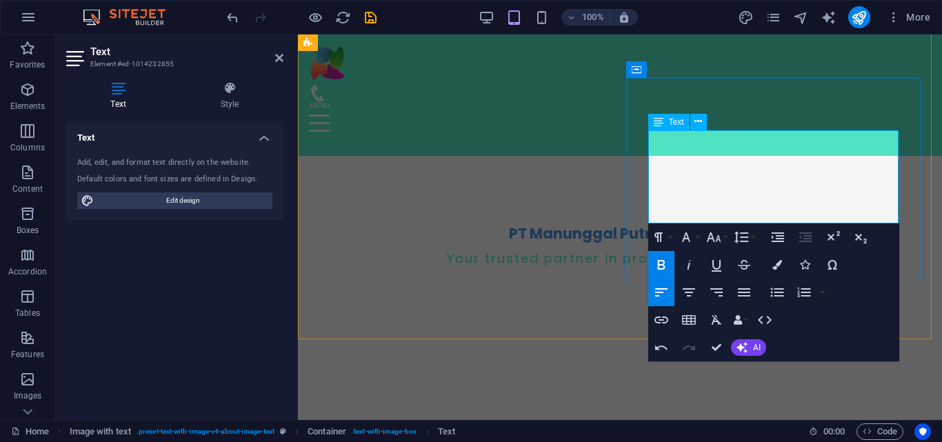
drag, startPoint x: 780, startPoint y: 201, endPoint x: 780, endPoint y: 210, distance: 9.0
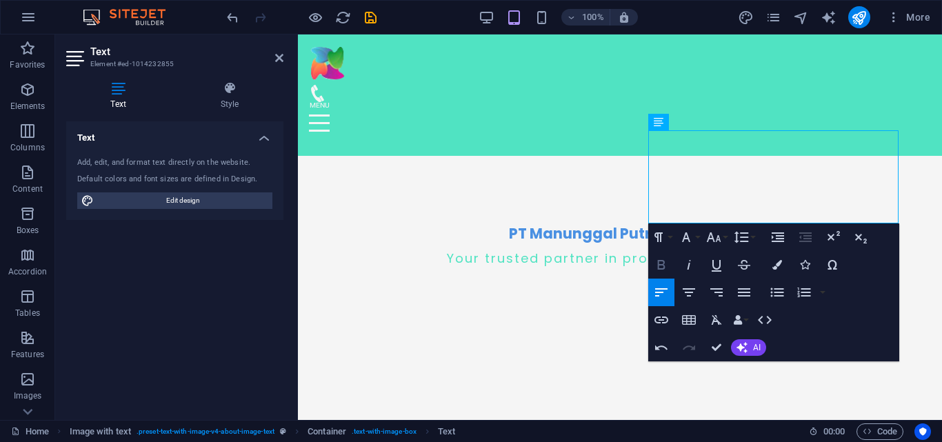
click at [665, 259] on icon "button" at bounding box center [661, 265] width 17 height 17
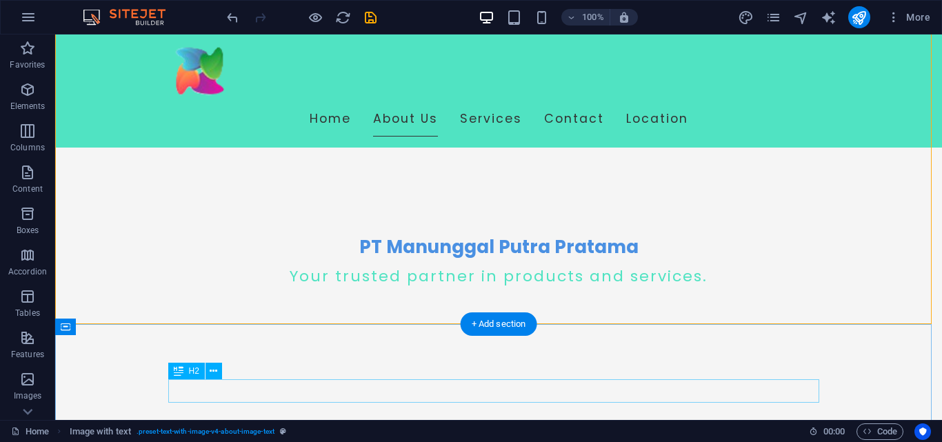
scroll to position [315, 0]
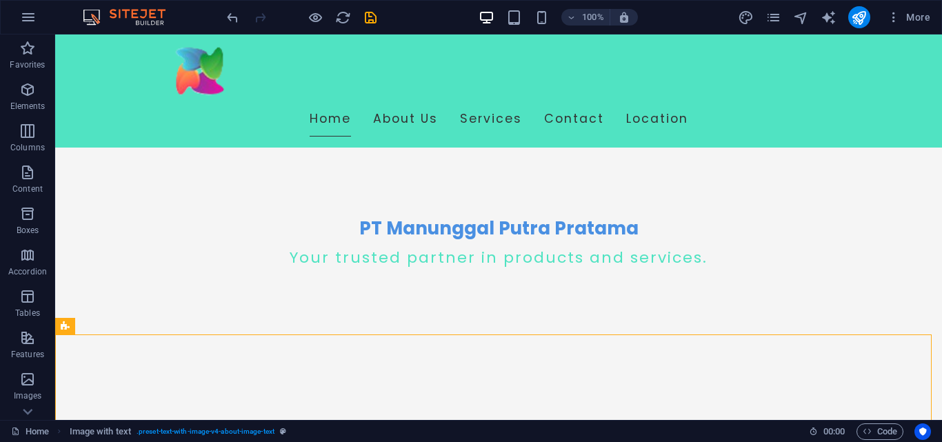
scroll to position [0, 0]
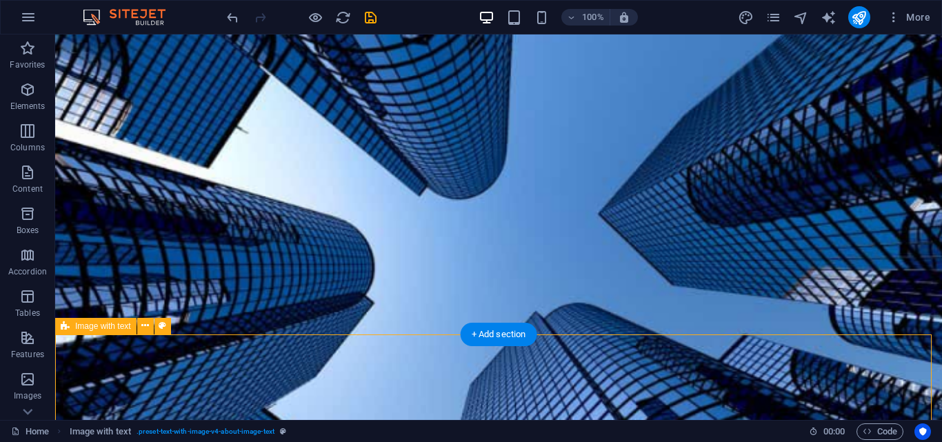
drag, startPoint x: 502, startPoint y: 331, endPoint x: 614, endPoint y: 59, distance: 294.2
click at [502, 331] on div "+ Add section" at bounding box center [499, 334] width 77 height 23
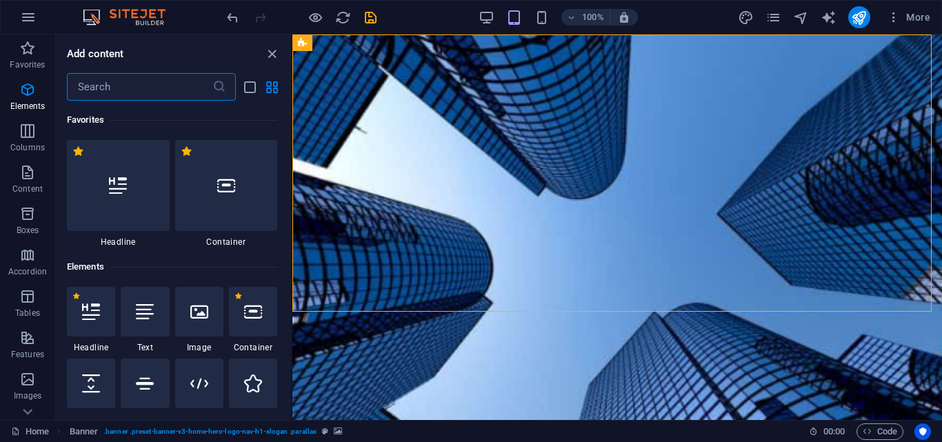
scroll to position [2414, 0]
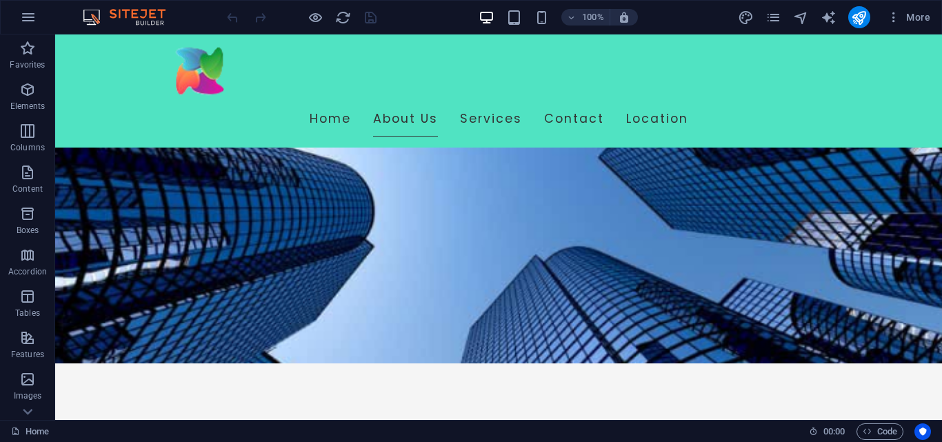
scroll to position [337, 0]
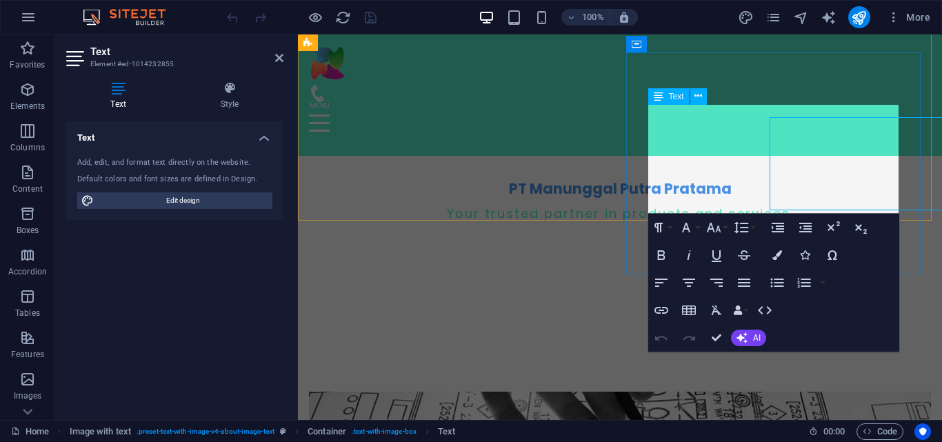
scroll to position [315, 0]
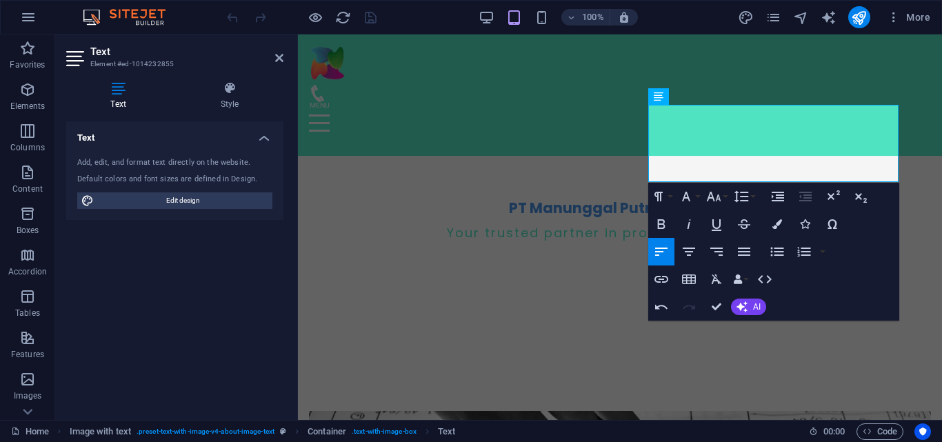
scroll to position [2525, 1]
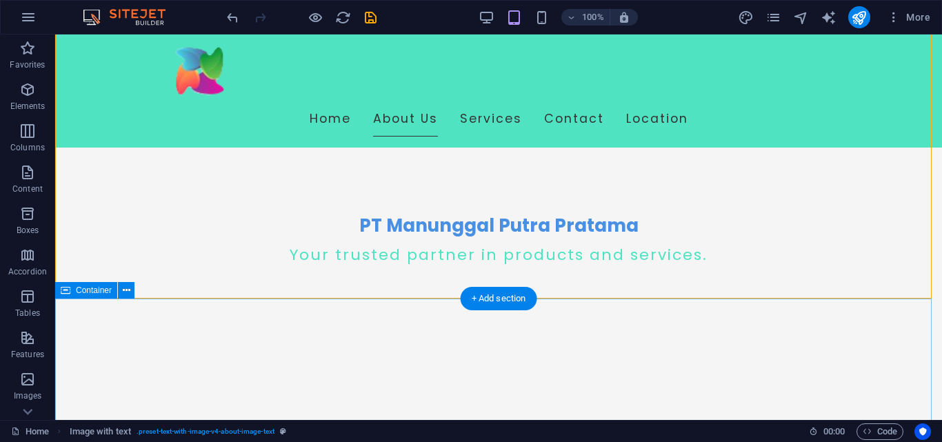
scroll to position [341, 0]
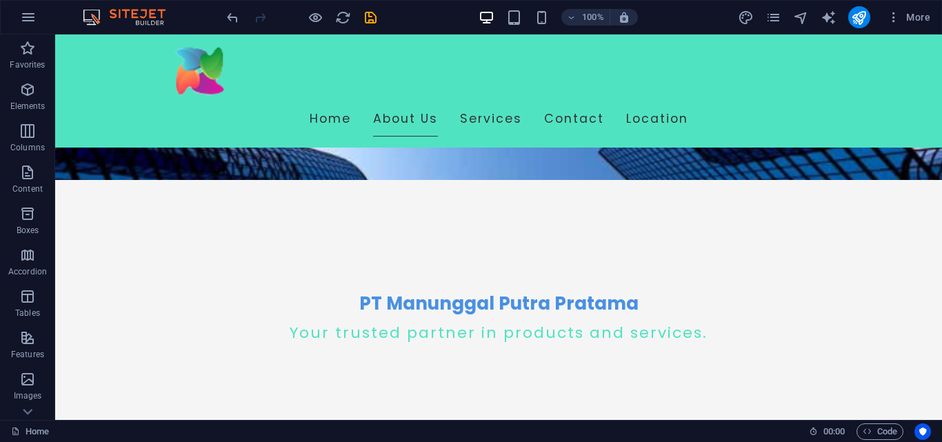
scroll to position [233, 0]
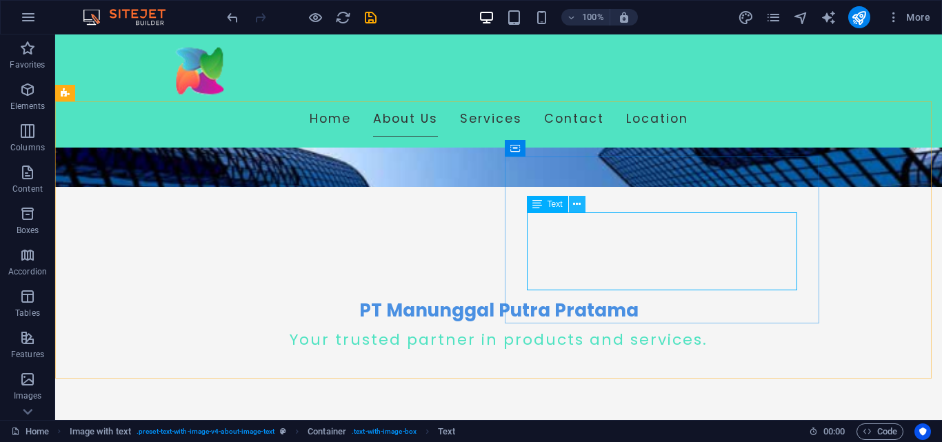
click at [577, 206] on icon at bounding box center [577, 204] width 8 height 14
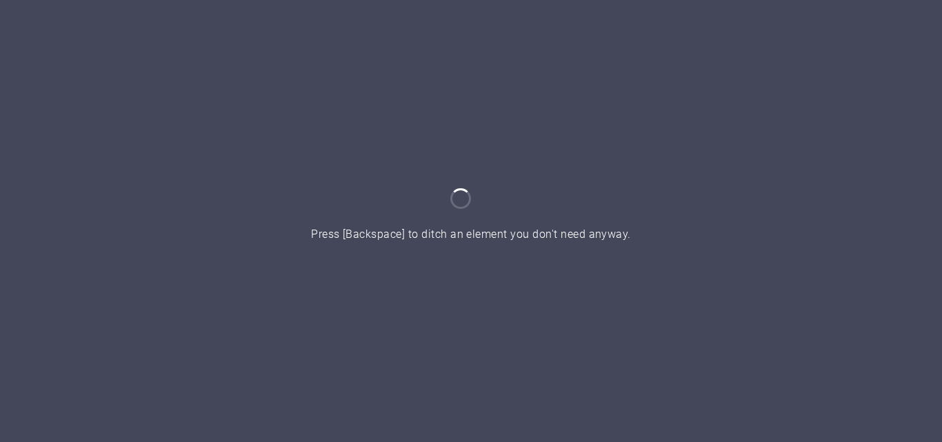
click at [606, 23] on div at bounding box center [471, 221] width 942 height 442
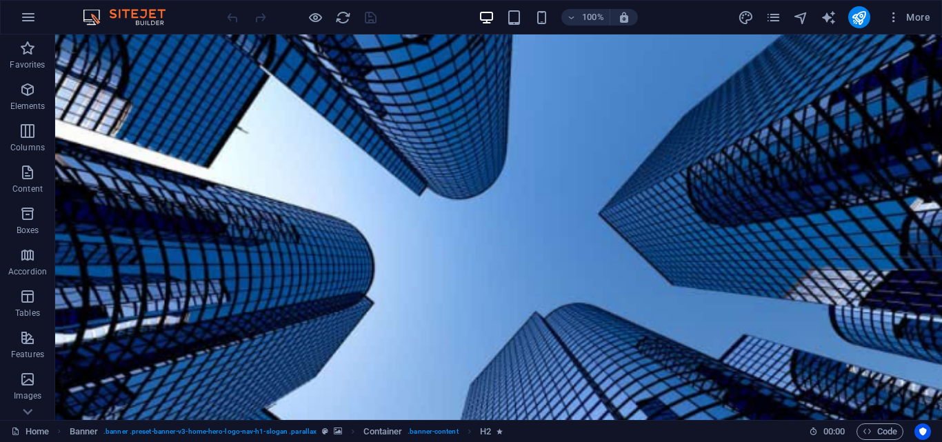
scroll to position [337, 0]
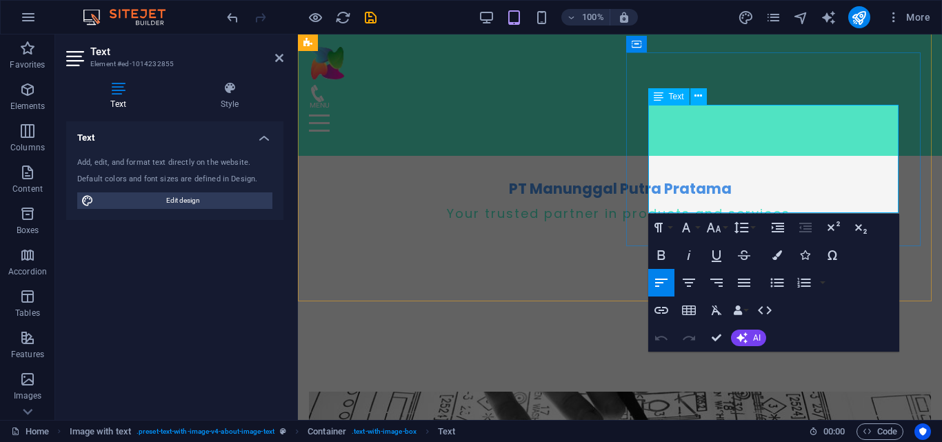
scroll to position [315, 0]
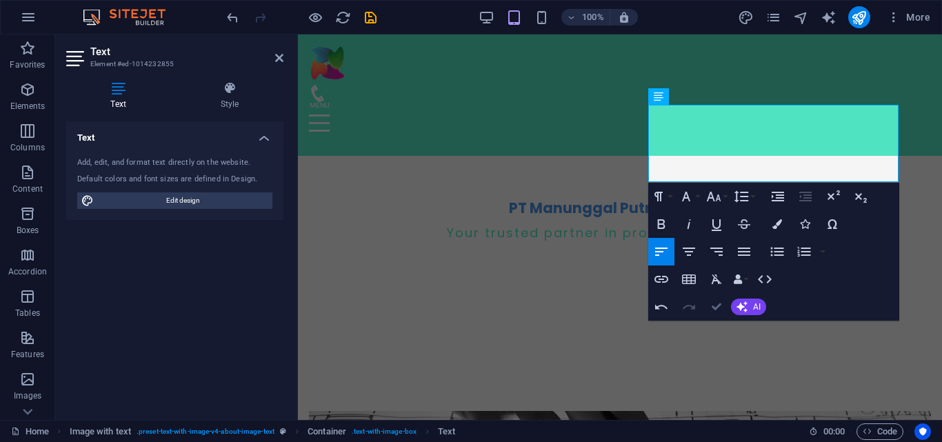
scroll to position [2525, 1]
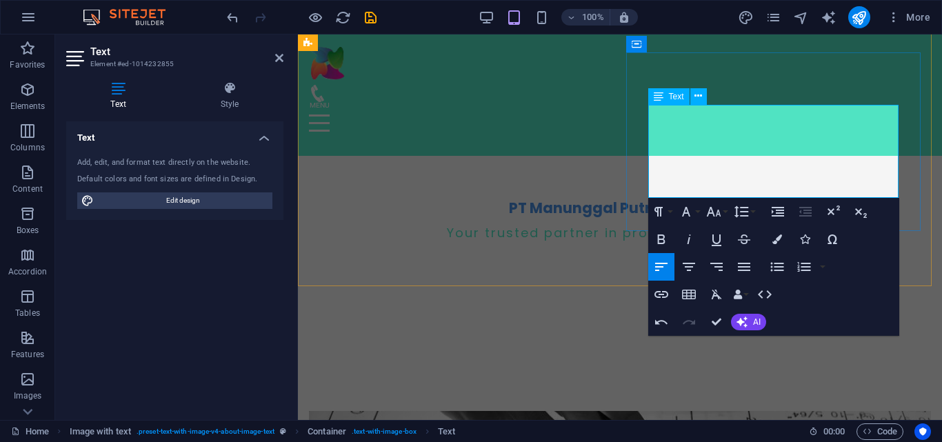
click at [664, 240] on icon "button" at bounding box center [662, 240] width 8 height 10
click at [711, 229] on button "Underline" at bounding box center [717, 240] width 26 height 28
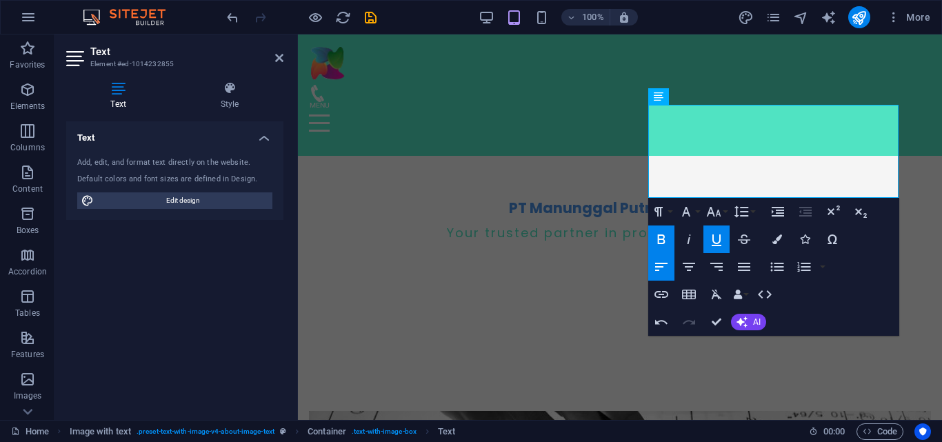
click at [710, 240] on icon "button" at bounding box center [717, 239] width 17 height 17
click at [725, 214] on button "Font Size" at bounding box center [717, 212] width 26 height 28
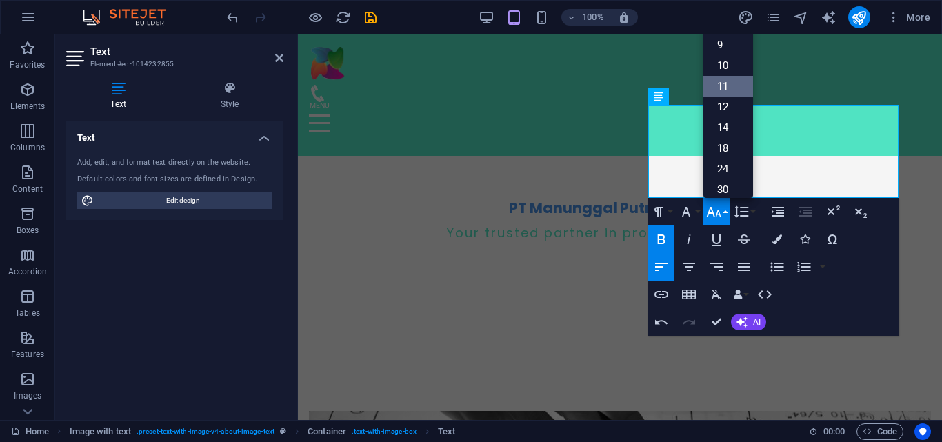
click at [724, 90] on link "11" at bounding box center [729, 86] width 50 height 21
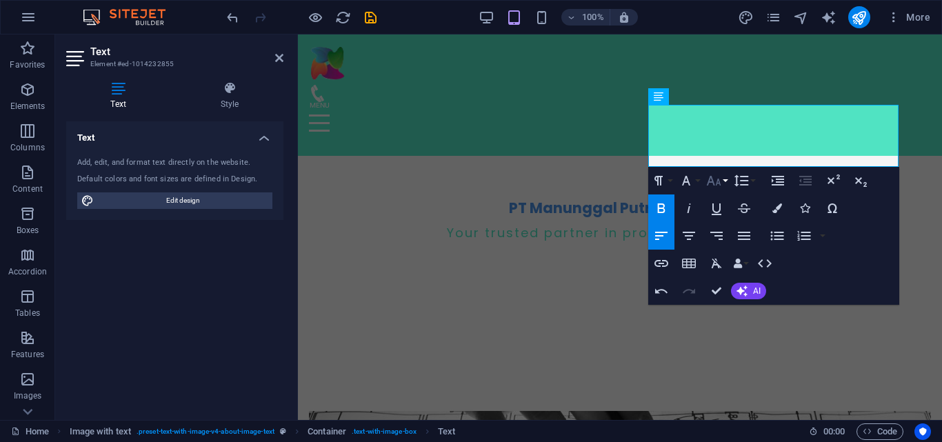
click at [725, 181] on button "Font Size" at bounding box center [717, 181] width 26 height 28
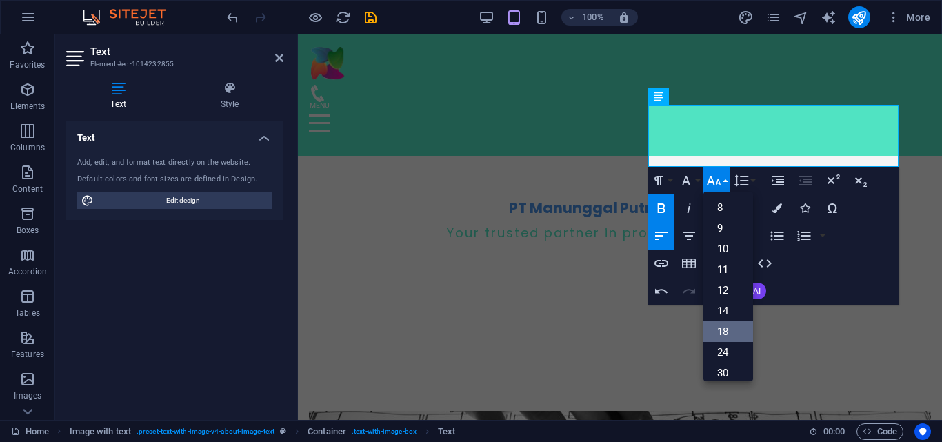
click at [724, 335] on link "18" at bounding box center [729, 332] width 50 height 21
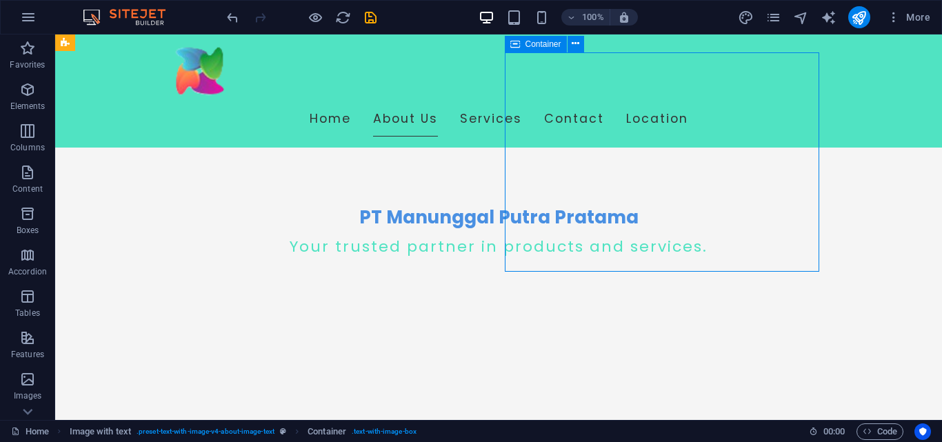
scroll to position [337, 0]
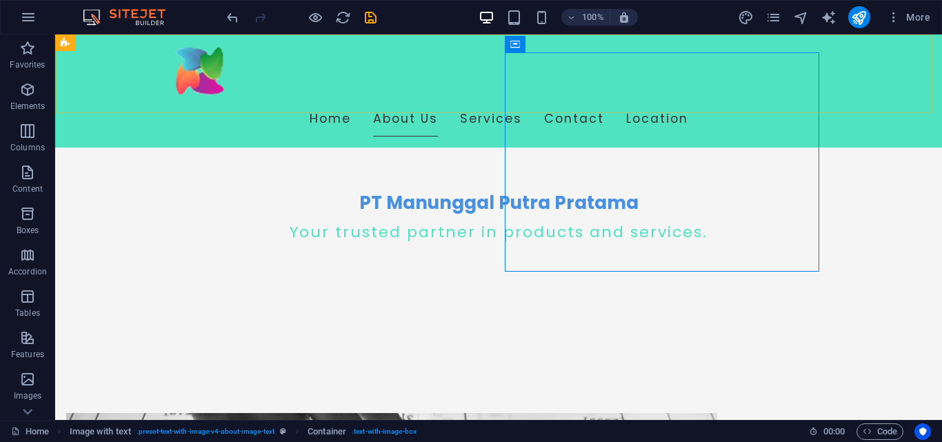
click at [680, 53] on div "Home About Us Services Contact Location" at bounding box center [498, 90] width 887 height 113
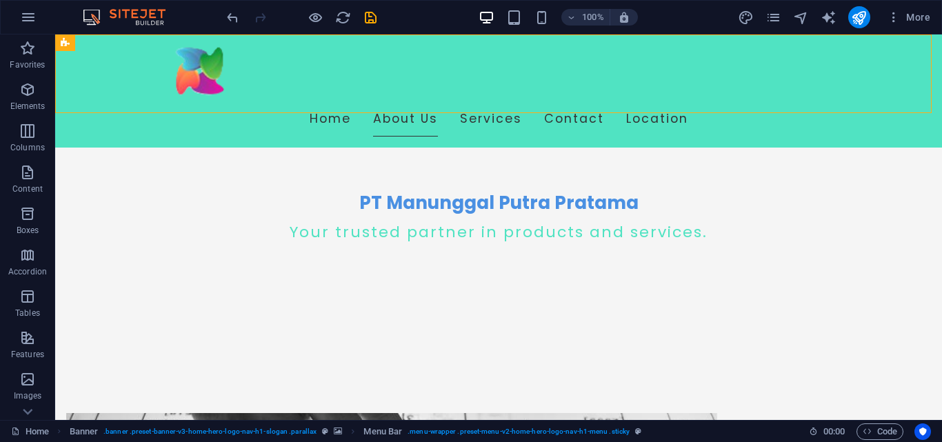
click at [641, 52] on div "Home About Us Services Contact Location" at bounding box center [498, 90] width 887 height 113
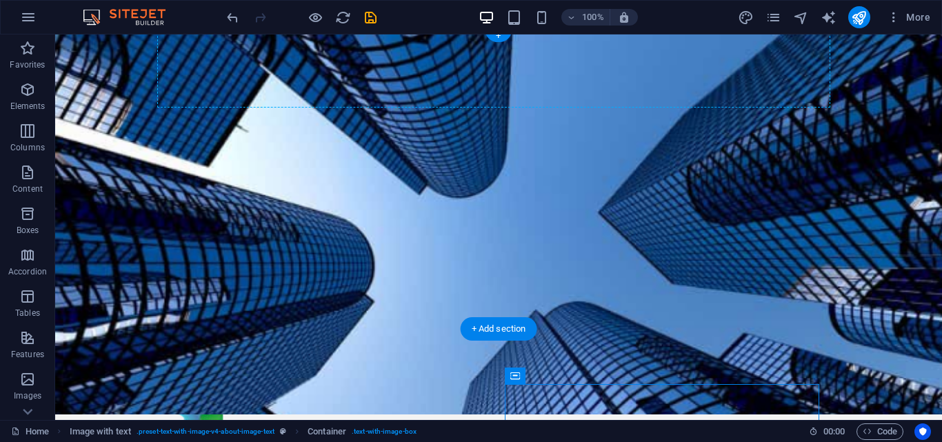
scroll to position [0, 0]
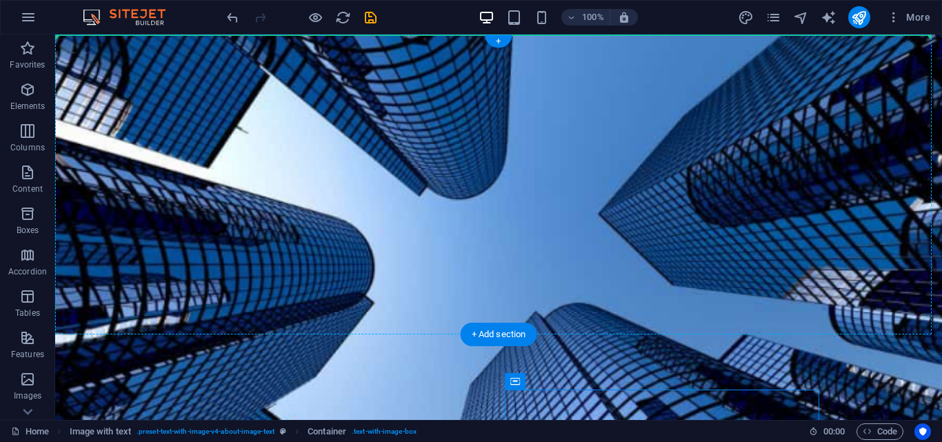
drag, startPoint x: 570, startPoint y: 78, endPoint x: 513, endPoint y: 144, distance: 87.1
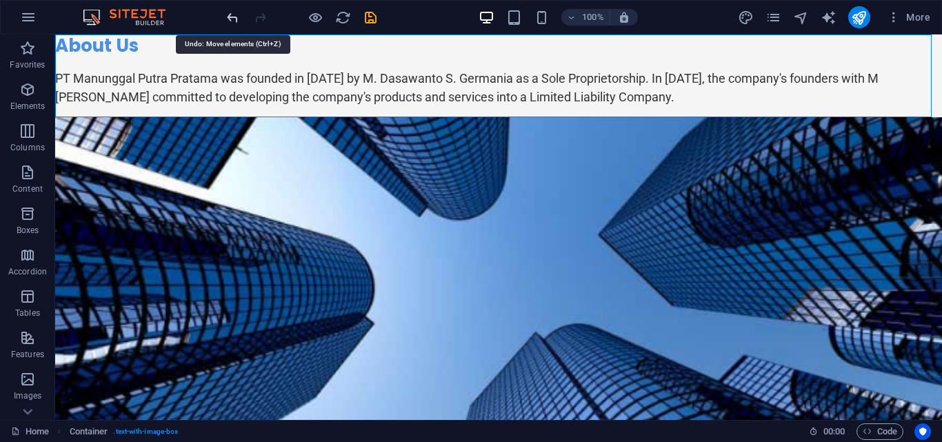
click at [237, 18] on icon "undo" at bounding box center [233, 18] width 16 height 16
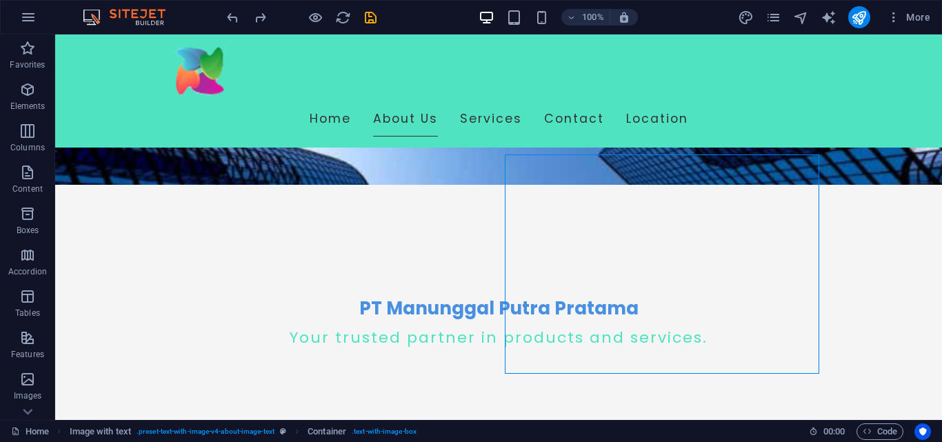
scroll to position [232, 0]
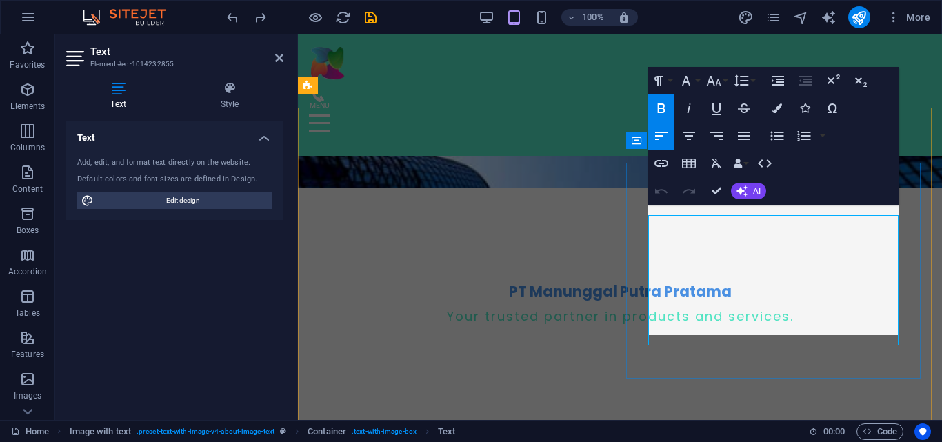
scroll to position [218, 0]
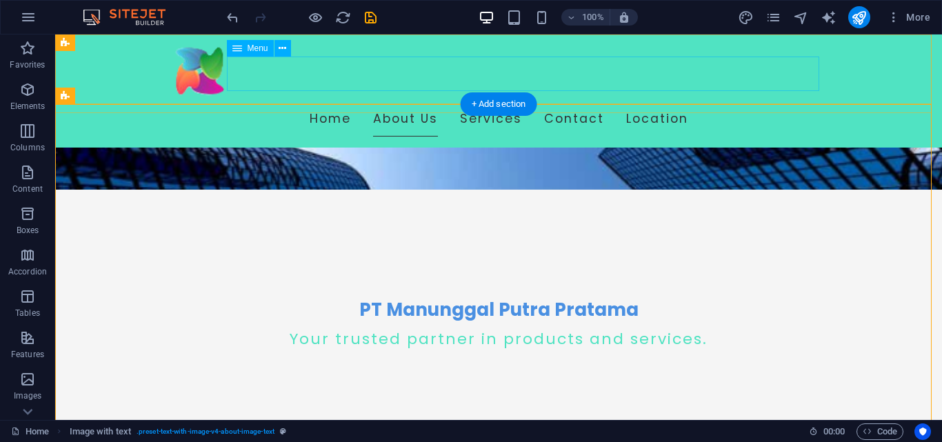
click at [357, 102] on nav "Home About Us Services Contact Location" at bounding box center [498, 119] width 651 height 34
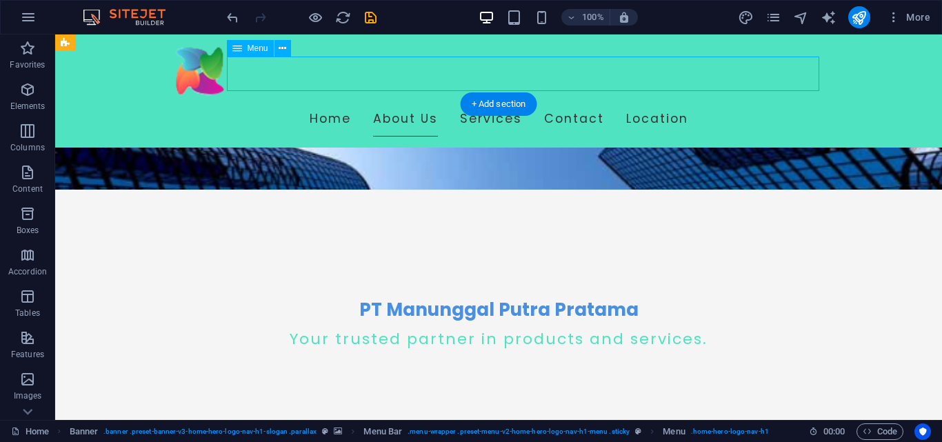
click at [357, 102] on nav "Home About Us Services Contact Location" at bounding box center [498, 119] width 651 height 34
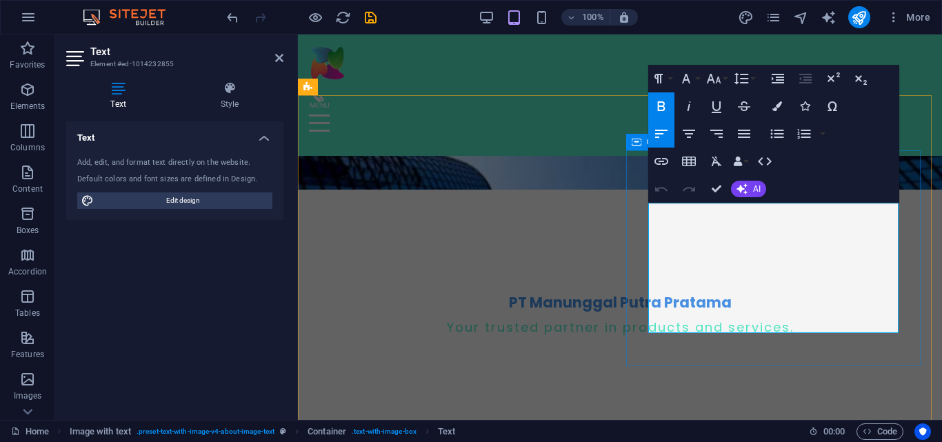
scroll to position [217, 0]
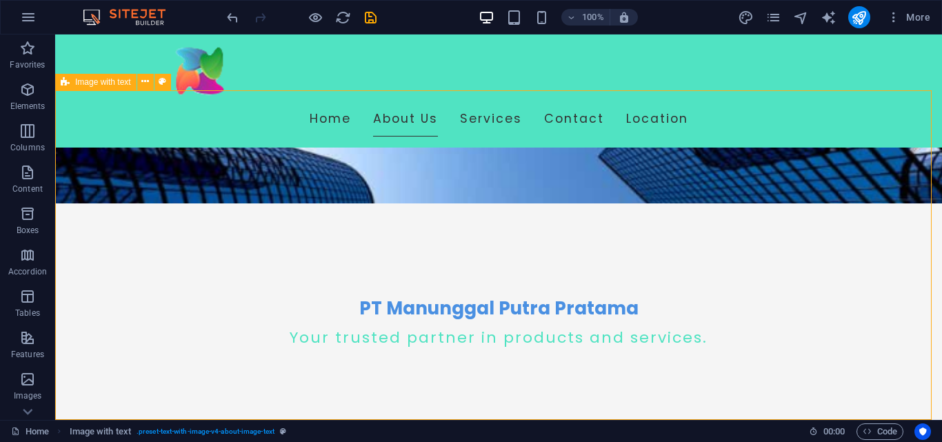
scroll to position [229, 0]
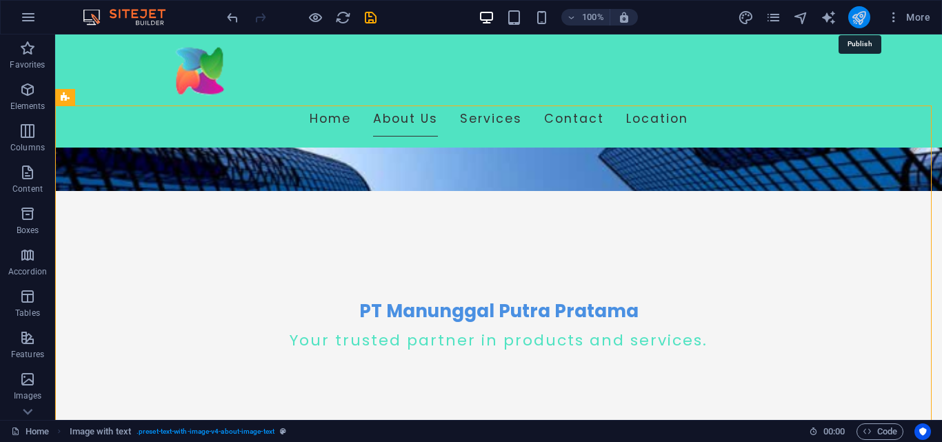
click at [859, 18] on icon "publish" at bounding box center [859, 18] width 16 height 16
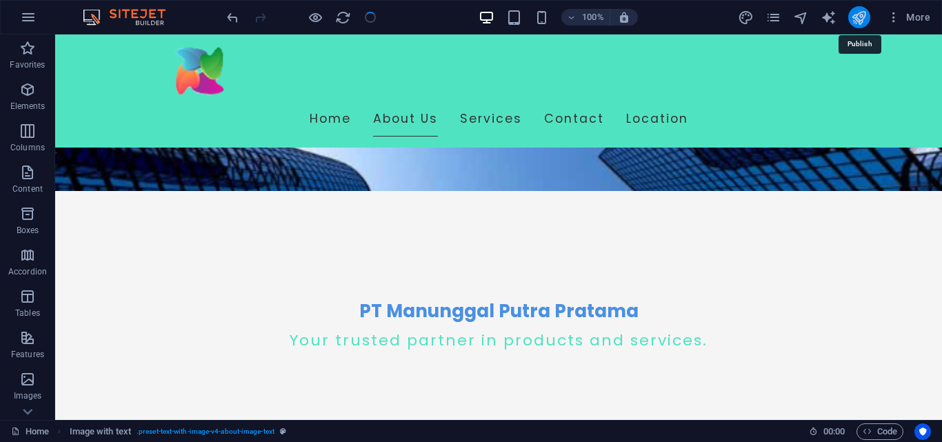
checkbox input "false"
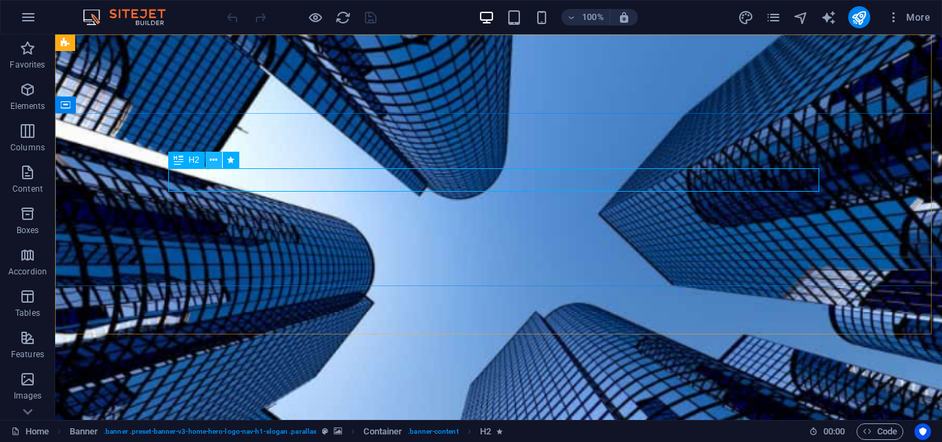
click at [215, 163] on icon at bounding box center [214, 160] width 8 height 14
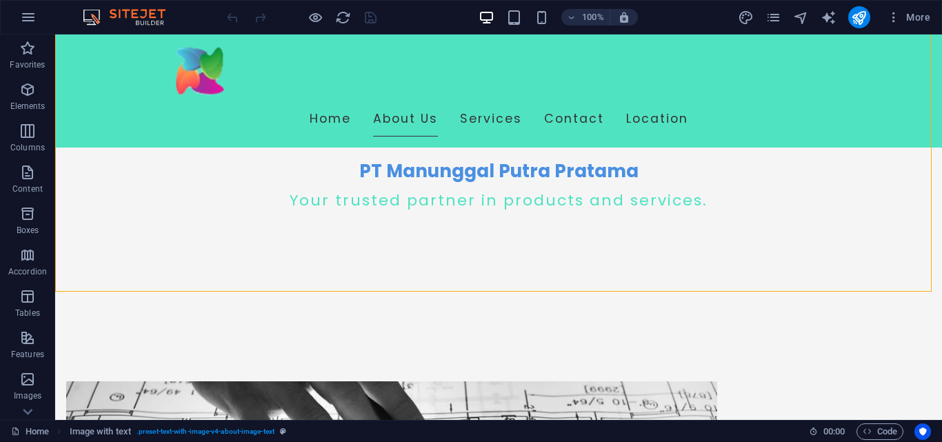
scroll to position [373, 0]
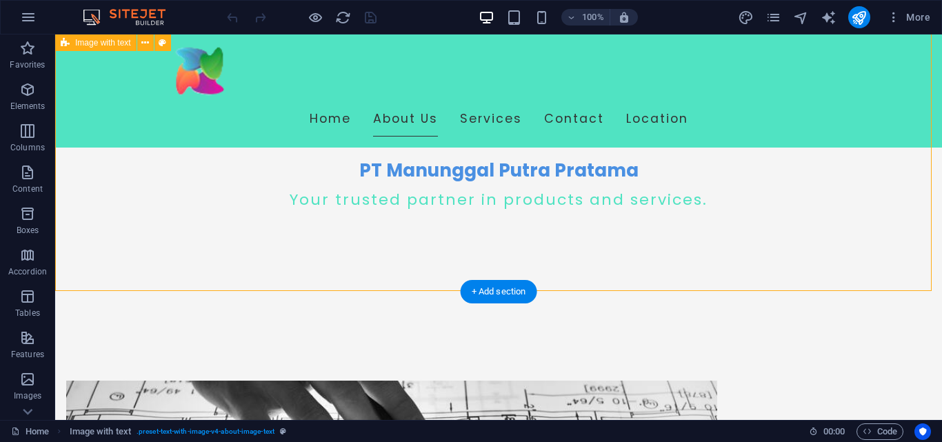
drag, startPoint x: 738, startPoint y: 270, endPoint x: 647, endPoint y: 327, distance: 107.2
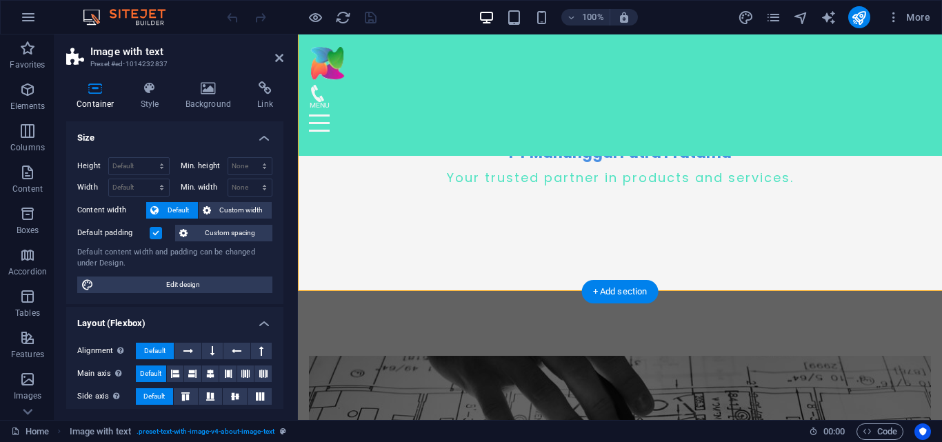
drag, startPoint x: 573, startPoint y: 287, endPoint x: 886, endPoint y: 324, distance: 315.4
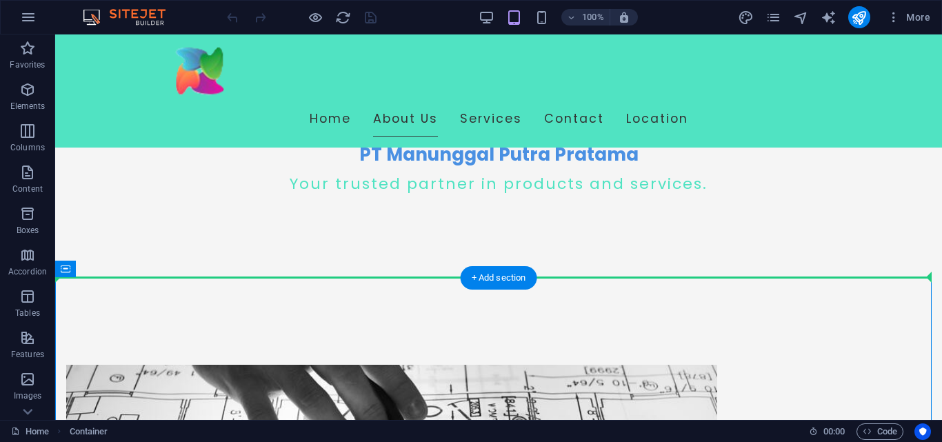
scroll to position [372, 0]
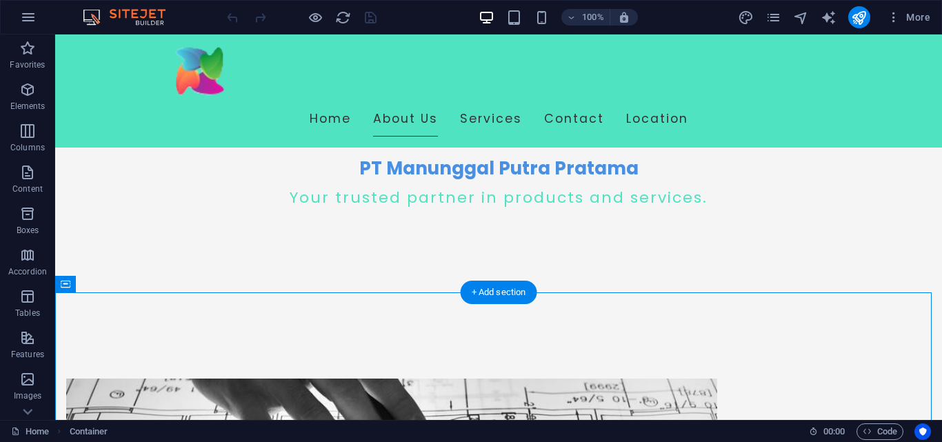
drag, startPoint x: 326, startPoint y: 290, endPoint x: 112, endPoint y: 324, distance: 216.7
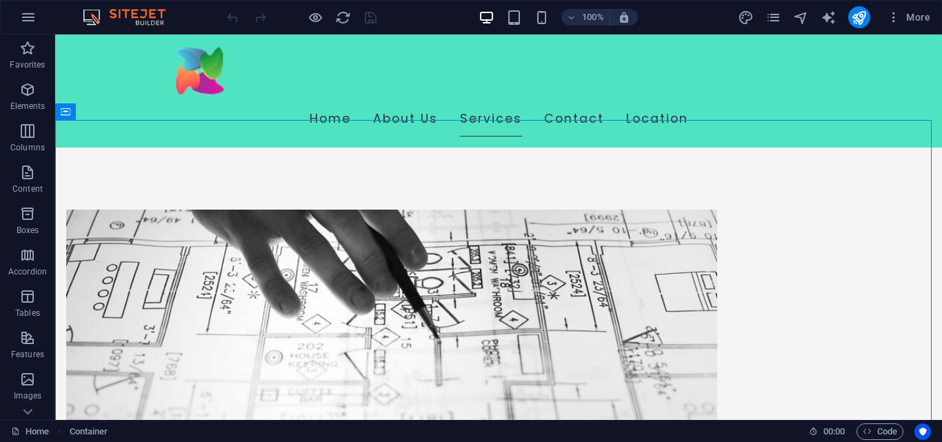
scroll to position [548, 0]
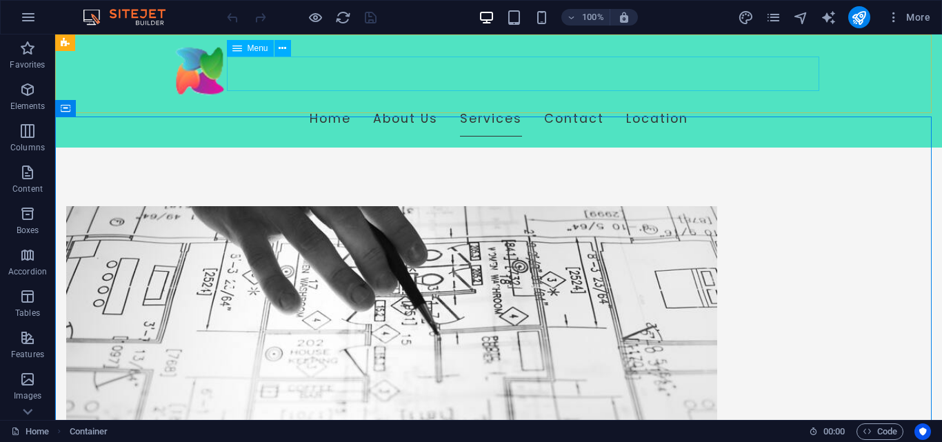
click at [440, 102] on nav "Home About Us Services Contact Location" at bounding box center [498, 119] width 651 height 34
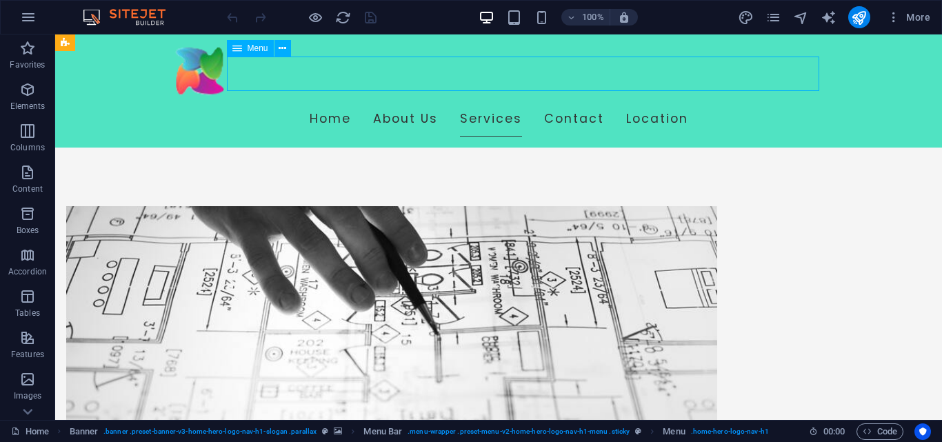
click at [440, 102] on nav "Home About Us Services Contact Location" at bounding box center [498, 119] width 651 height 34
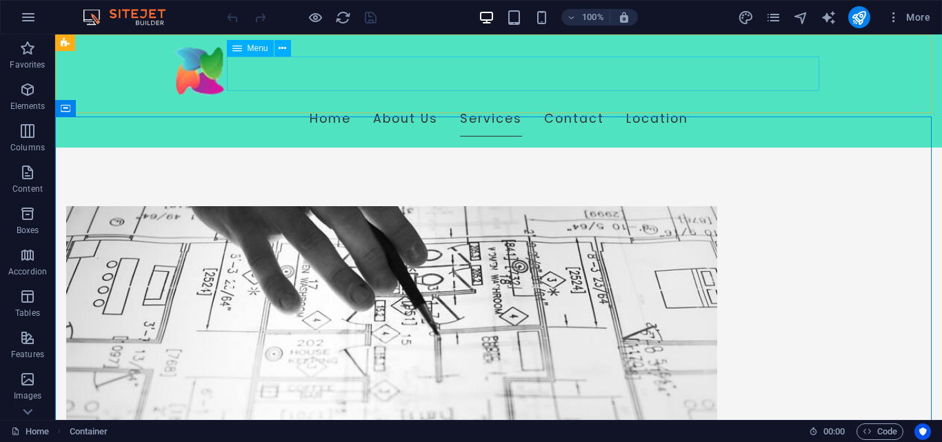
click at [444, 102] on nav "Home About Us Services Contact Location" at bounding box center [498, 119] width 651 height 34
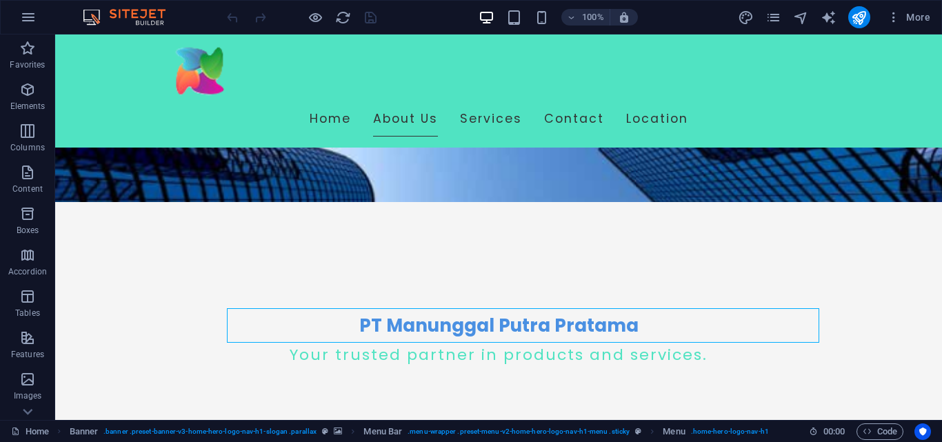
scroll to position [299, 0]
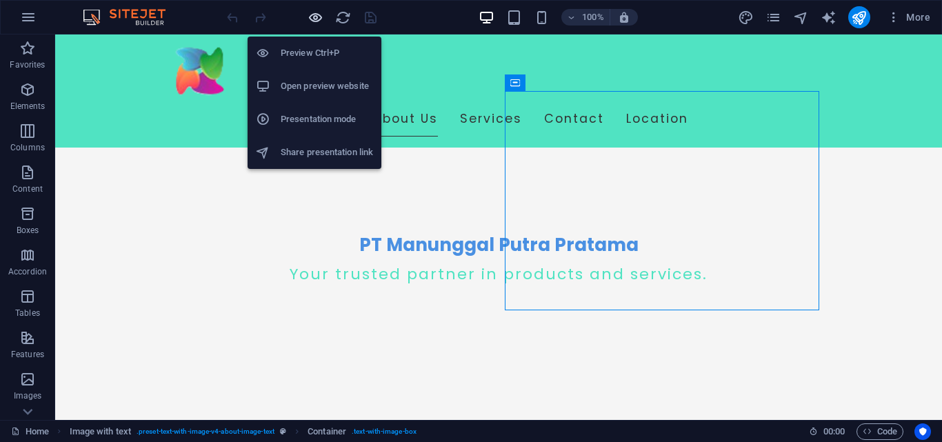
click at [313, 18] on icon "button" at bounding box center [316, 18] width 16 height 16
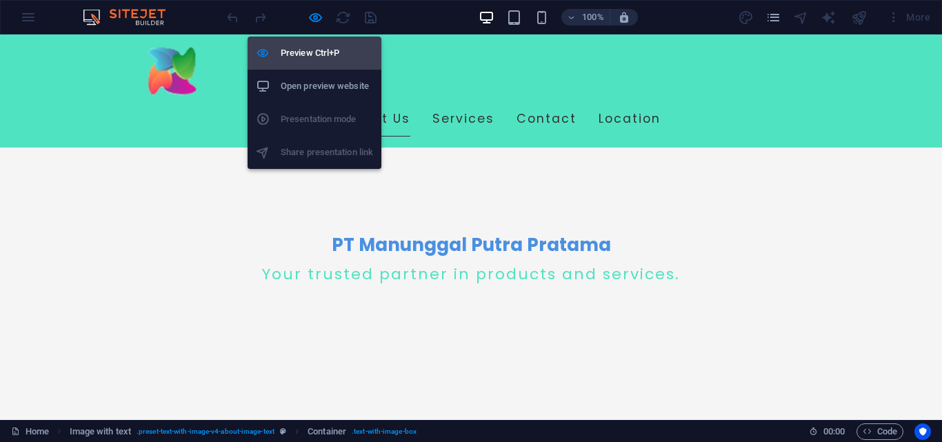
click at [317, 48] on h6 "Preview Ctrl+P" at bounding box center [327, 53] width 92 height 17
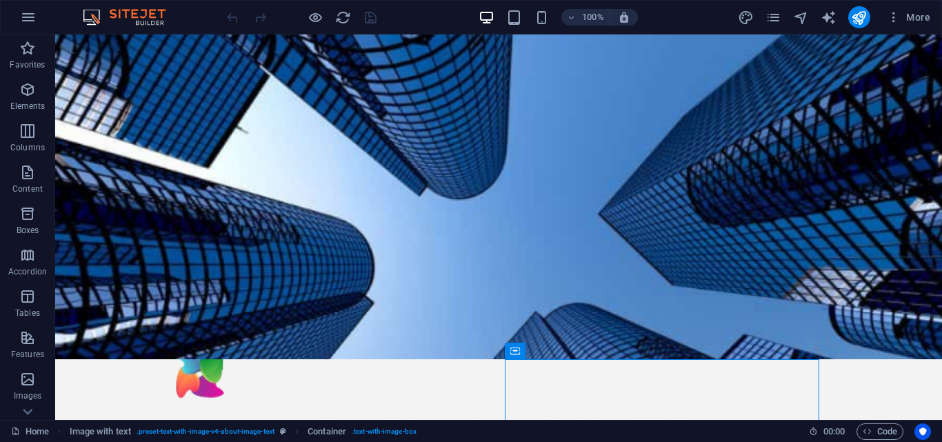
scroll to position [0, 0]
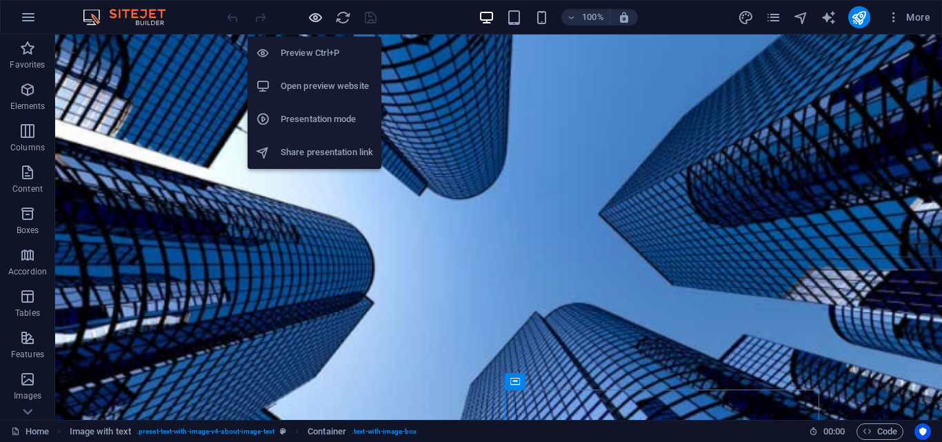
click at [317, 21] on icon "button" at bounding box center [316, 18] width 16 height 16
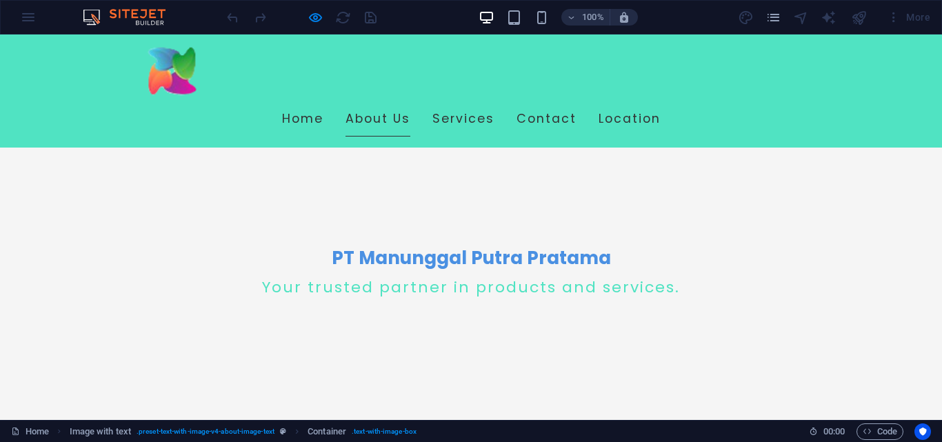
scroll to position [210, 0]
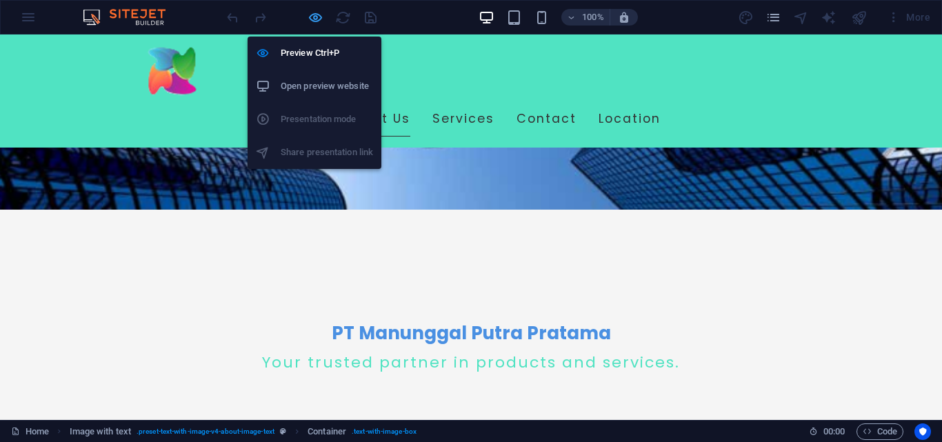
click at [313, 17] on icon "button" at bounding box center [316, 18] width 16 height 16
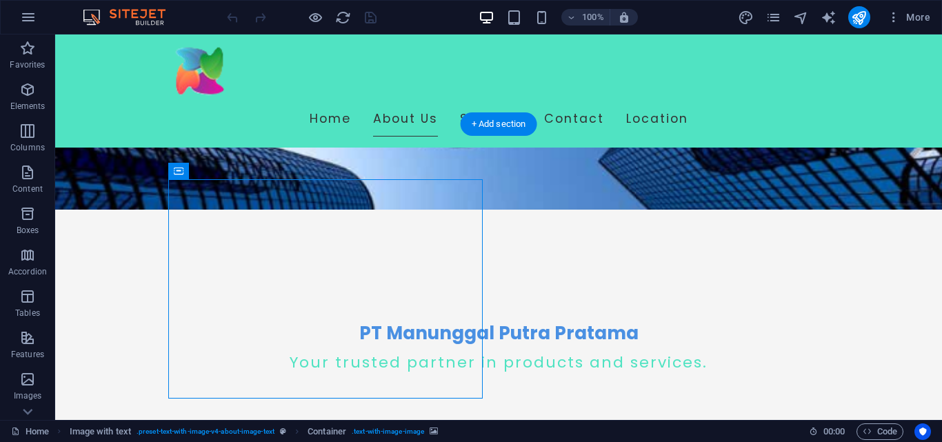
drag, startPoint x: 241, startPoint y: 206, endPoint x: 183, endPoint y: 210, distance: 58.1
drag, startPoint x: 230, startPoint y: 207, endPoint x: 192, endPoint y: 245, distance: 53.7
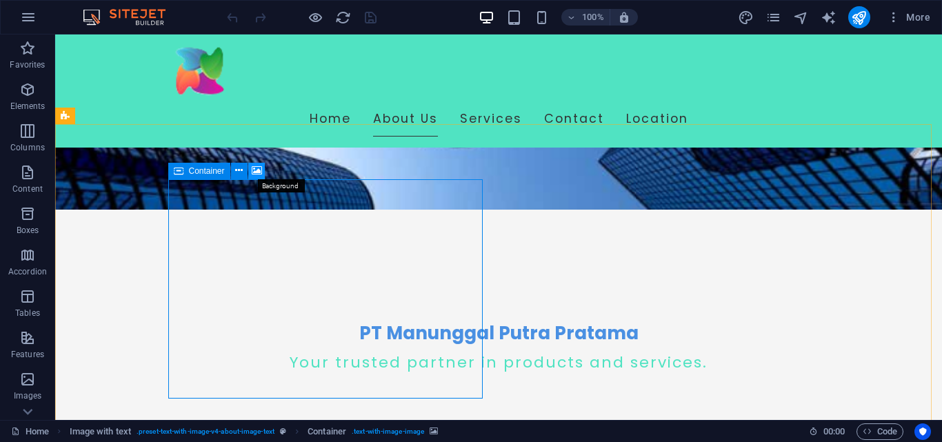
click at [253, 172] on icon at bounding box center [257, 171] width 10 height 14
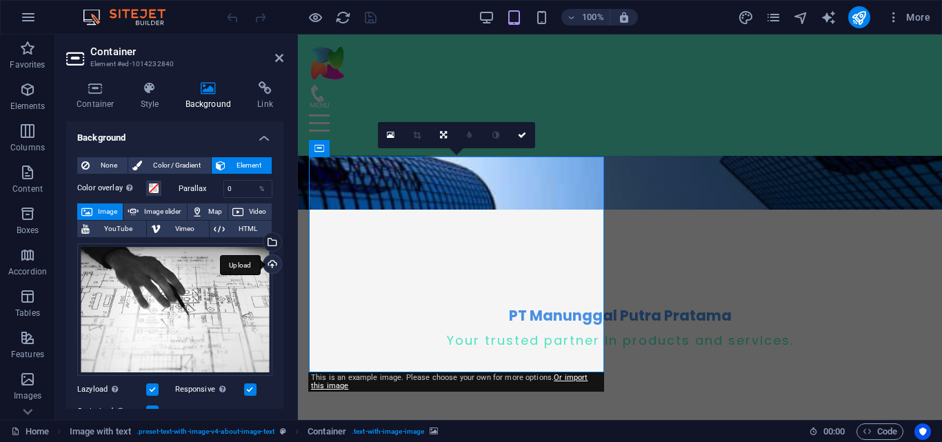
click at [271, 261] on div "Upload" at bounding box center [271, 265] width 21 height 21
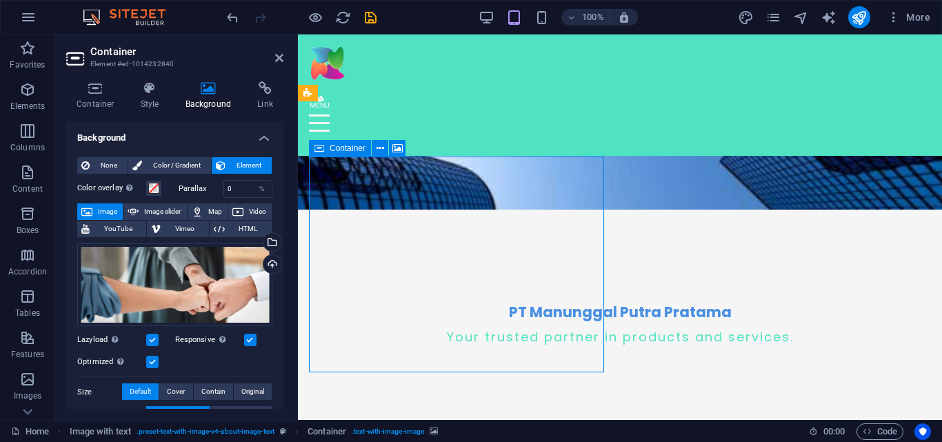
drag, startPoint x: 357, startPoint y: 220, endPoint x: 346, endPoint y: 220, distance: 11.0
click at [276, 60] on icon at bounding box center [279, 57] width 8 height 11
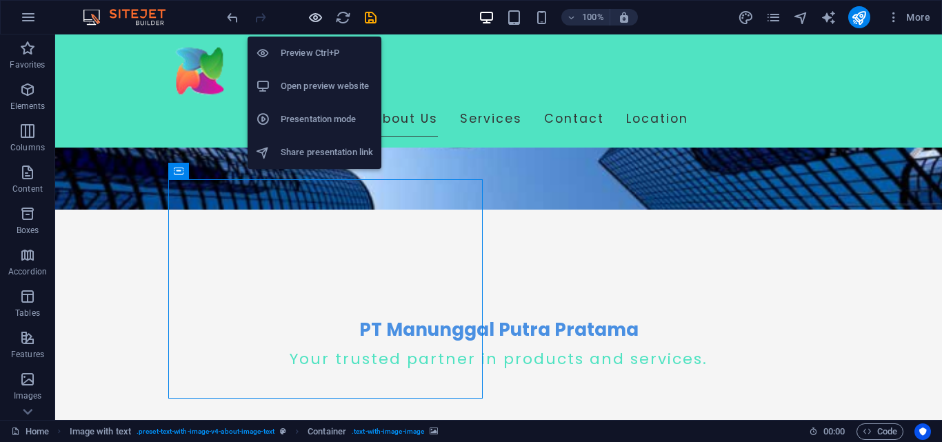
click at [313, 14] on icon "button" at bounding box center [316, 18] width 16 height 16
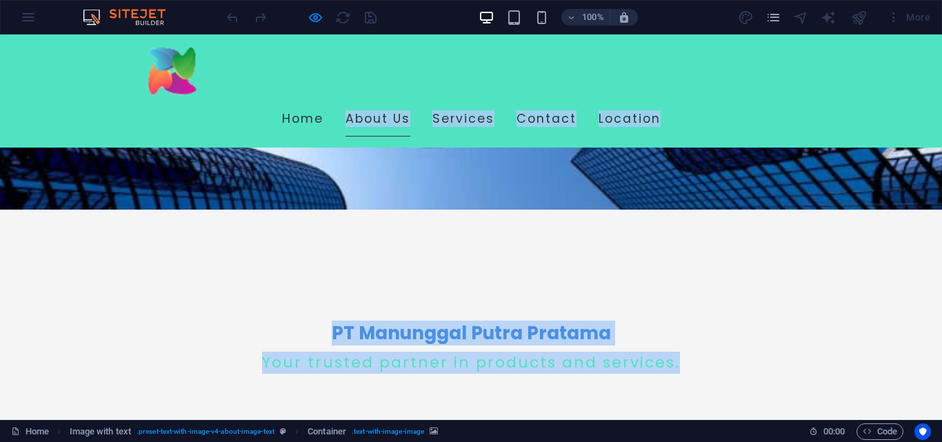
drag, startPoint x: 393, startPoint y: 48, endPoint x: 308, endPoint y: 54, distance: 84.4
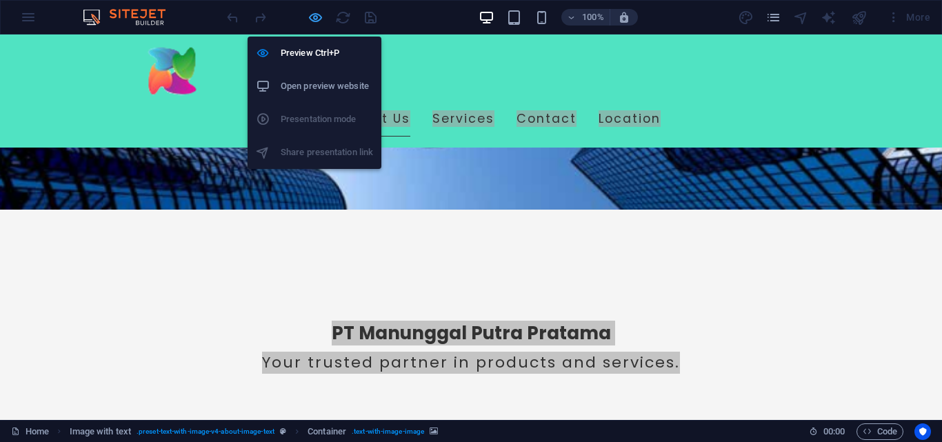
click at [312, 15] on icon "button" at bounding box center [316, 18] width 16 height 16
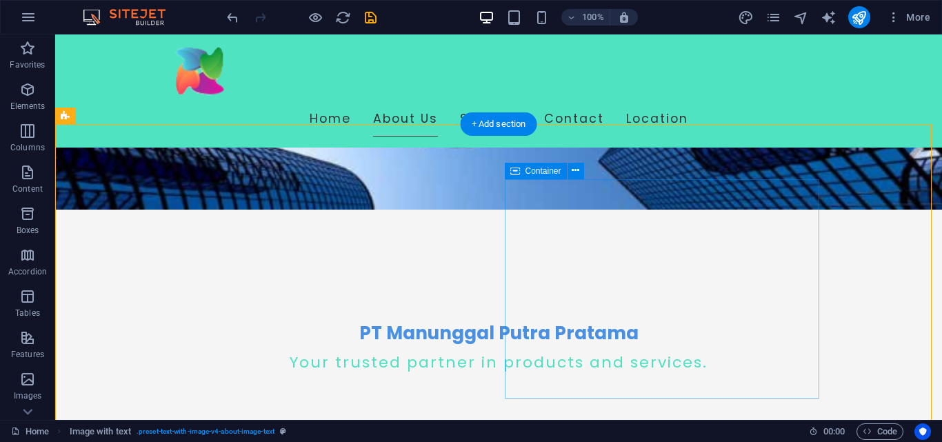
click at [501, 121] on div "+ Add section" at bounding box center [499, 123] width 77 height 23
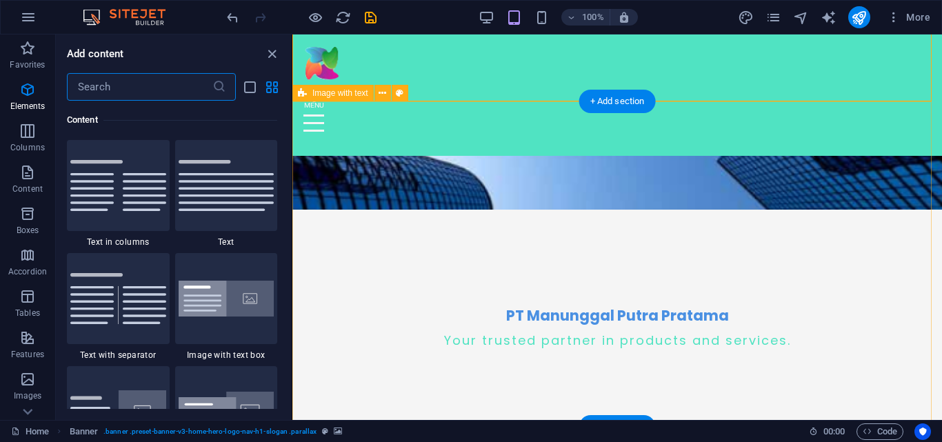
scroll to position [2414, 0]
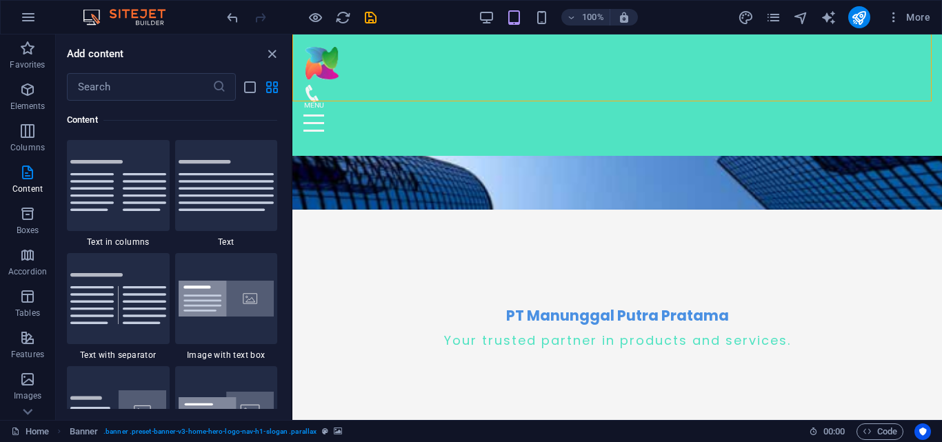
click at [286, 282] on div "Favorites 1 Star Headline 1 Star Container Elements 1 Star Headline 1 Star Text…" at bounding box center [173, 255] width 235 height 308
click at [248, 159] on div at bounding box center [226, 185] width 103 height 91
click at [293, 179] on div "Drag here to replace the existing content. Press “Ctrl” if you want to create a…" at bounding box center [618, 227] width 650 height 386
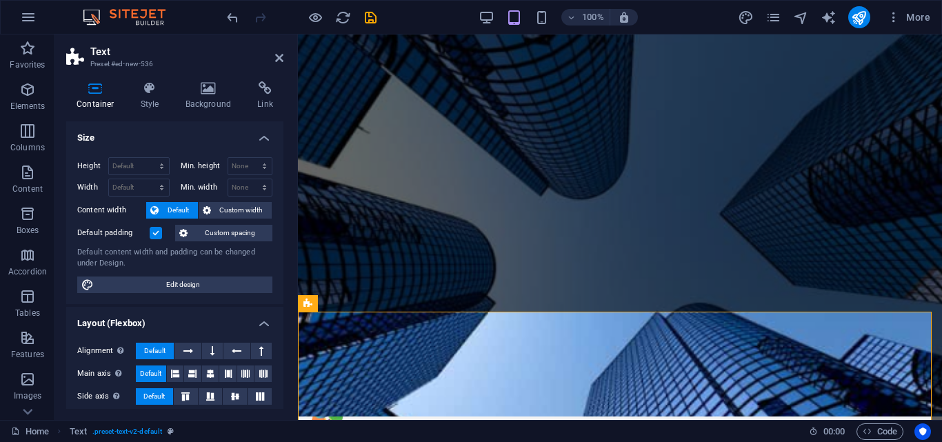
scroll to position [0, 0]
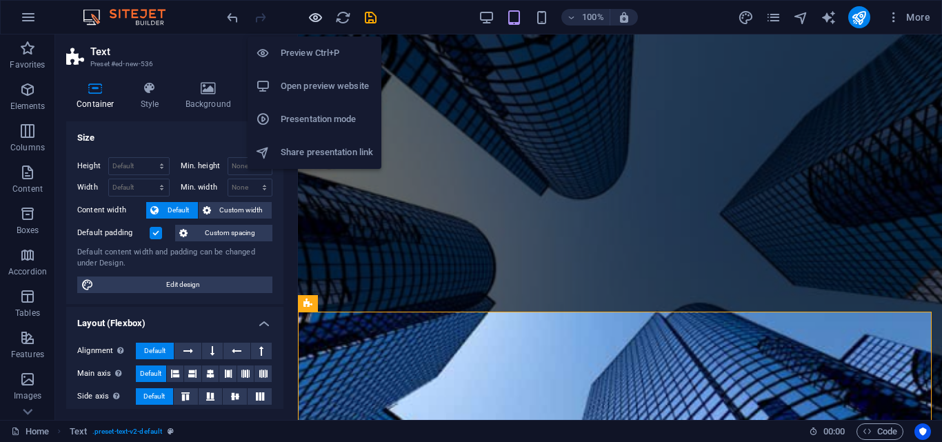
click at [314, 17] on icon "button" at bounding box center [316, 18] width 16 height 16
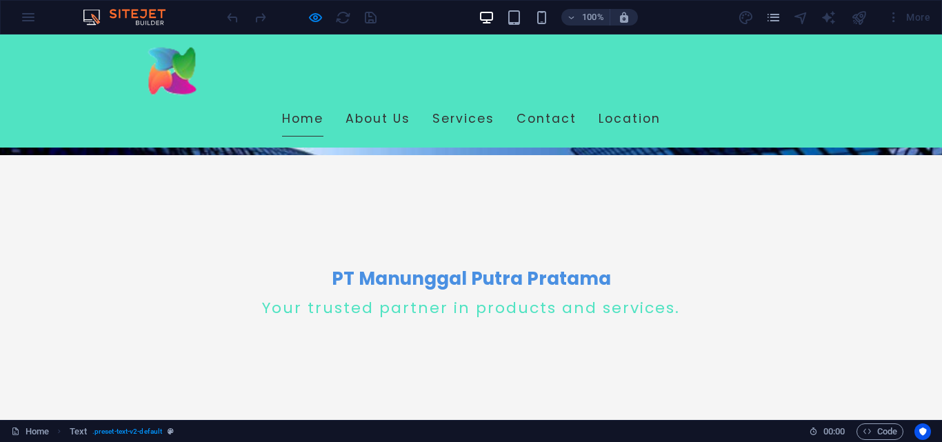
scroll to position [257, 0]
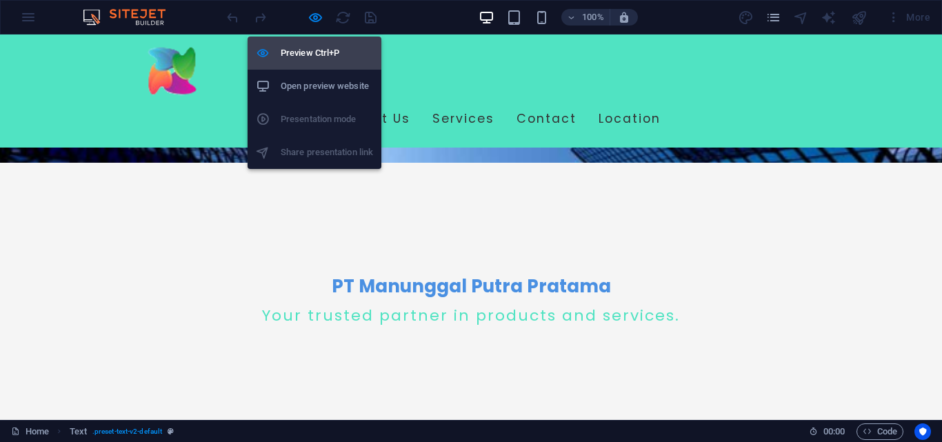
click at [313, 48] on h6 "Preview Ctrl+P" at bounding box center [327, 53] width 92 height 17
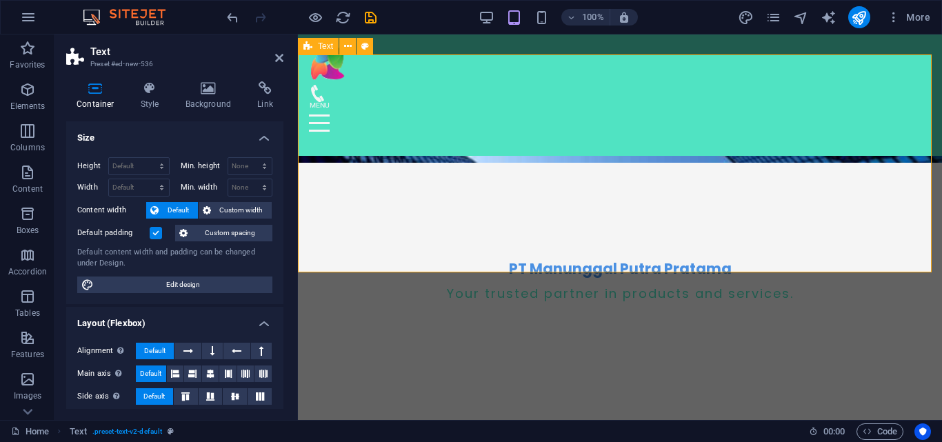
click at [353, 100] on icon at bounding box center [355, 102] width 8 height 14
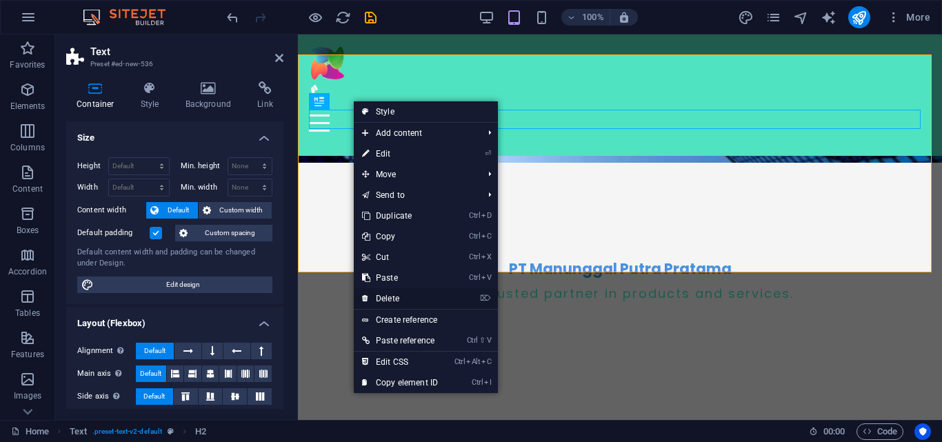
click at [384, 293] on link "⌦ Delete" at bounding box center [400, 298] width 92 height 21
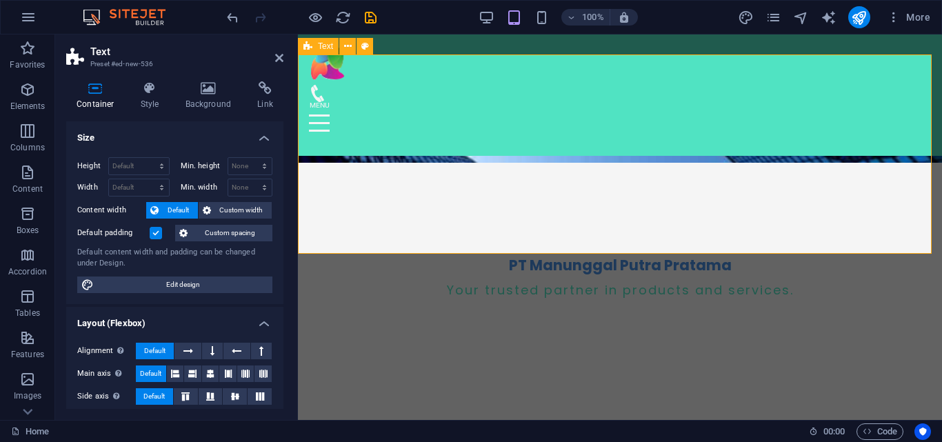
click at [348, 48] on icon at bounding box center [348, 46] width 8 height 14
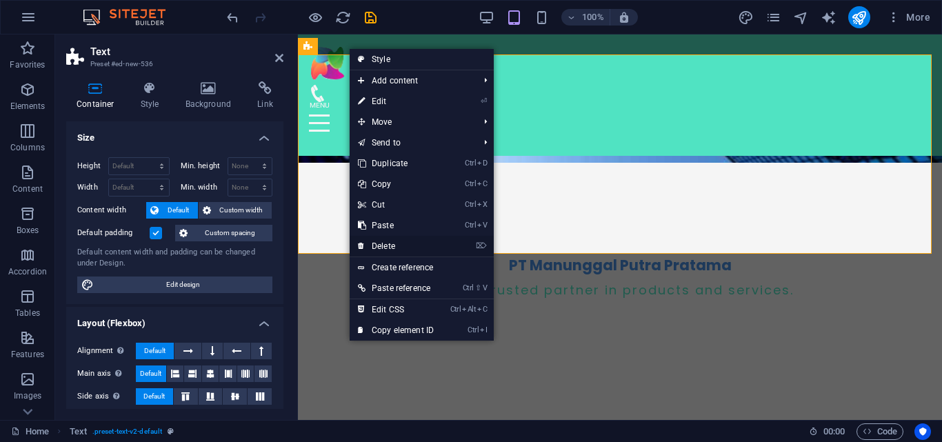
click at [386, 248] on link "⌦ Delete" at bounding box center [396, 246] width 92 height 21
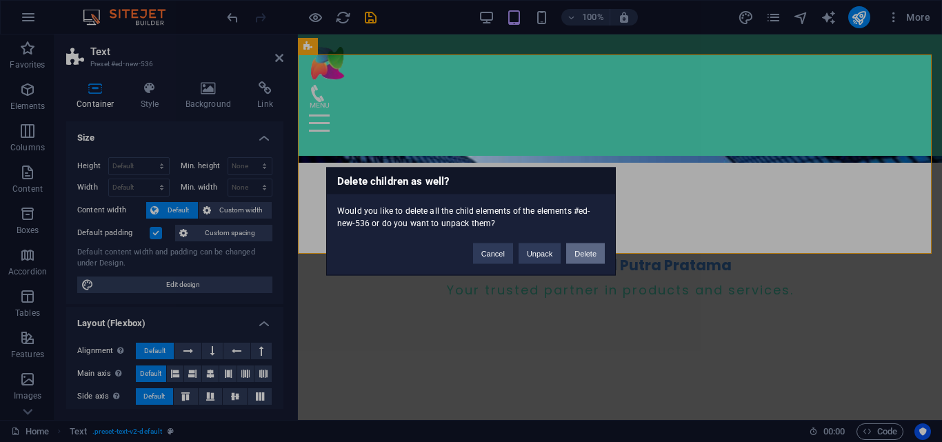
click at [576, 254] on button "Delete" at bounding box center [585, 253] width 39 height 21
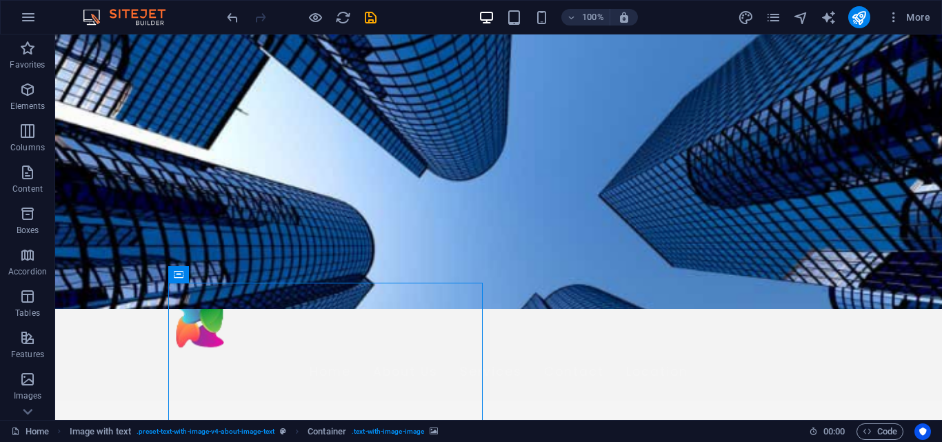
scroll to position [0, 0]
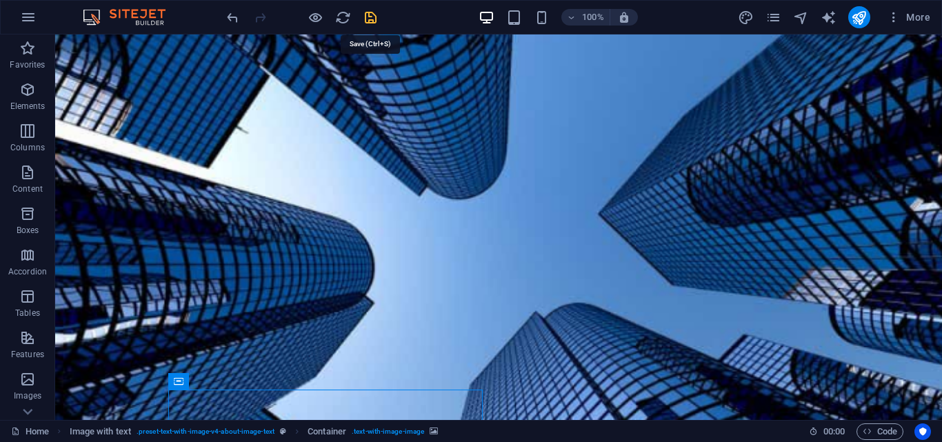
click at [371, 21] on icon "save" at bounding box center [371, 18] width 16 height 16
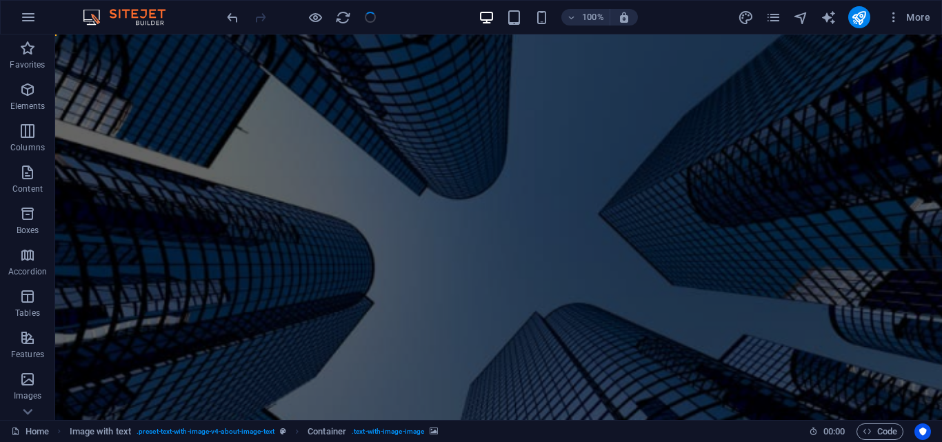
checkbox input "false"
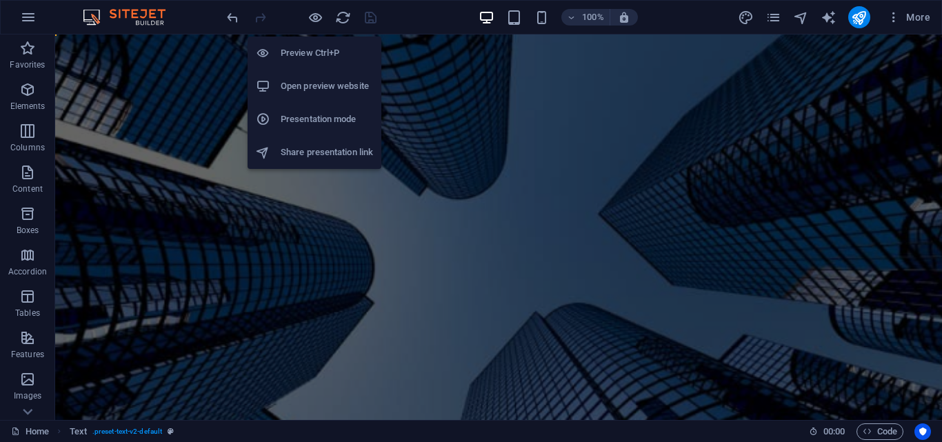
click at [309, 83] on h6 "Open preview website" at bounding box center [327, 86] width 92 height 17
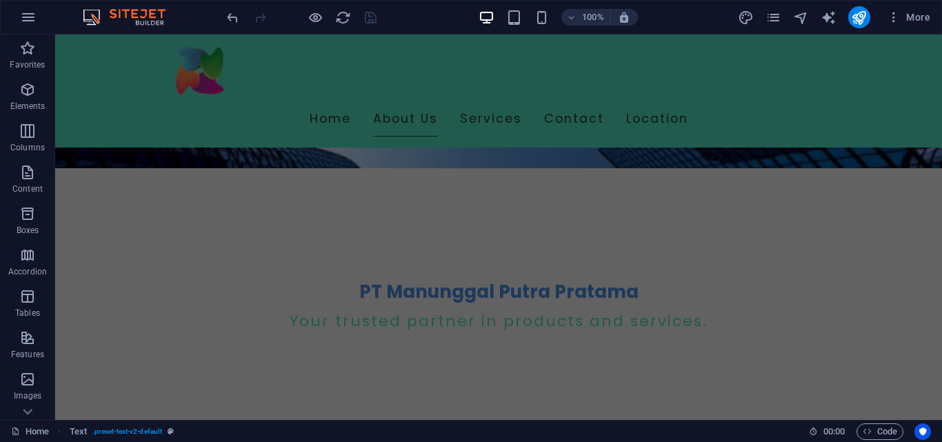
scroll to position [255, 0]
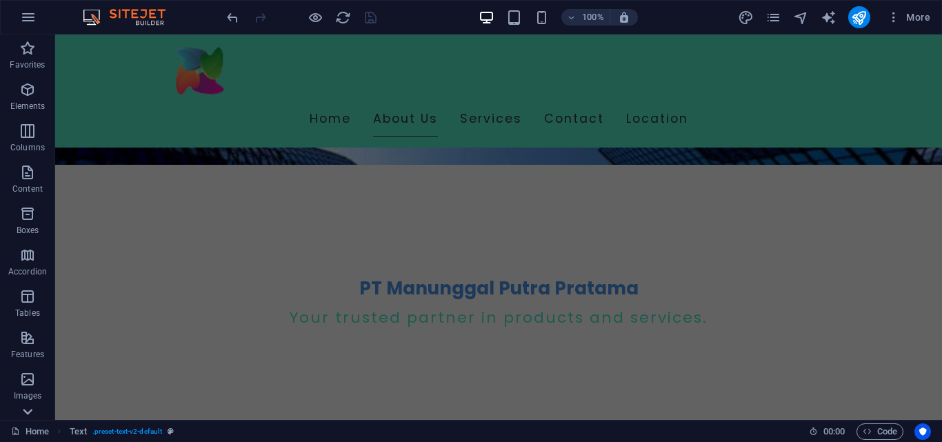
click at [34, 410] on icon at bounding box center [27, 411] width 19 height 19
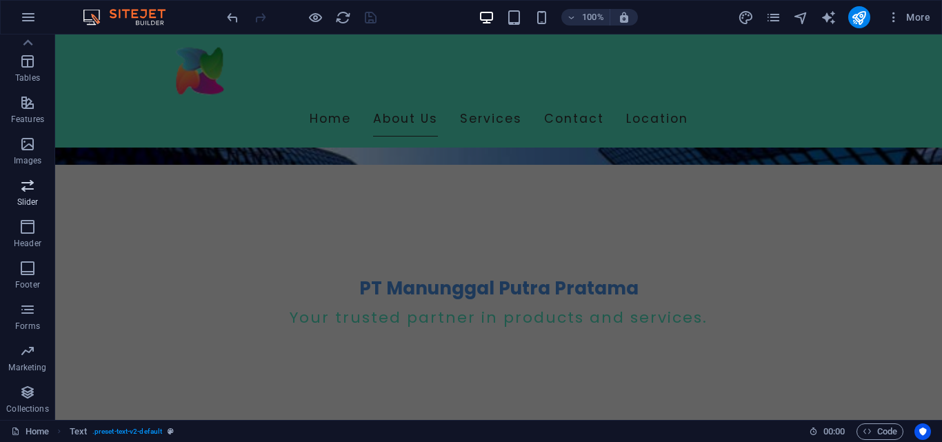
click at [30, 198] on p "Slider" at bounding box center [27, 202] width 21 height 11
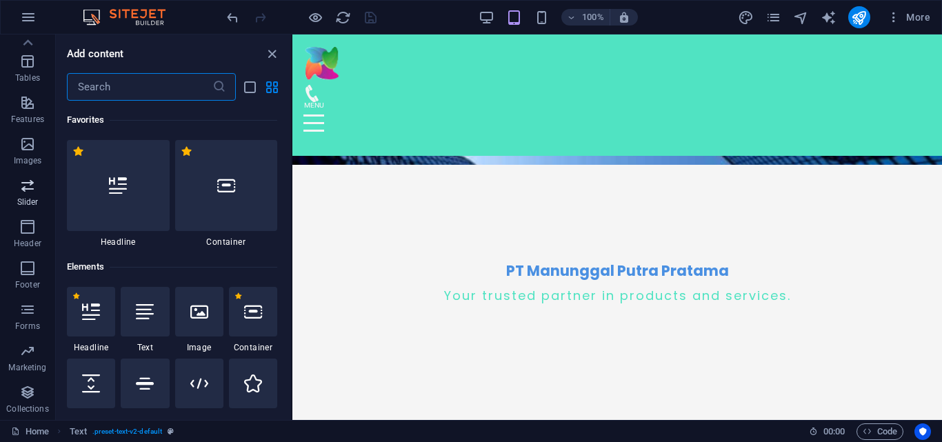
scroll to position [7822, 0]
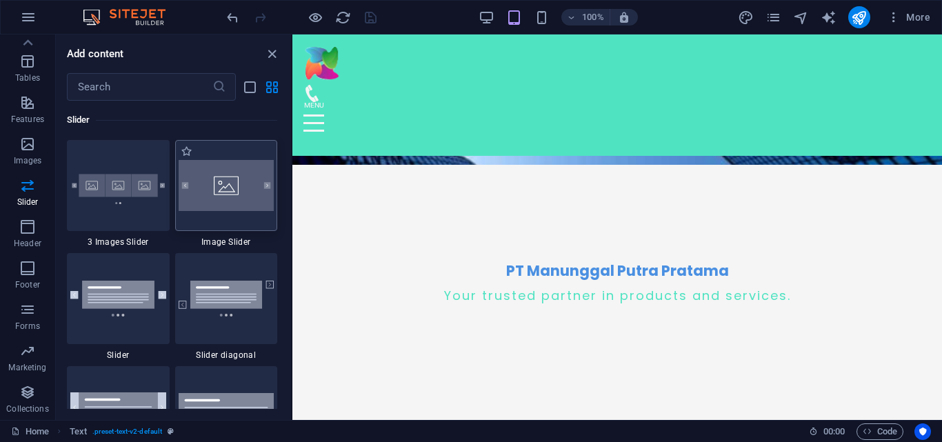
click at [227, 199] on img at bounding box center [227, 185] width 96 height 51
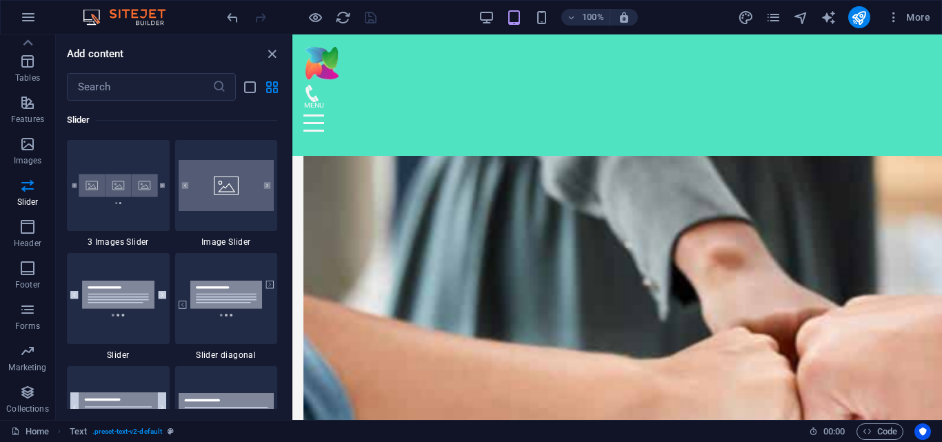
scroll to position [255, 0]
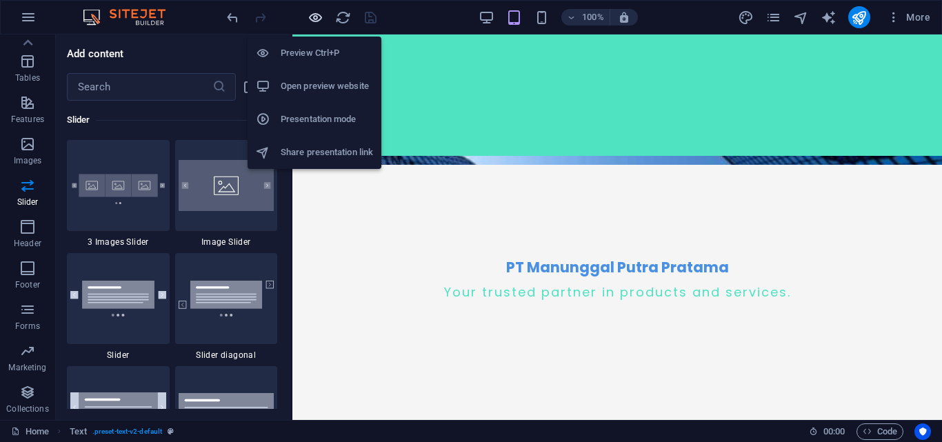
click at [316, 16] on icon "button" at bounding box center [316, 18] width 16 height 16
click at [308, 47] on h6 "Preview Ctrl+P" at bounding box center [327, 53] width 92 height 17
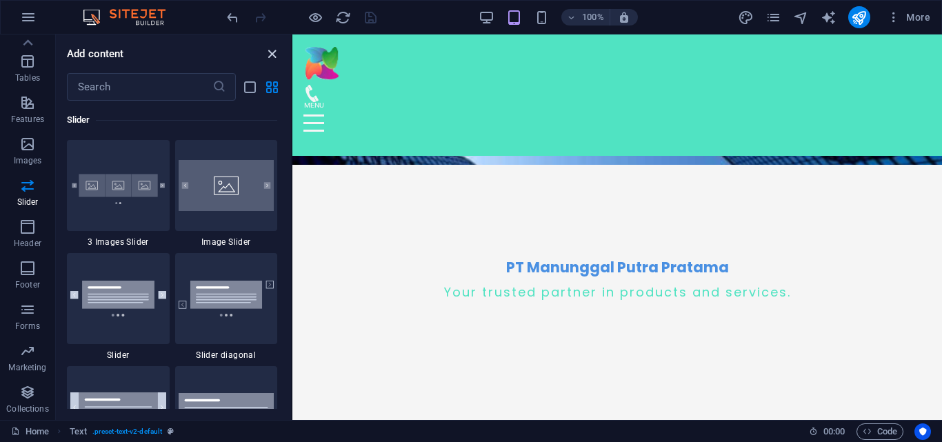
click at [268, 52] on icon "close panel" at bounding box center [272, 54] width 16 height 16
click at [271, 53] on icon "close panel" at bounding box center [272, 54] width 16 height 16
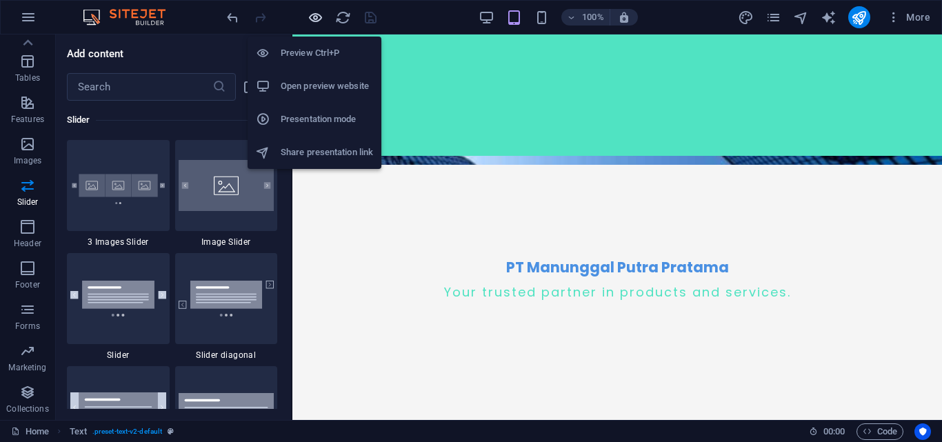
click at [316, 12] on icon "button" at bounding box center [316, 18] width 16 height 16
click at [319, 43] on li "Preview Ctrl+P" at bounding box center [315, 53] width 134 height 33
